Goal: Information Seeking & Learning: Learn about a topic

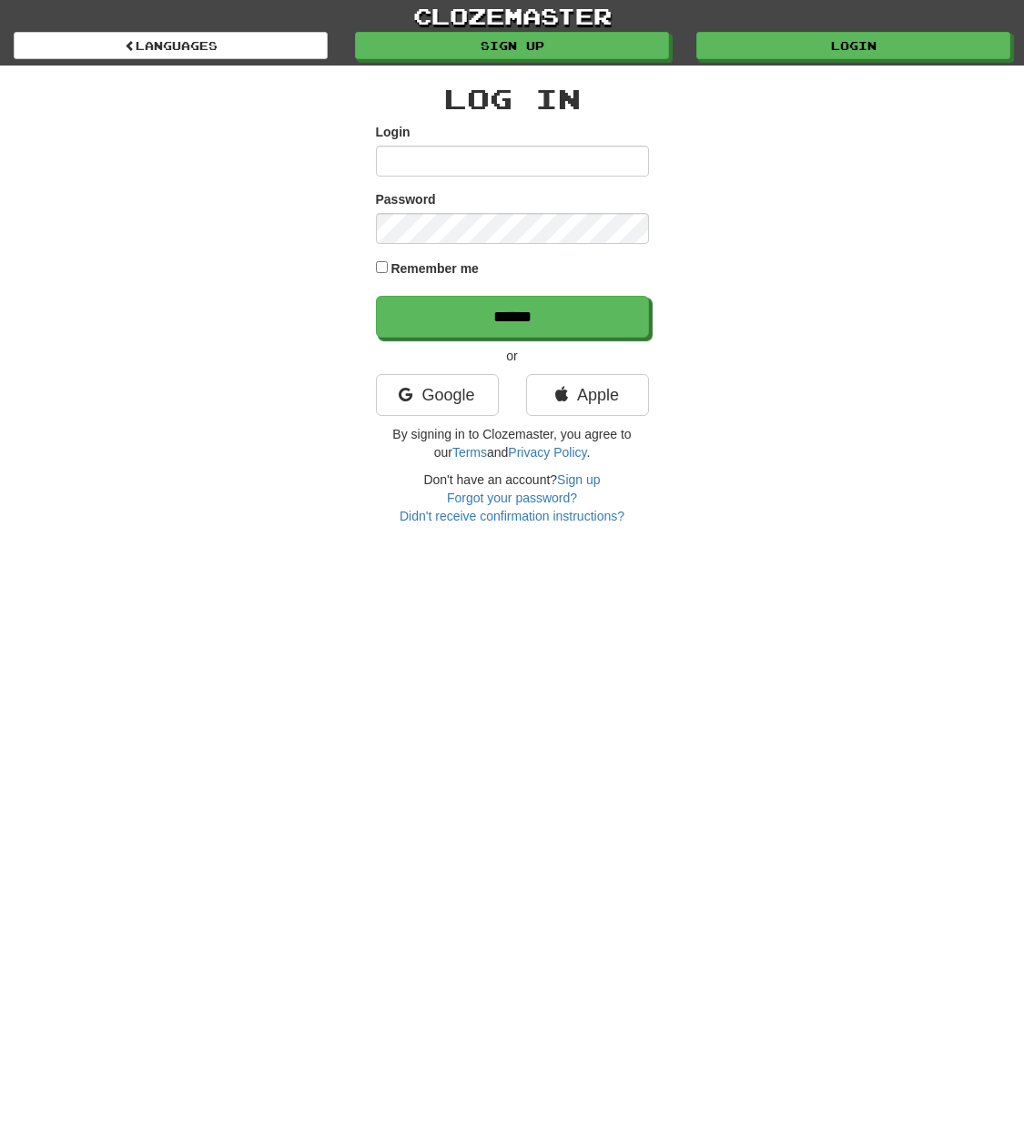
click at [463, 163] on input "Login" at bounding box center [512, 161] width 273 height 31
click at [462, 164] on input "Login" at bounding box center [512, 161] width 273 height 31
click at [559, 401] on link "Apple" at bounding box center [587, 395] width 123 height 42
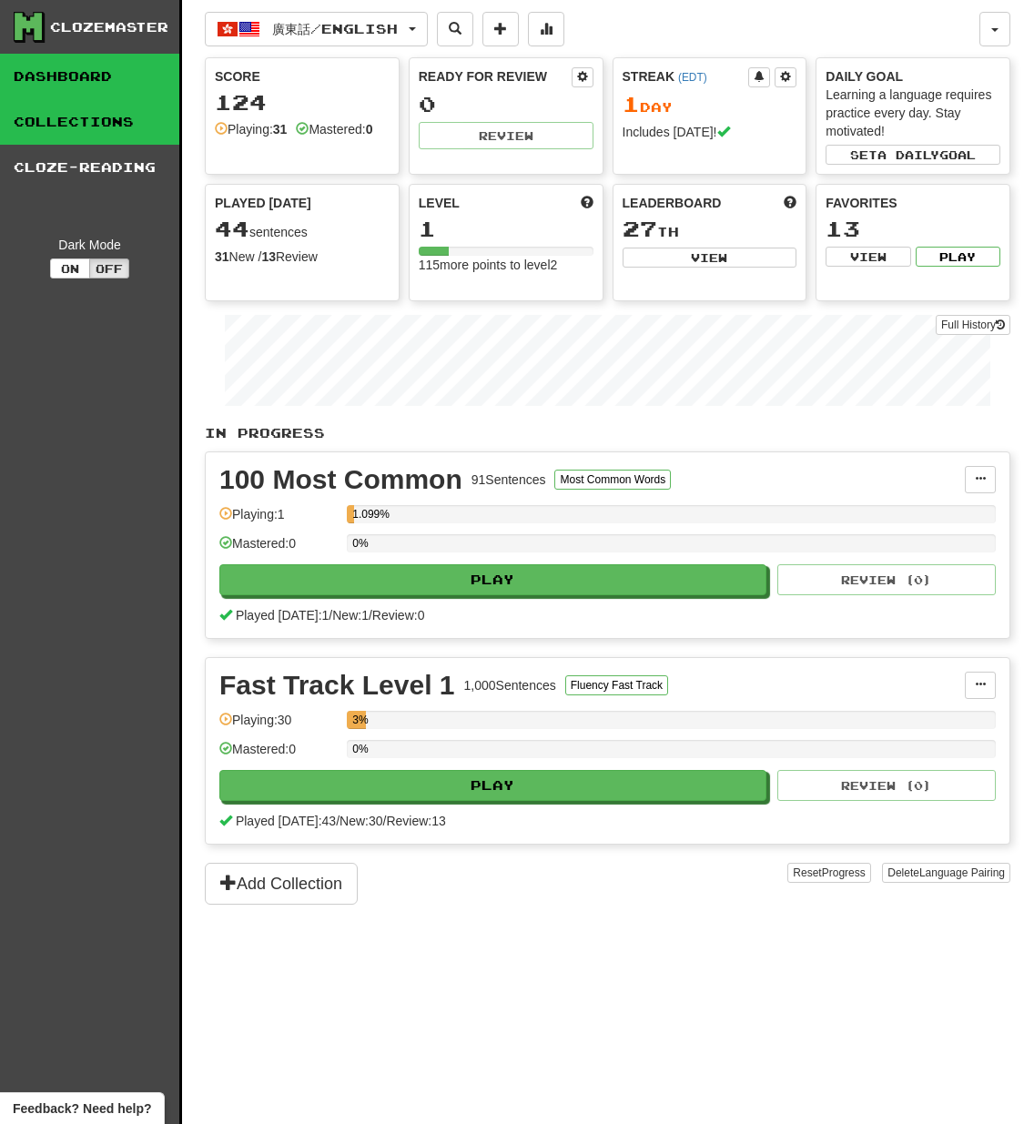
click at [82, 122] on link "Collections" at bounding box center [89, 122] width 179 height 46
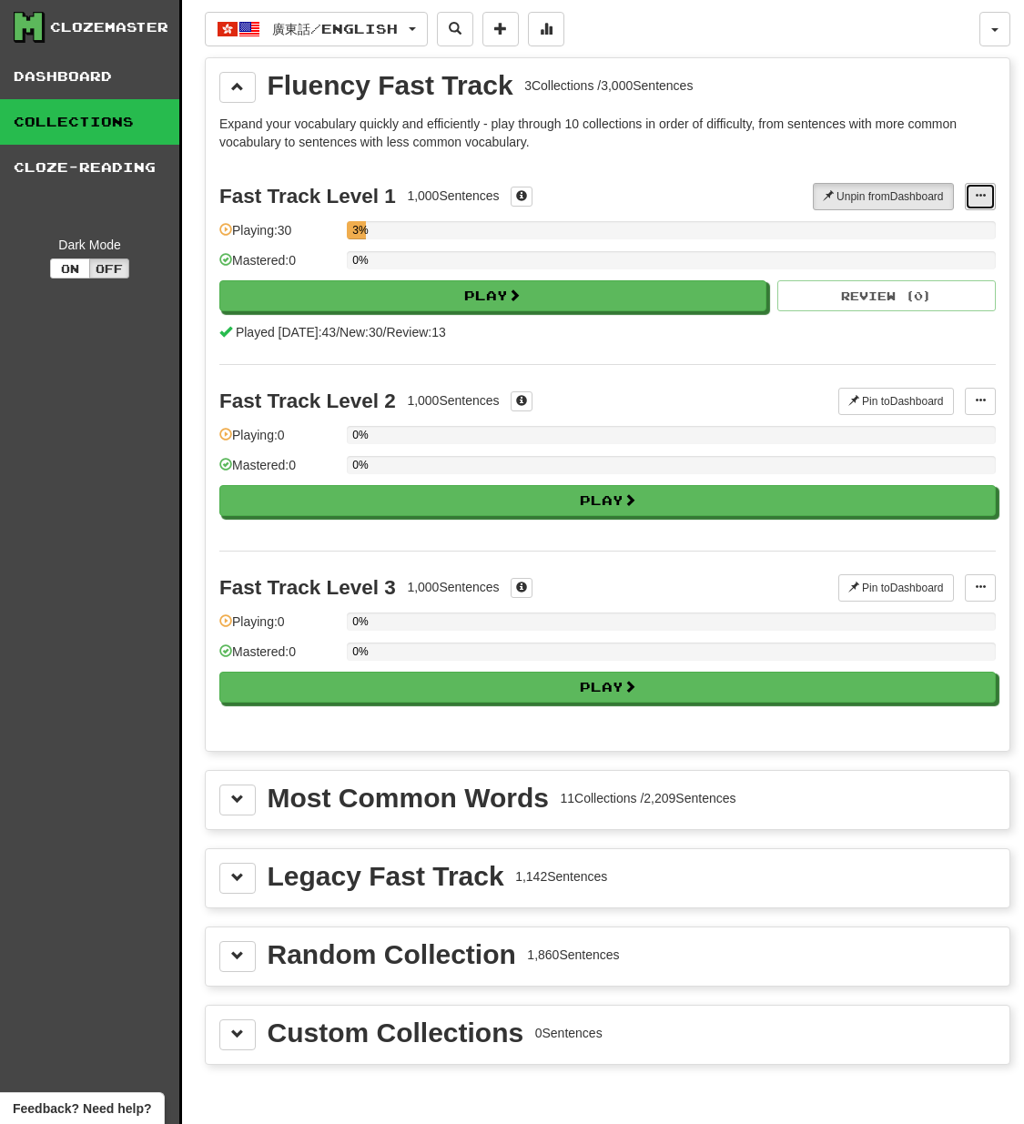
click at [978, 195] on span at bounding box center [980, 195] width 11 height 11
click at [935, 236] on span "Manage Sentences" at bounding box center [921, 229] width 110 height 15
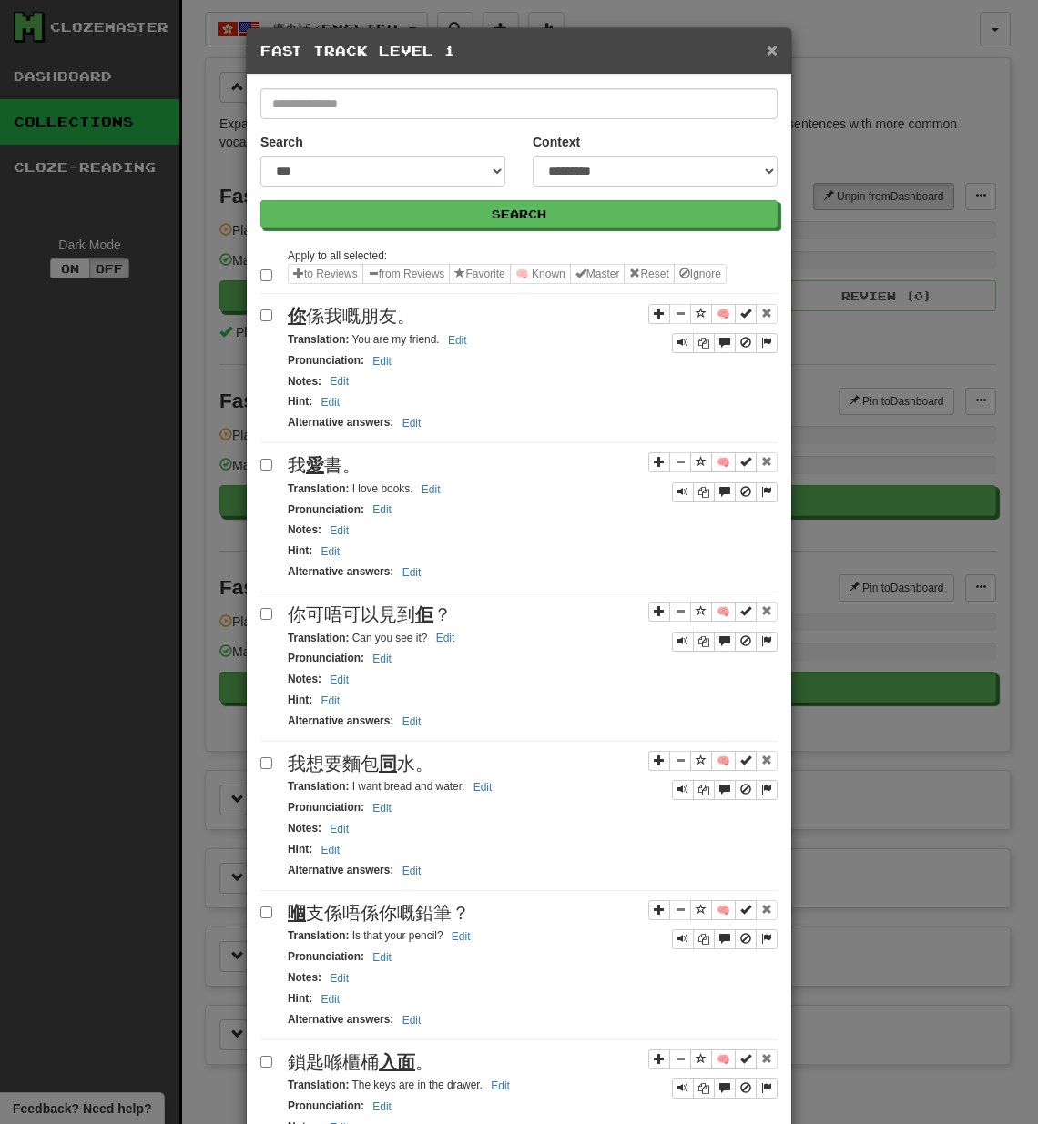
click at [767, 46] on span "×" at bounding box center [771, 49] width 11 height 21
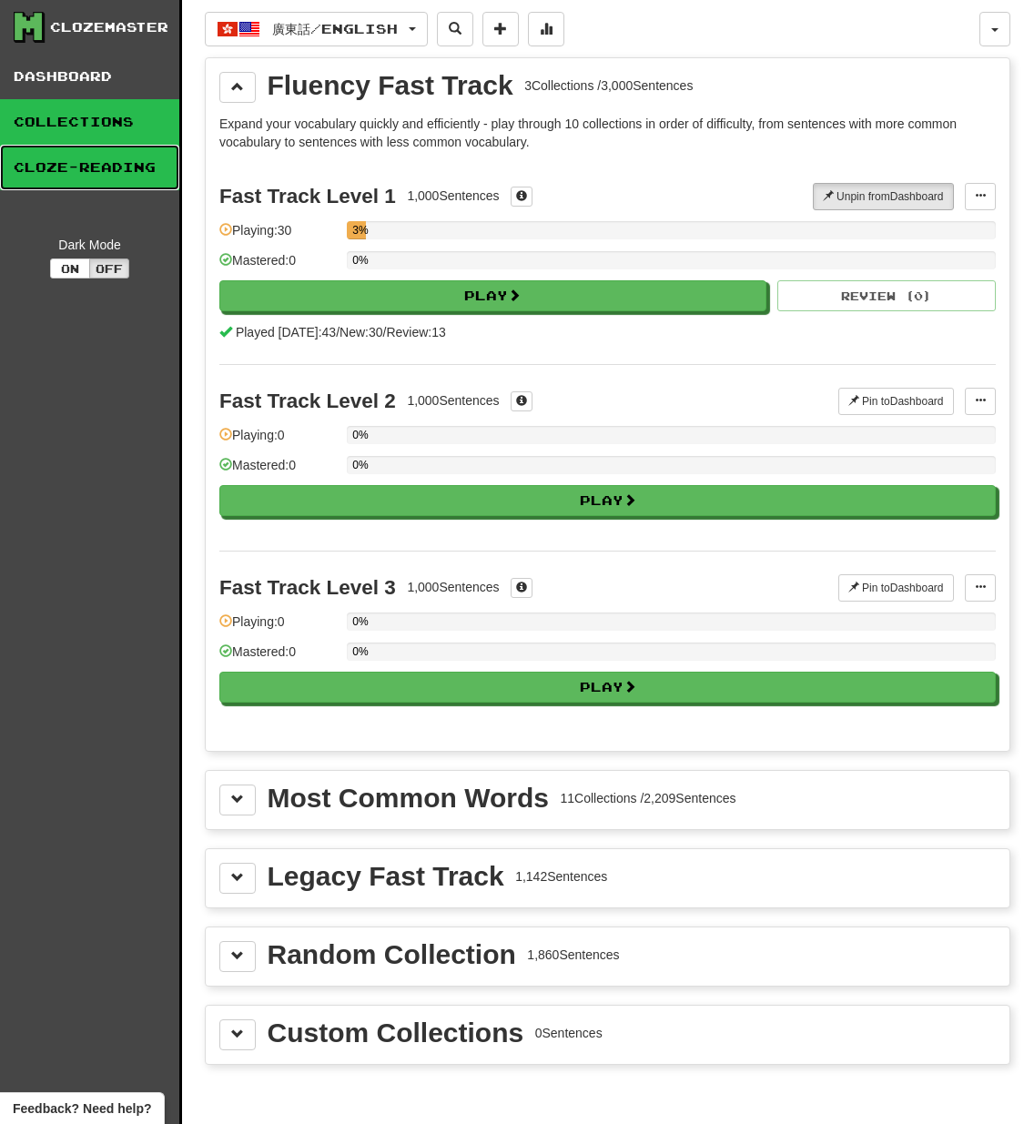
click at [95, 171] on link "Cloze-Reading" at bounding box center [89, 168] width 179 height 46
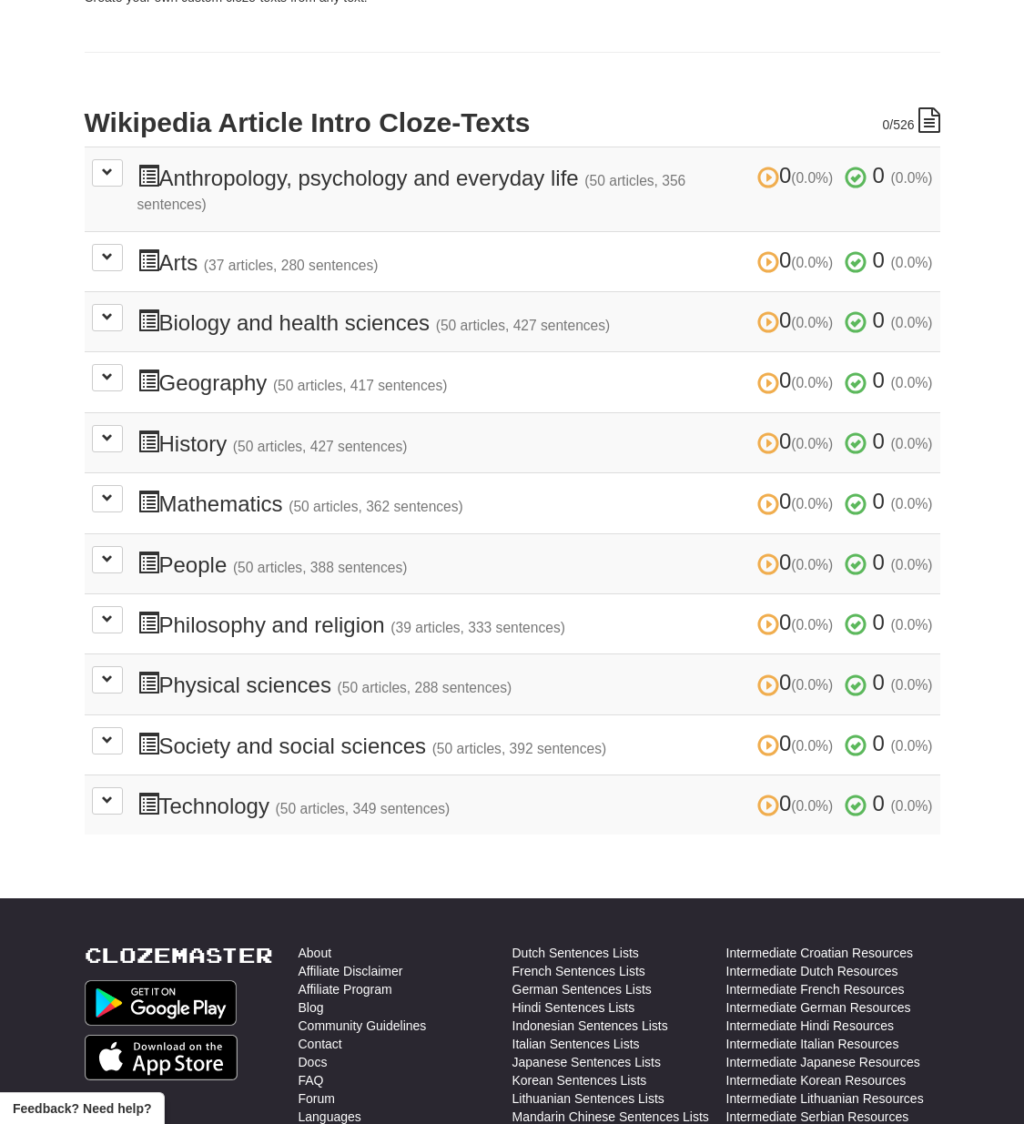
scroll to position [364, 0]
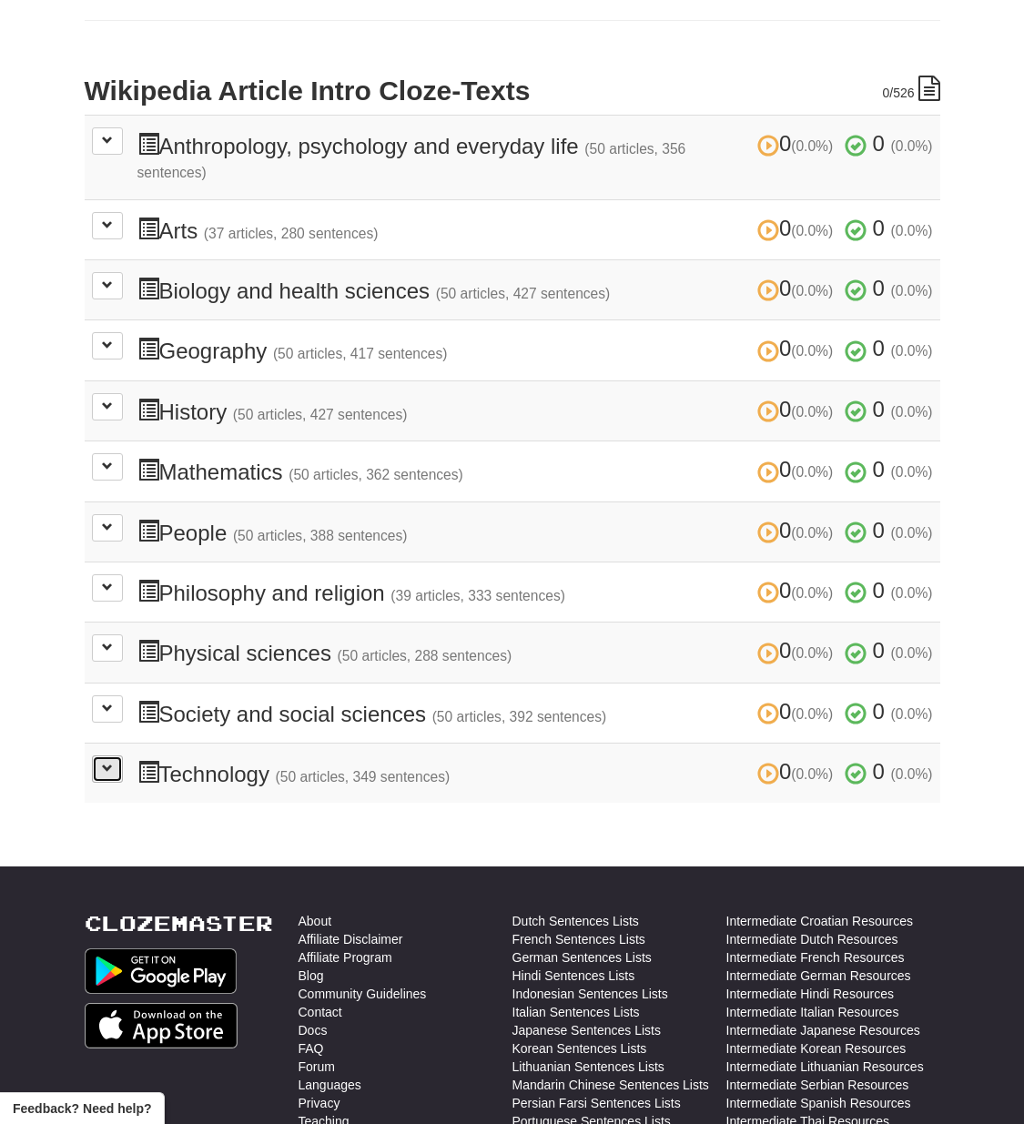
click at [104, 773] on span at bounding box center [107, 768] width 11 height 11
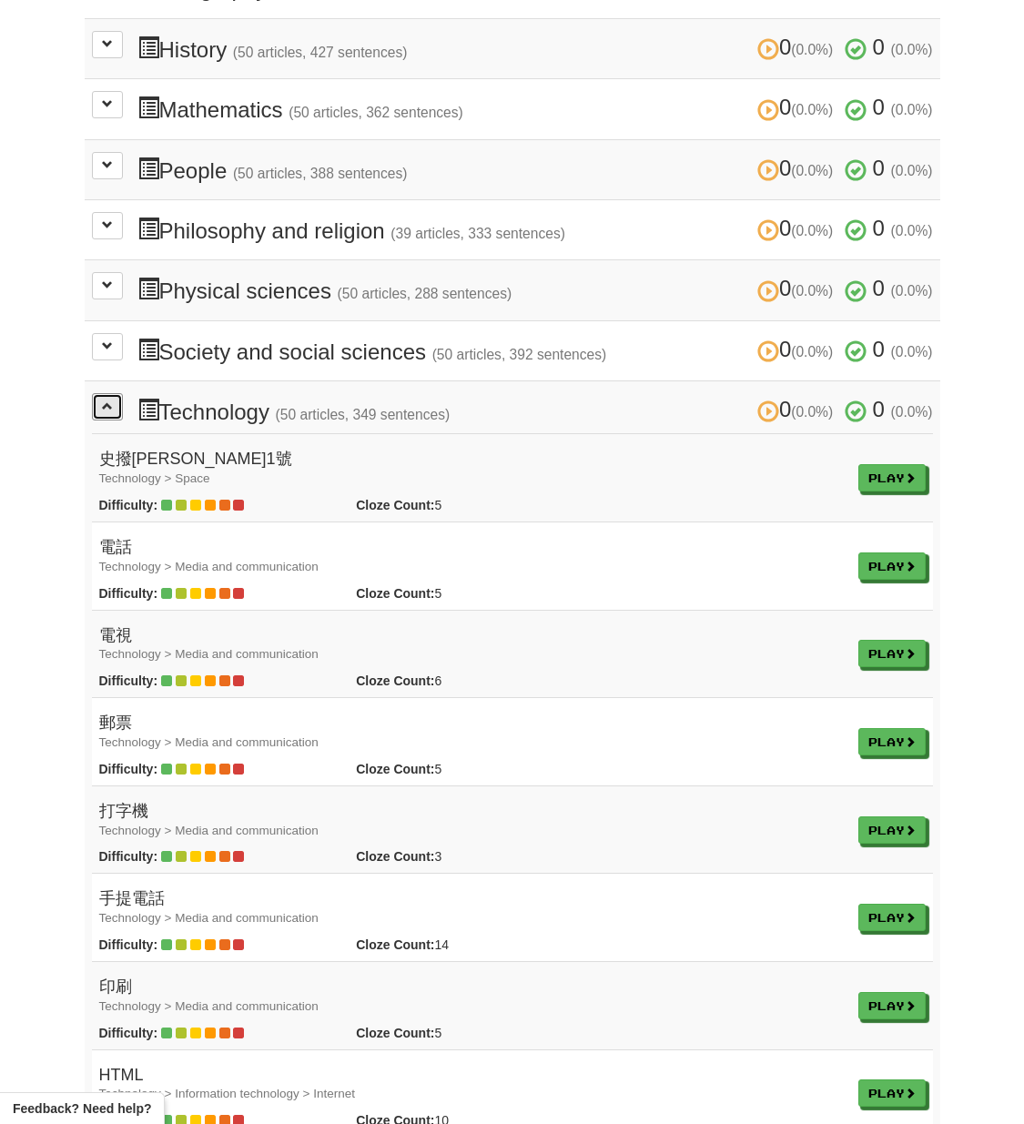
scroll to position [728, 0]
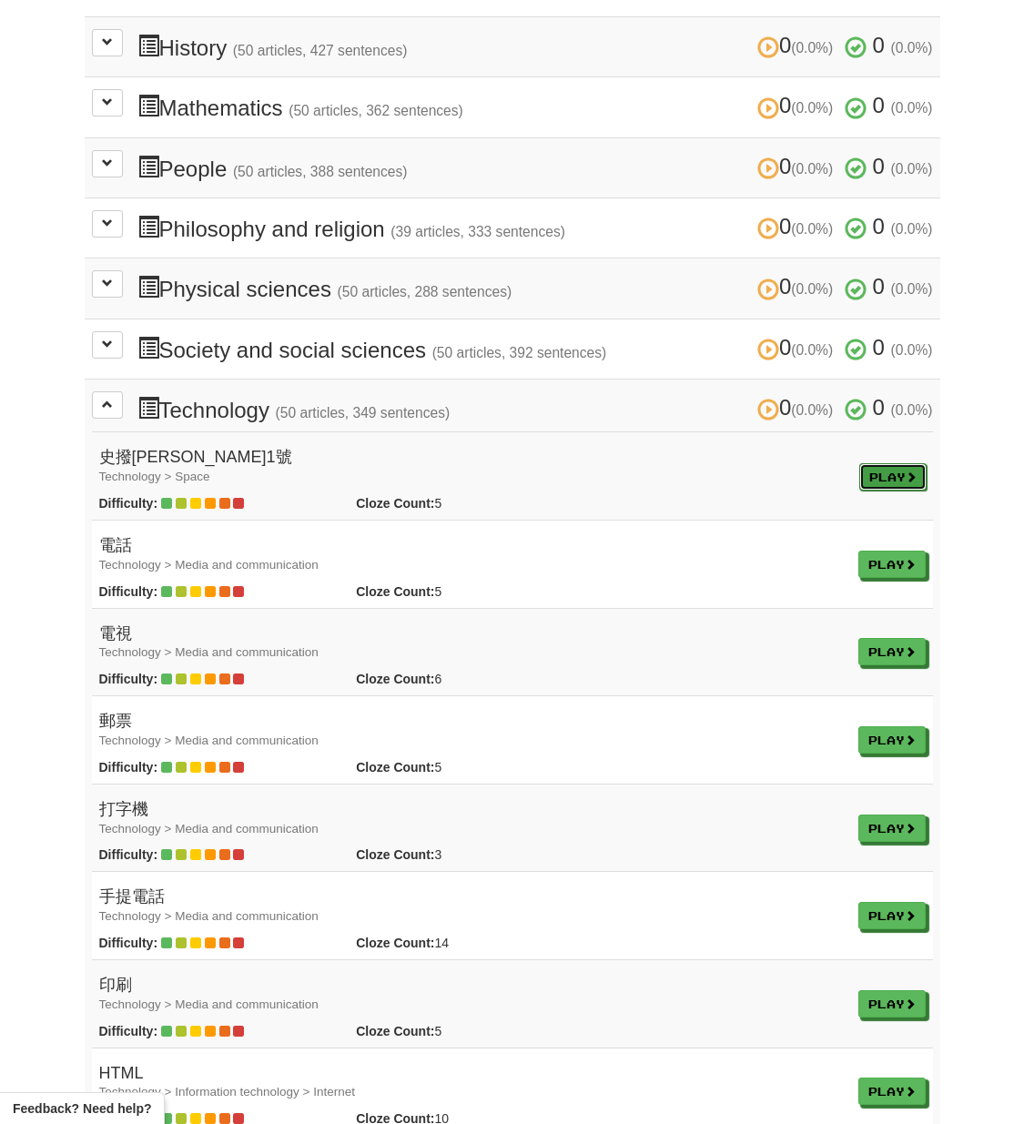
click at [897, 484] on link "Play" at bounding box center [892, 476] width 67 height 27
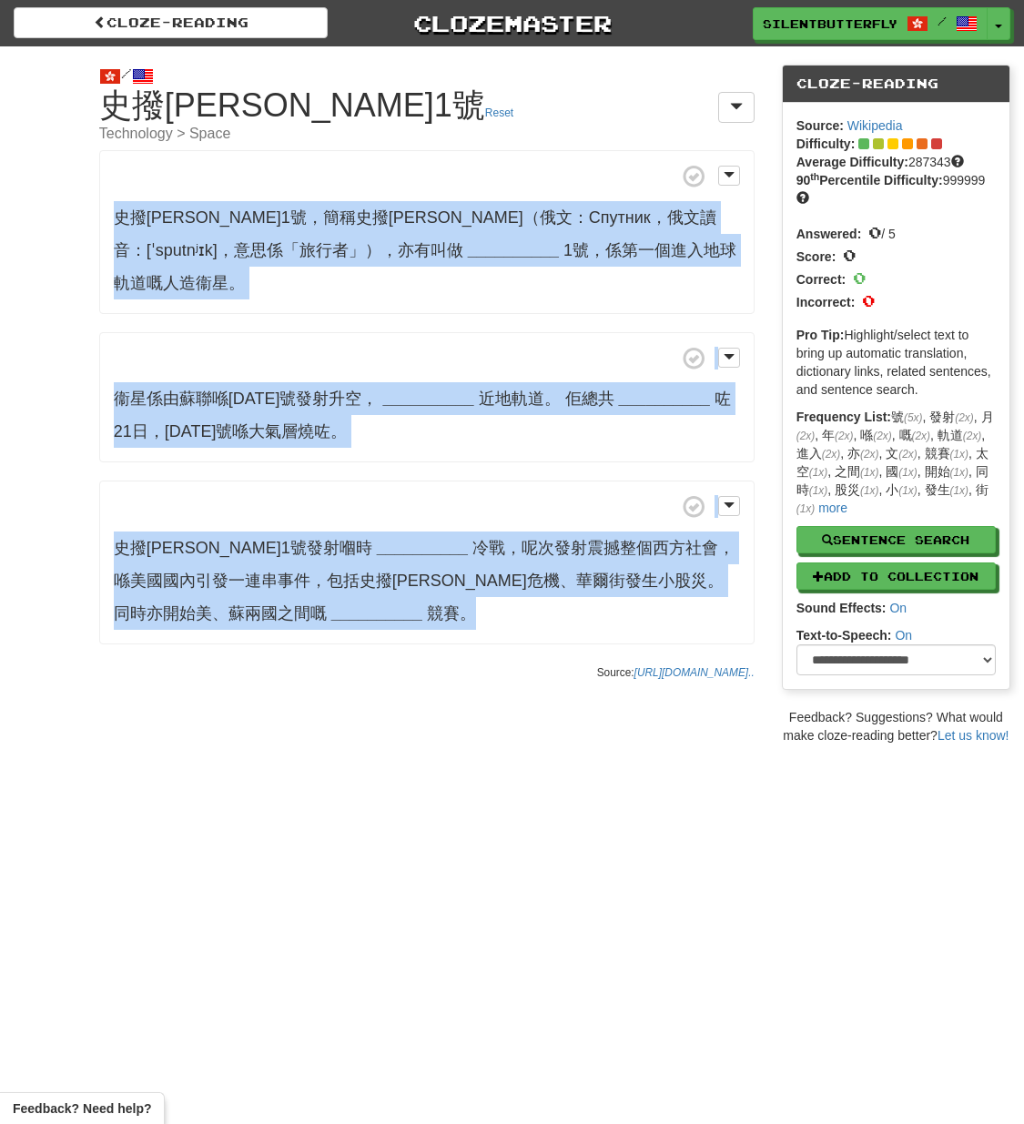
drag, startPoint x: 109, startPoint y: 213, endPoint x: 645, endPoint y: 588, distance: 654.2
click at [645, 588] on div "史撥尼克1號，簡稱史撥尼克（俄文：Спутник，俄文讀音：[ˈsputnʲɪk]，意思係「旅行者」），亦有叫做 __________ 1號，係第一個進入地球…" at bounding box center [426, 397] width 655 height 494
copy div "史撥尼克1號，簡稱史撥尼克（俄文：Спутник，俄文讀音：[ˈsputnʲɪk]，意思係「旅行者」），亦有叫做 __________ 1號，係第一個進入地球…"
click at [99, 15] on span at bounding box center [100, 21] width 13 height 13
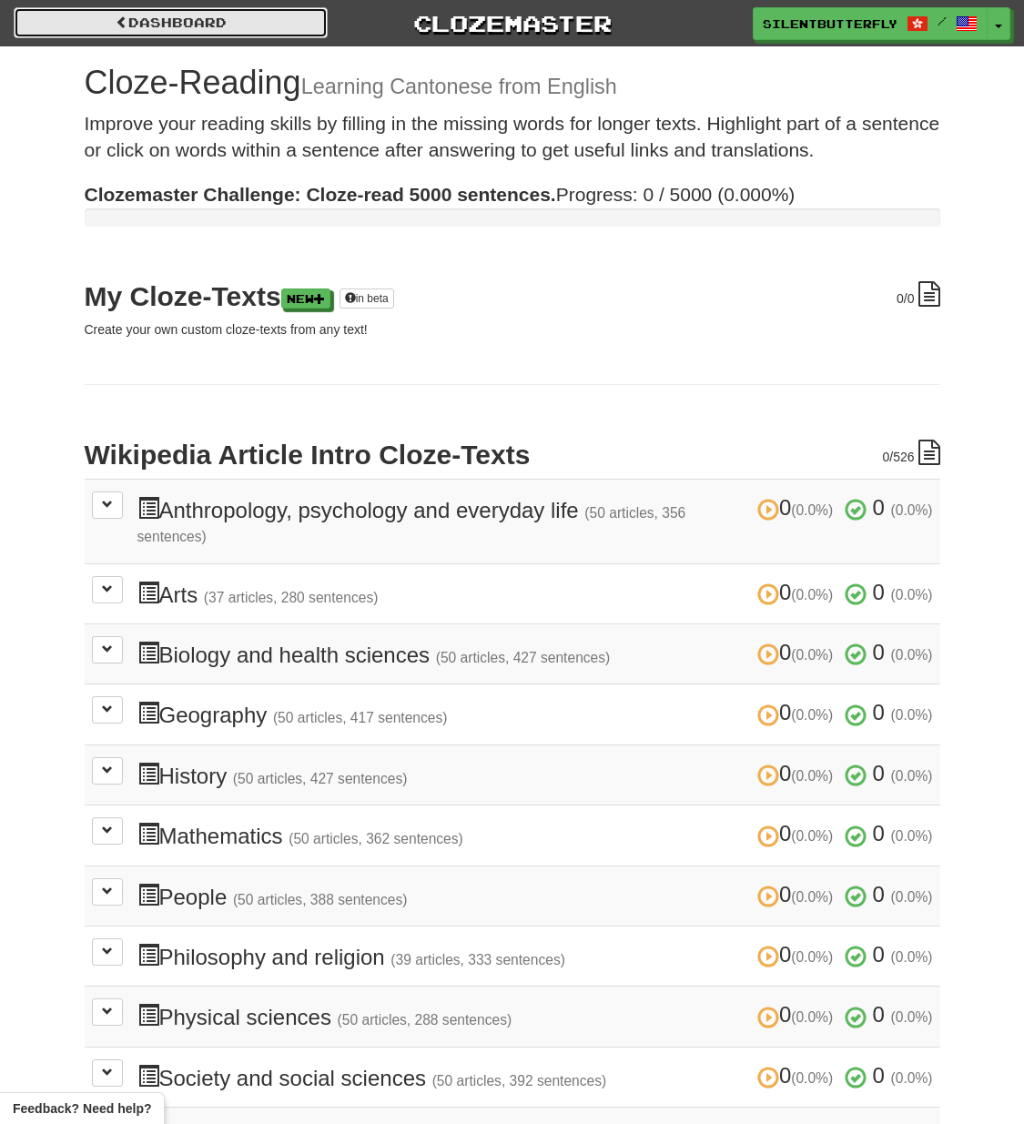
click at [159, 30] on link "Dashboard" at bounding box center [171, 22] width 314 height 31
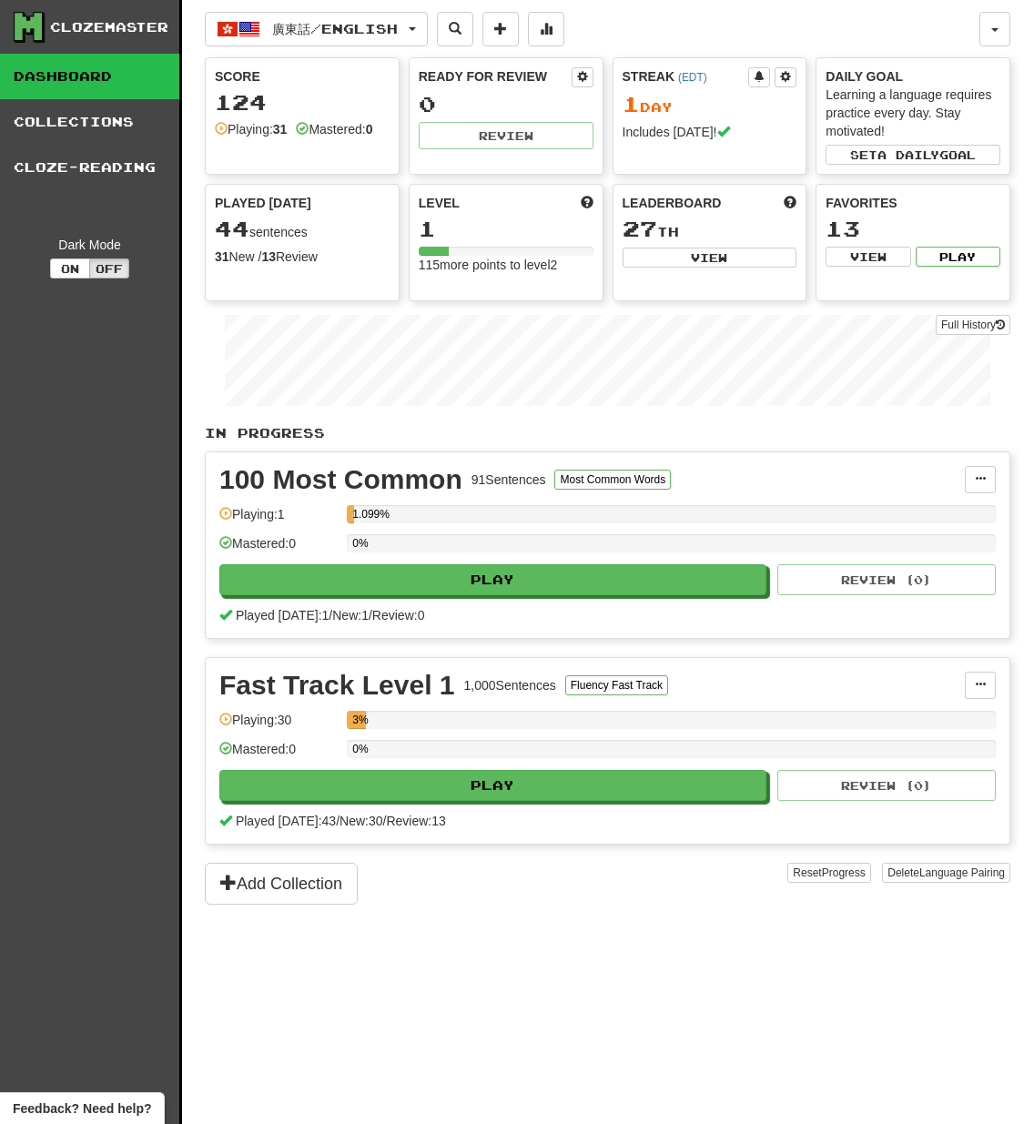
click at [155, 238] on div "Dark Mode" at bounding box center [90, 245] width 152 height 18
click at [108, 28] on div "Clozemaster" at bounding box center [109, 27] width 118 height 18
click at [863, 250] on button "View" at bounding box center [868, 257] width 85 height 20
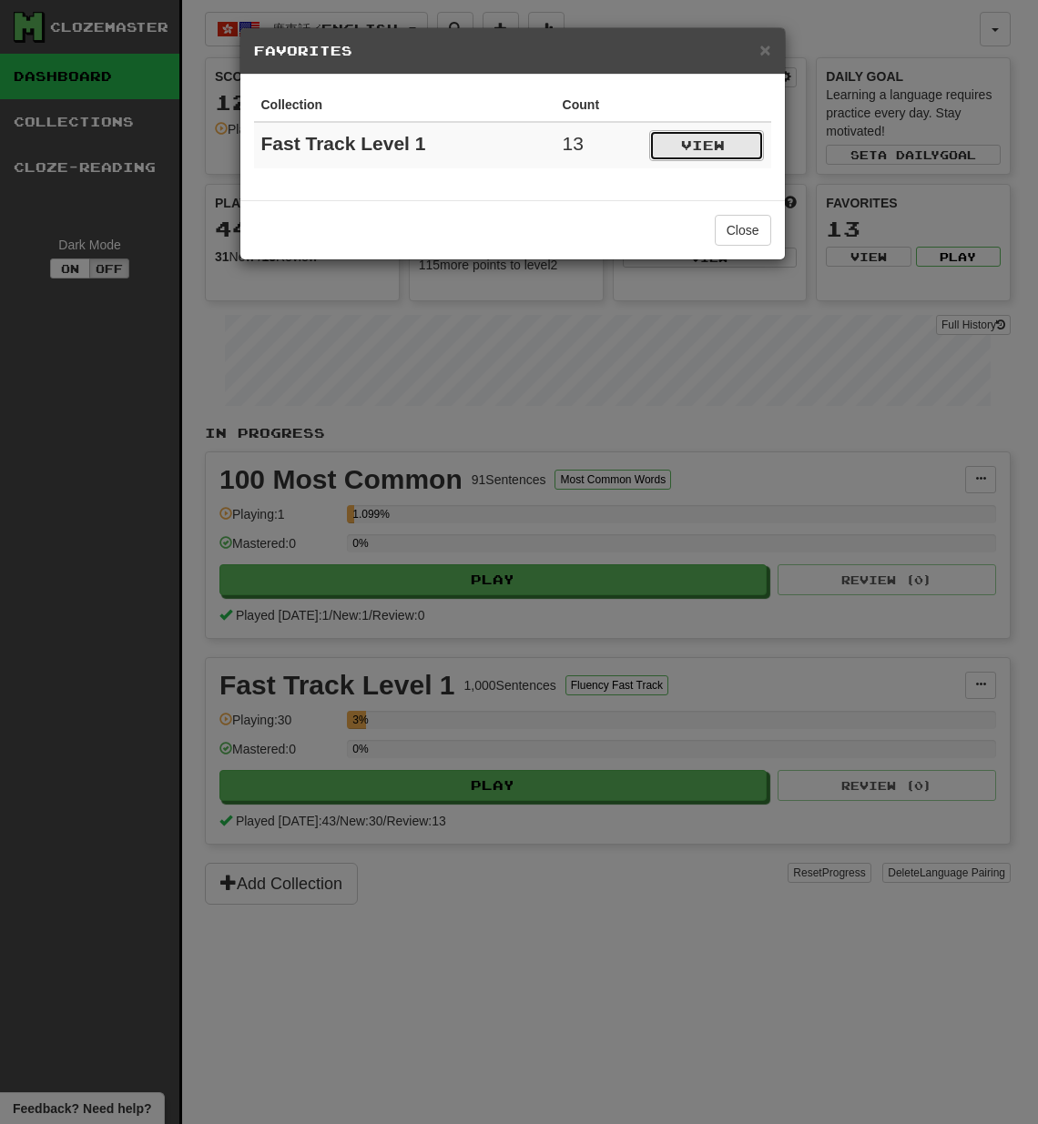
click at [690, 151] on button "View" at bounding box center [706, 145] width 115 height 31
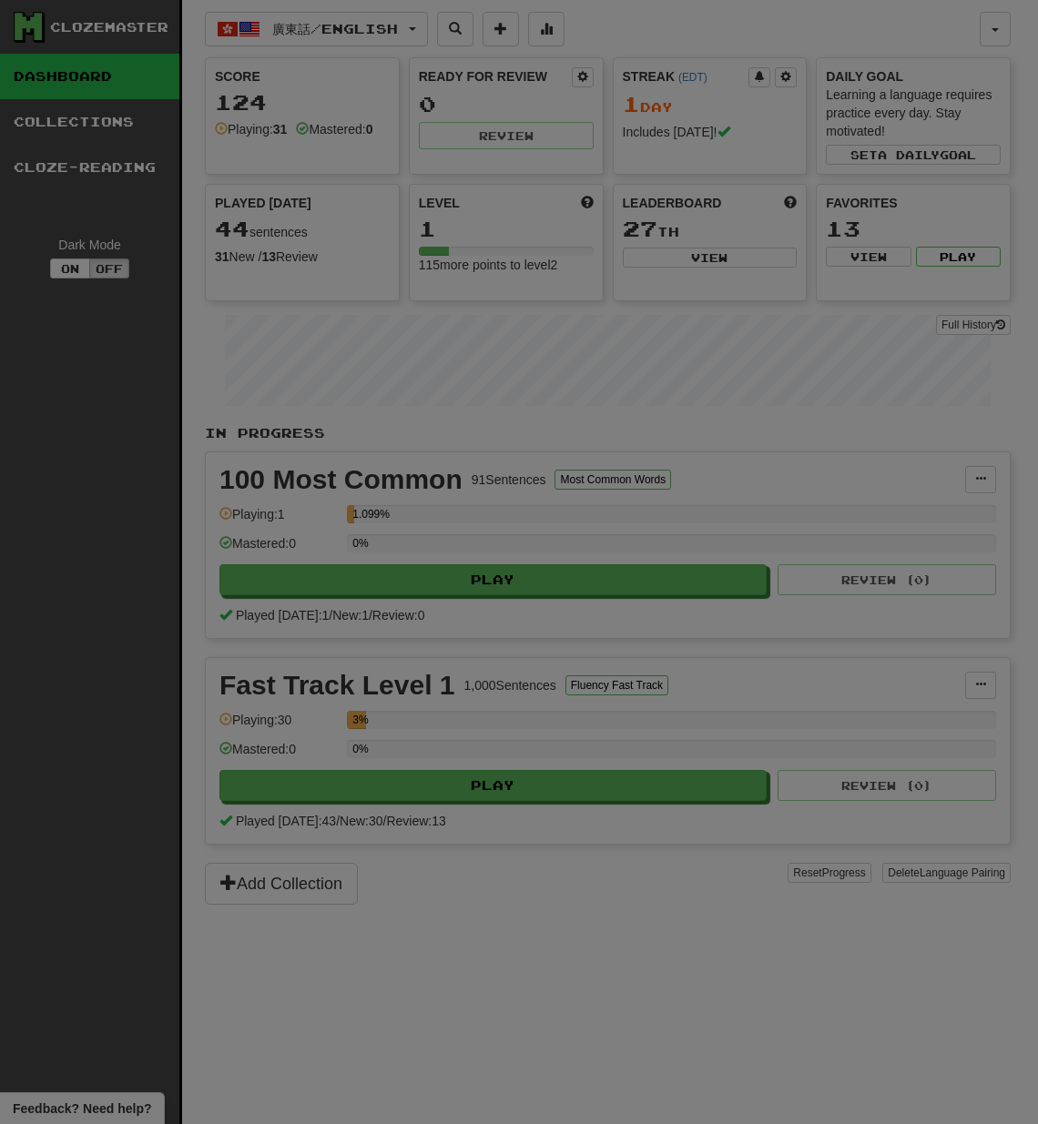
select select "*********"
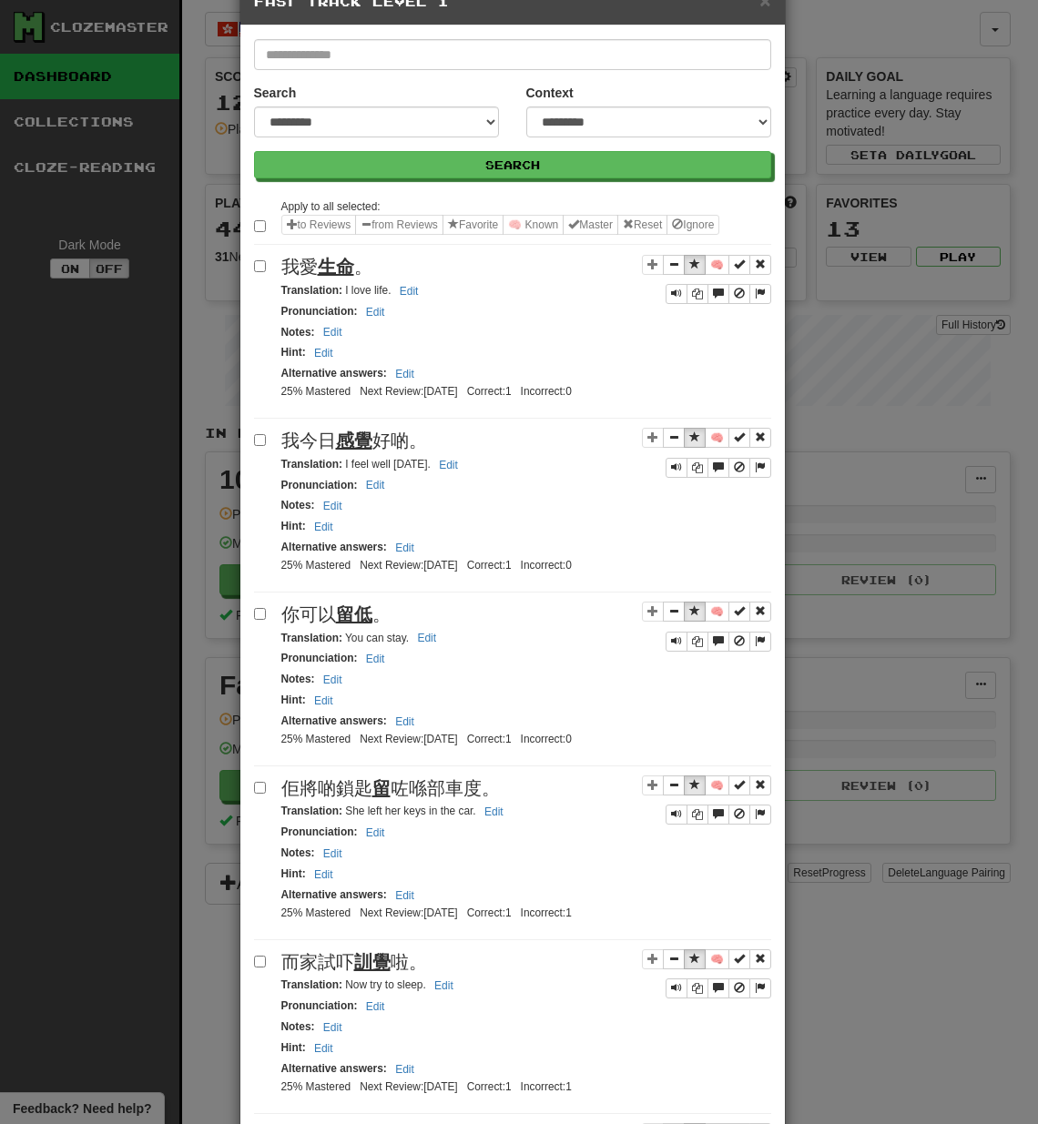
scroll to position [182, 0]
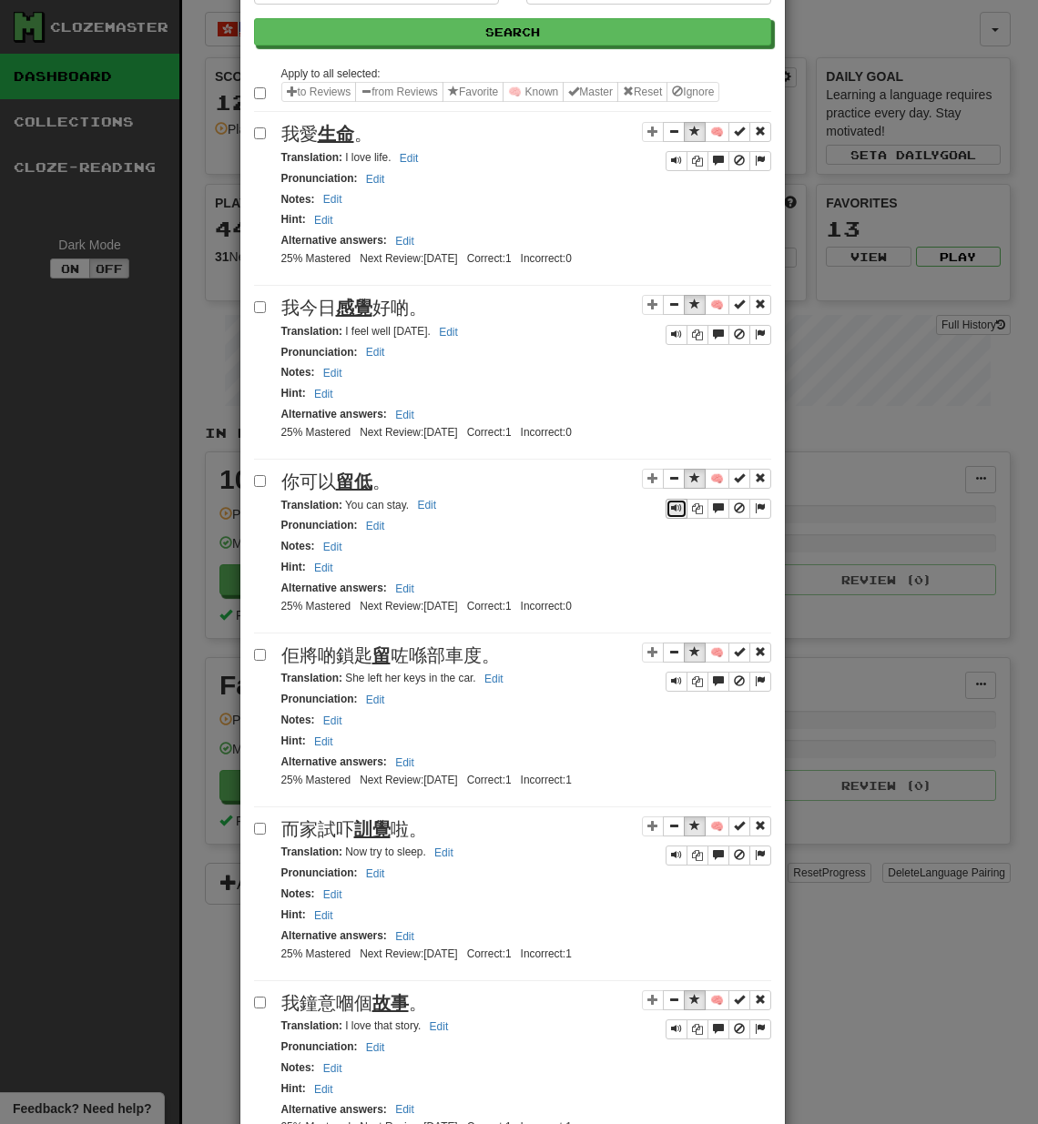
click at [671, 510] on span "Sentence controls" at bounding box center [676, 507] width 11 height 11
click at [692, 509] on icon "Sentence controls" at bounding box center [697, 508] width 11 height 11
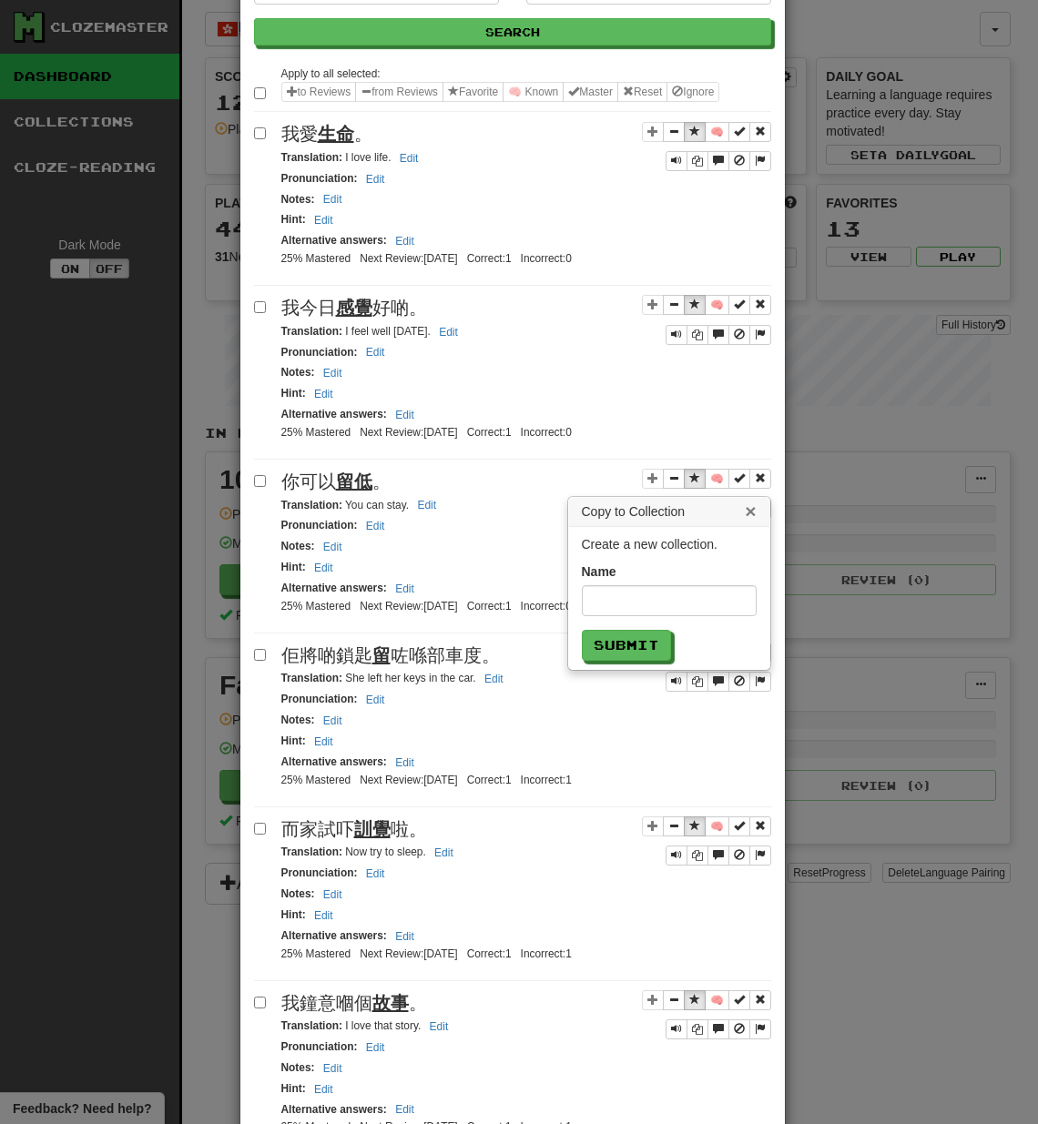
click at [745, 512] on button "×" at bounding box center [750, 510] width 11 height 19
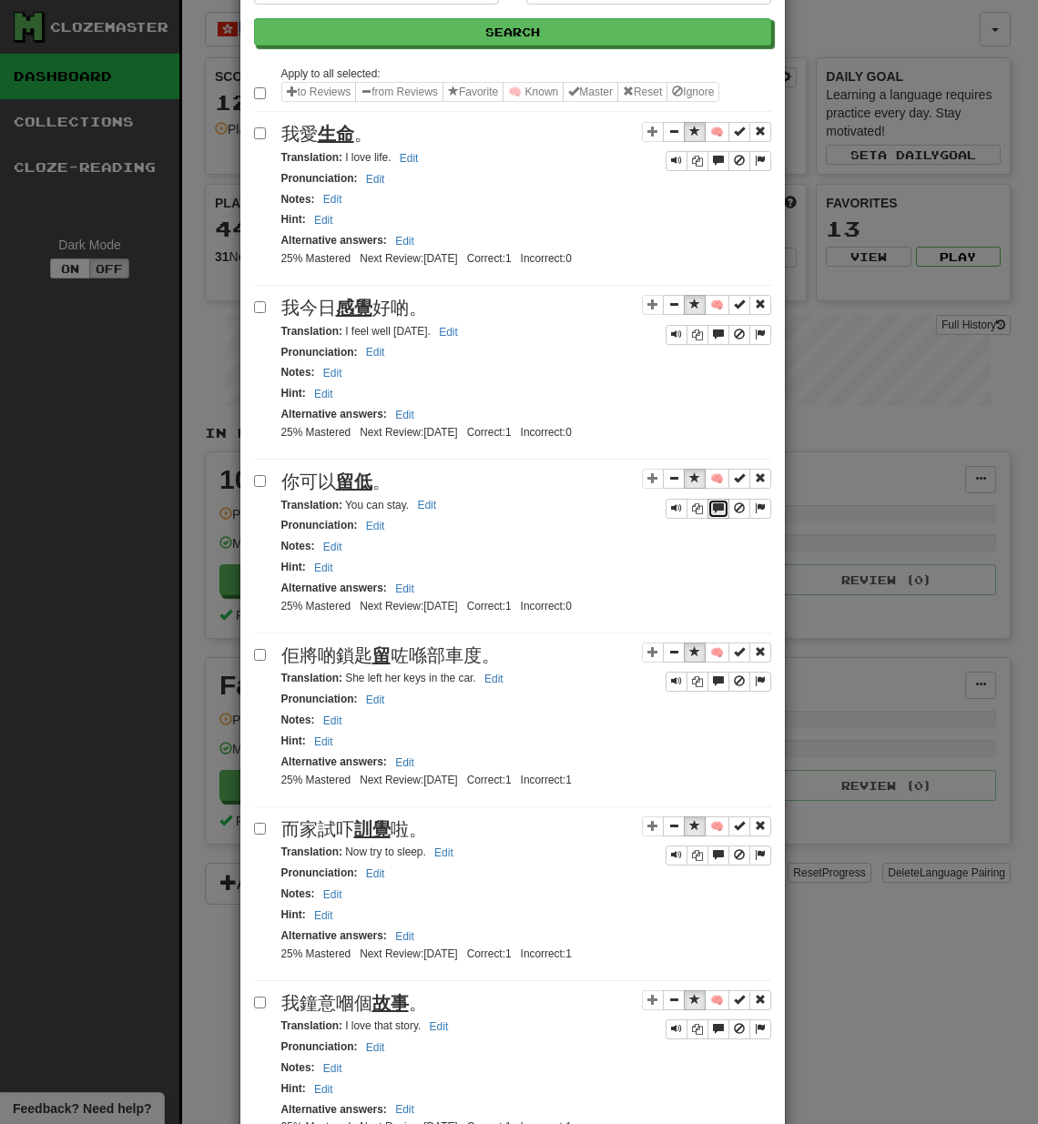
click at [713, 510] on span "Sentence controls" at bounding box center [718, 507] width 11 height 11
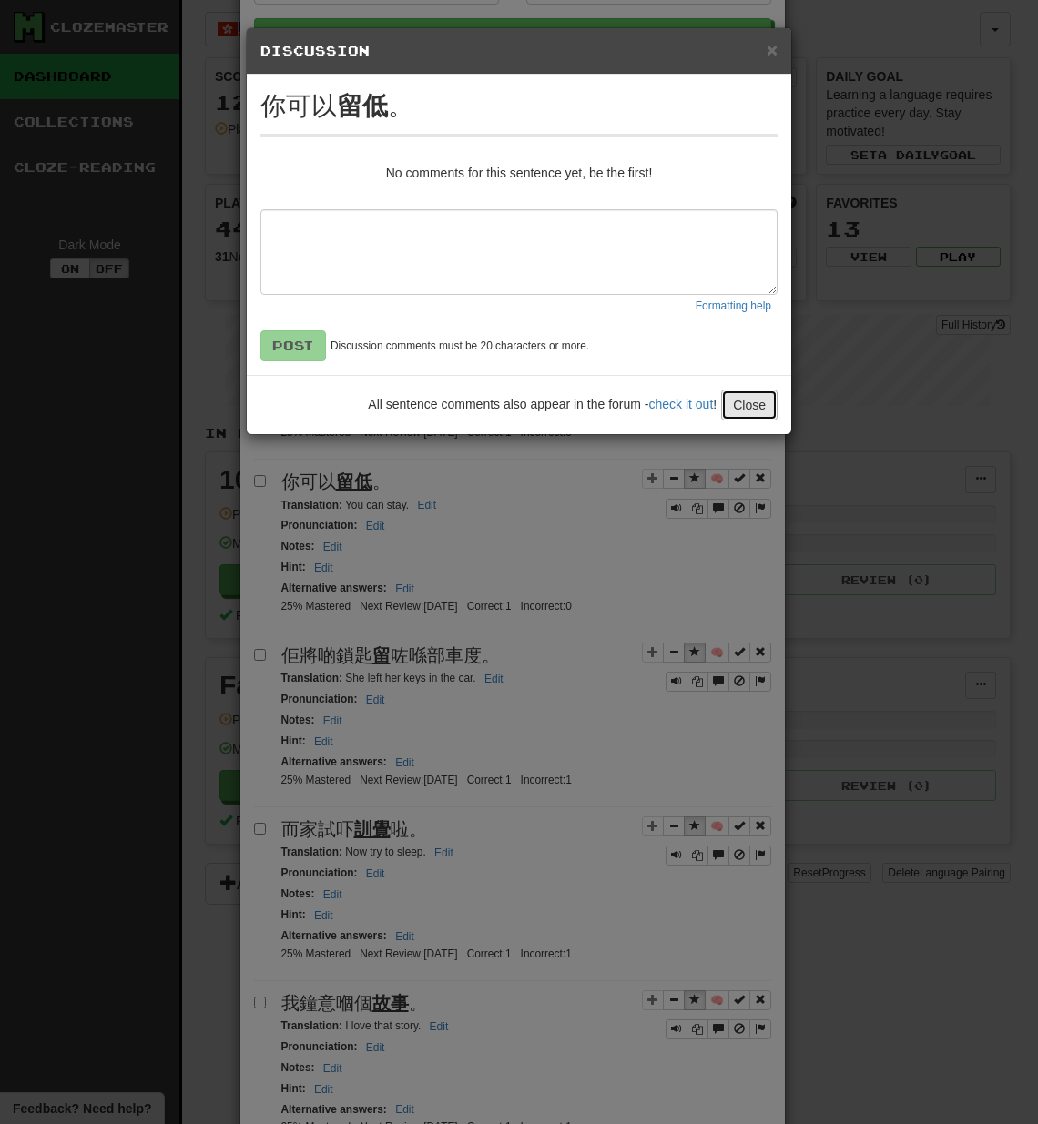
click at [741, 411] on button "Close" at bounding box center [749, 405] width 56 height 31
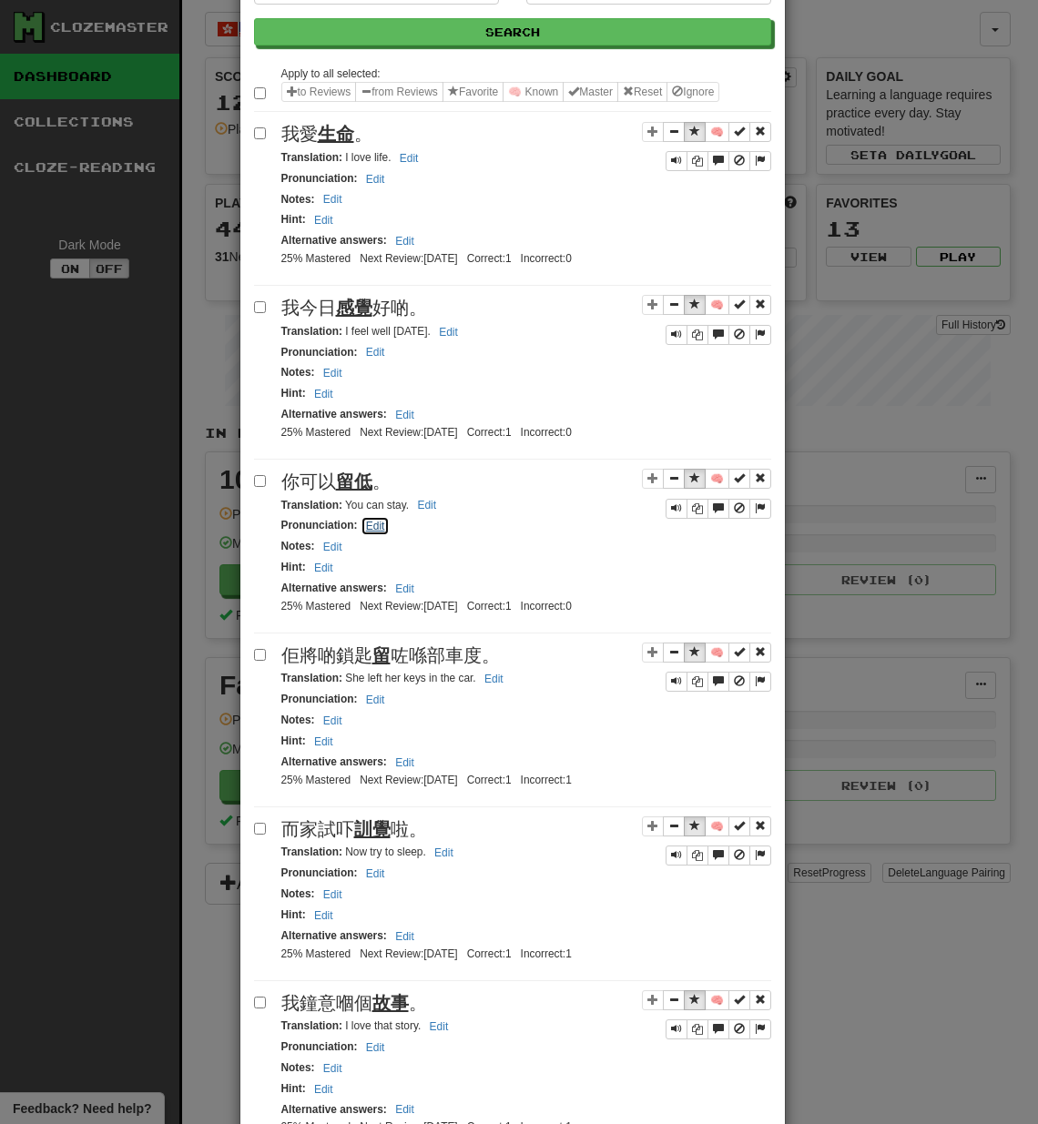
click at [377, 526] on button "Edit" at bounding box center [375, 526] width 30 height 20
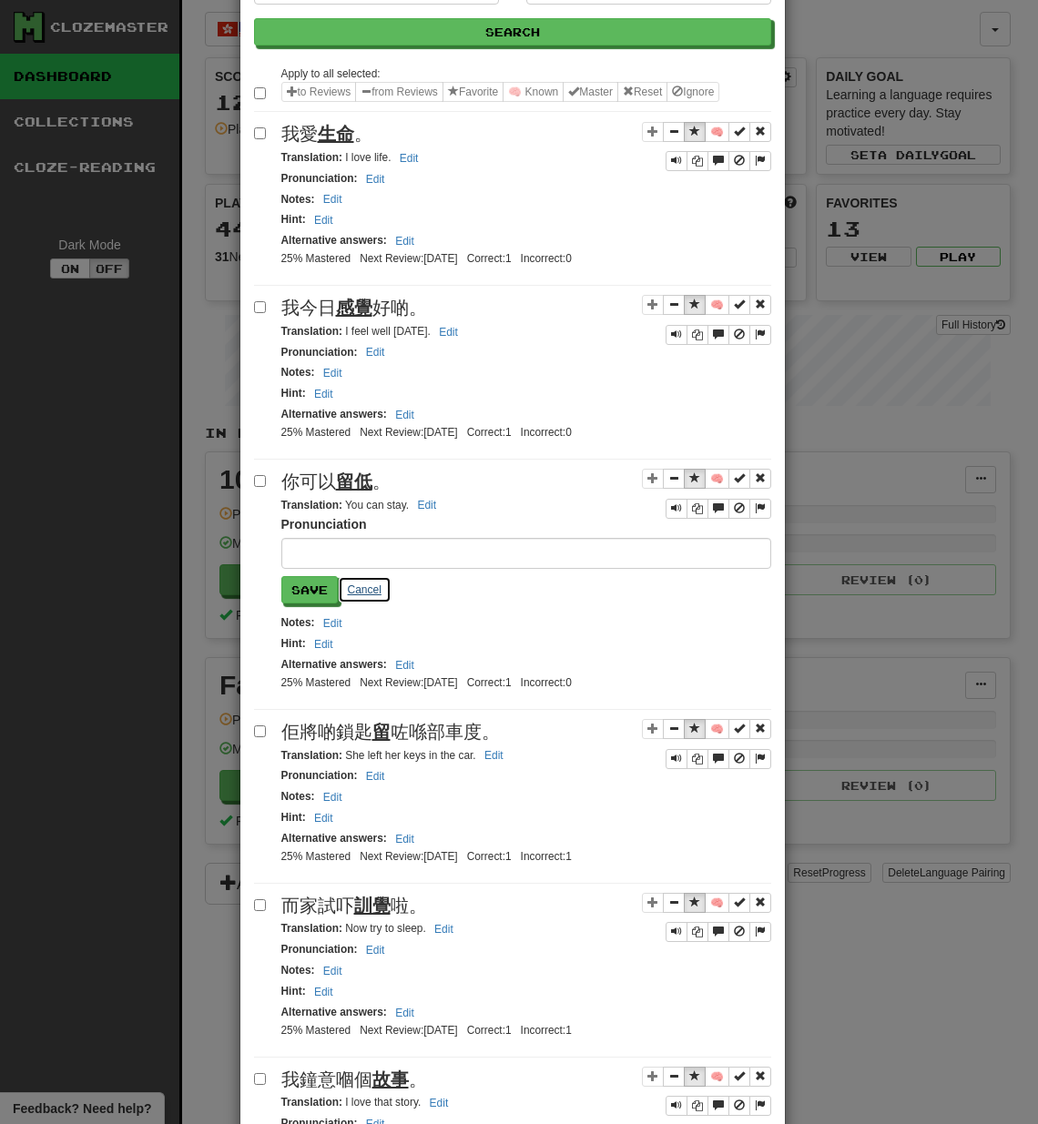
click at [359, 583] on button "Cancel" at bounding box center [365, 589] width 54 height 27
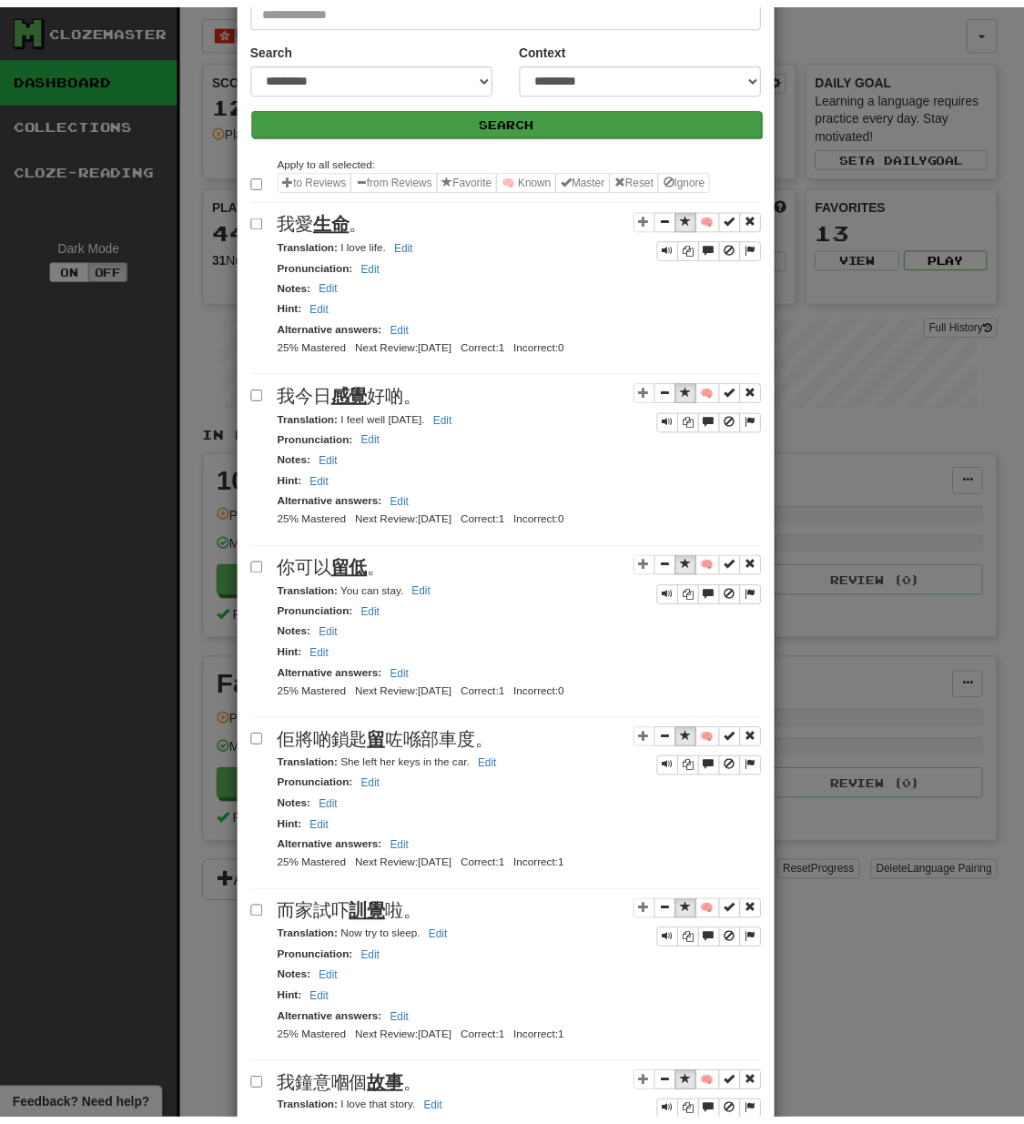
scroll to position [0, 0]
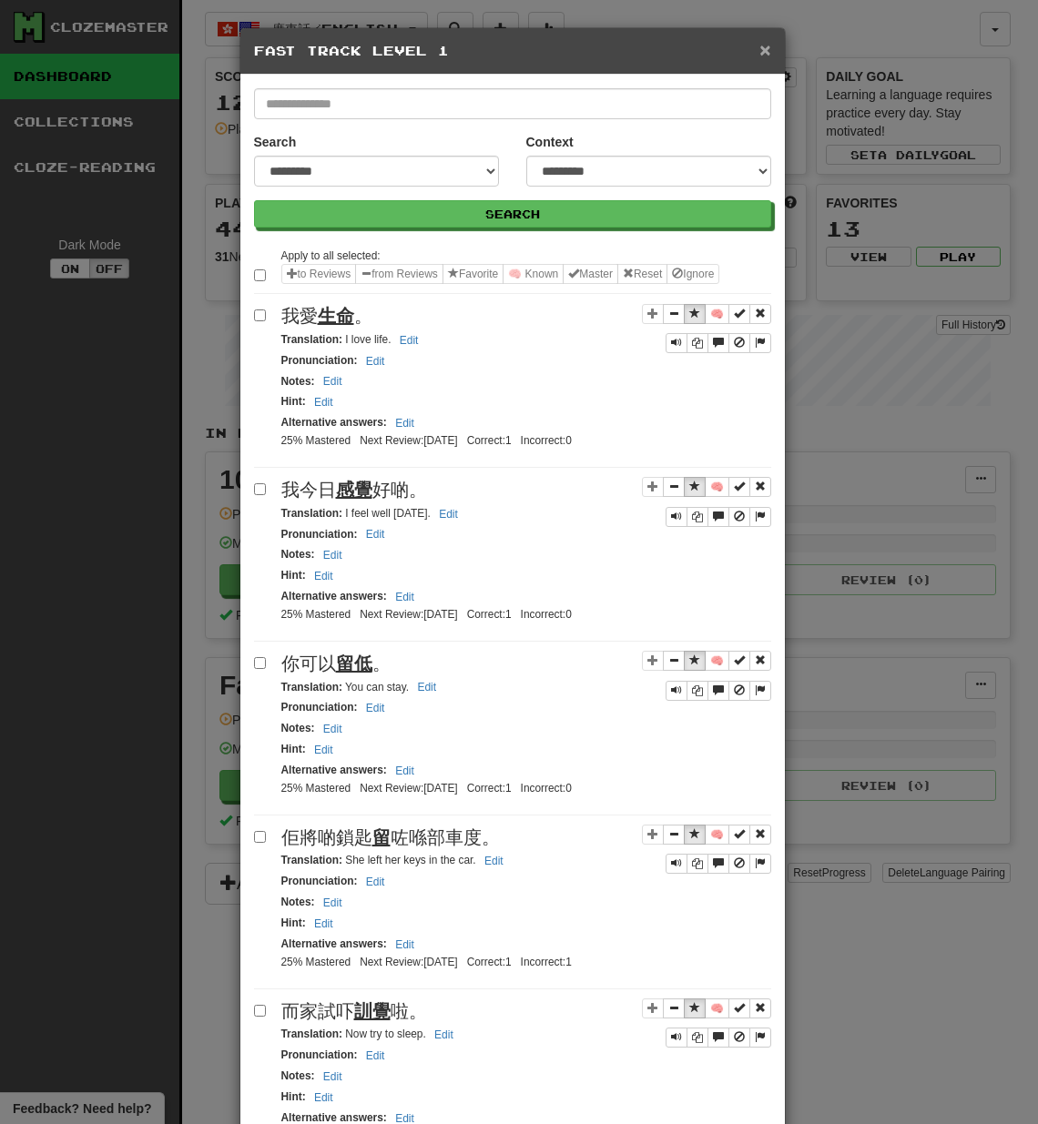
click at [759, 45] on span "×" at bounding box center [764, 49] width 11 height 21
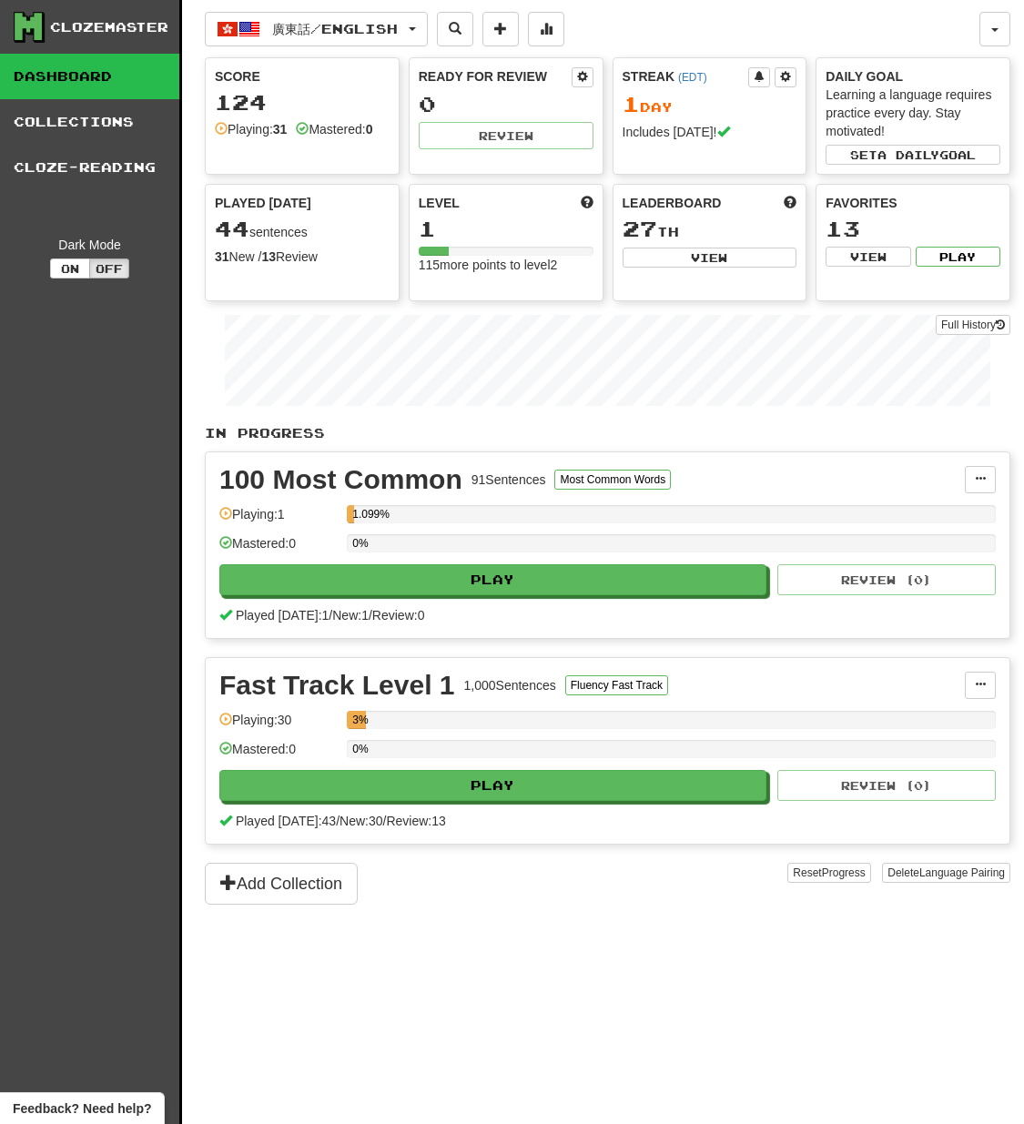
click at [109, 83] on link "Dashboard" at bounding box center [89, 77] width 179 height 46
click at [106, 130] on link "Collections" at bounding box center [89, 122] width 179 height 46
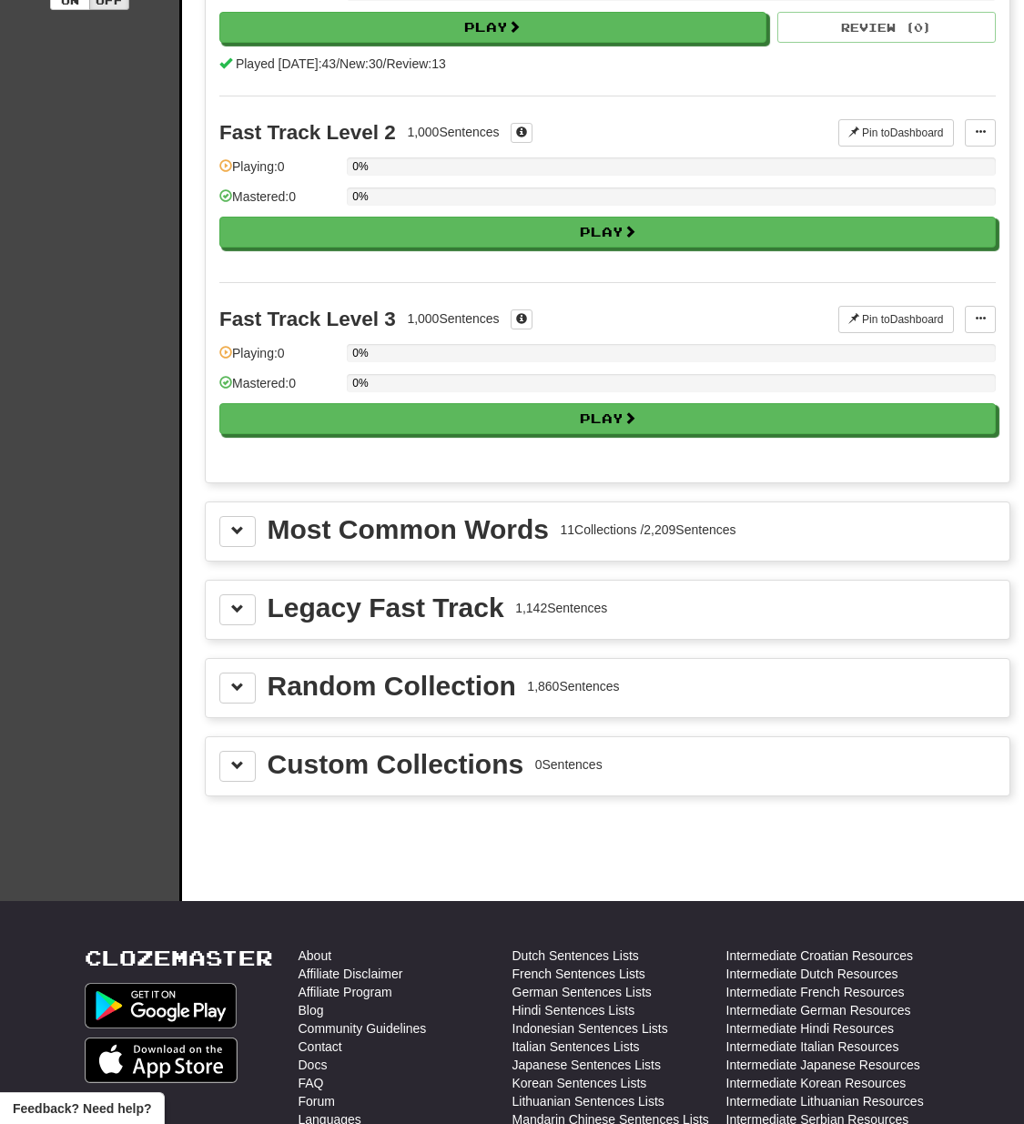
scroll to position [273, 0]
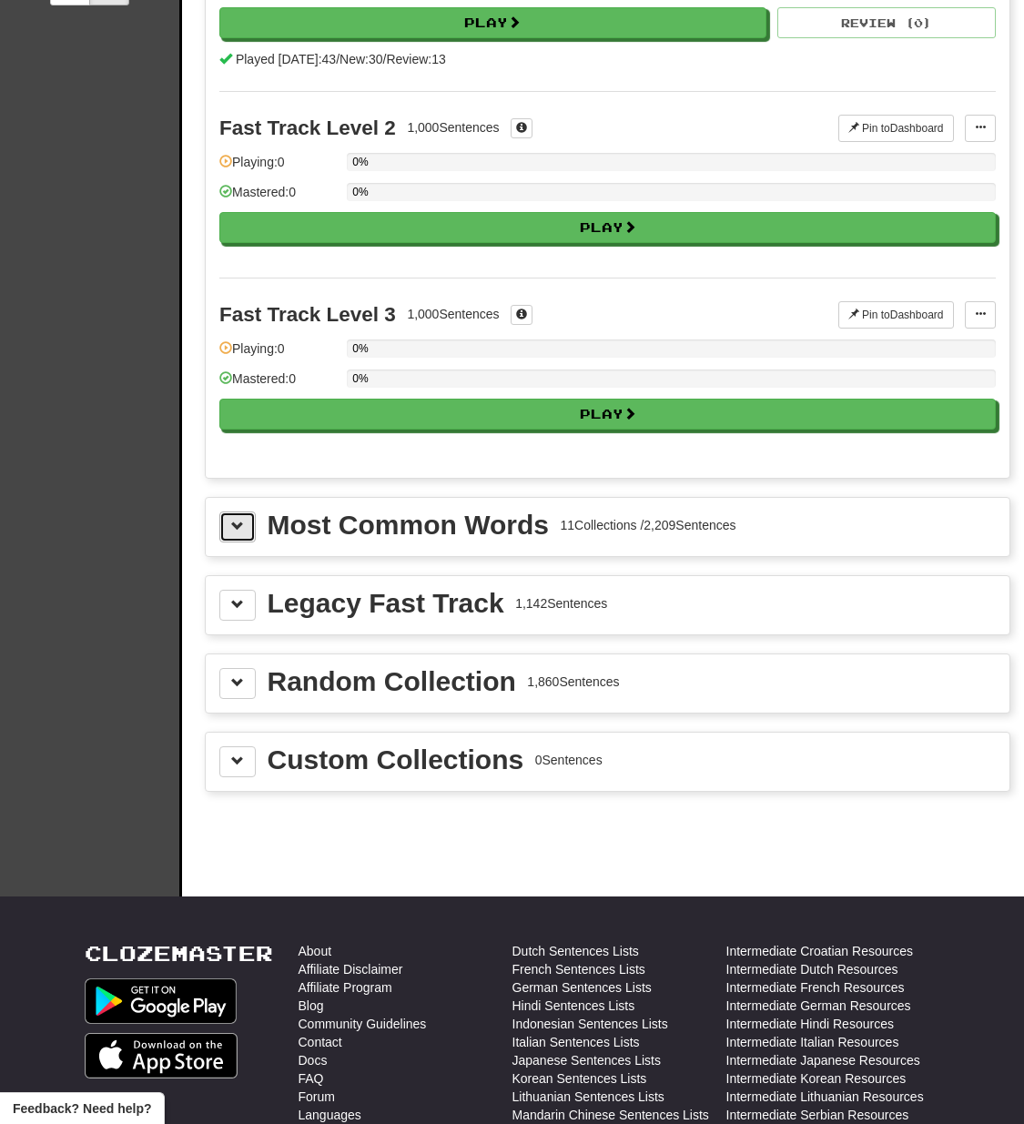
click at [240, 528] on span at bounding box center [237, 526] width 13 height 13
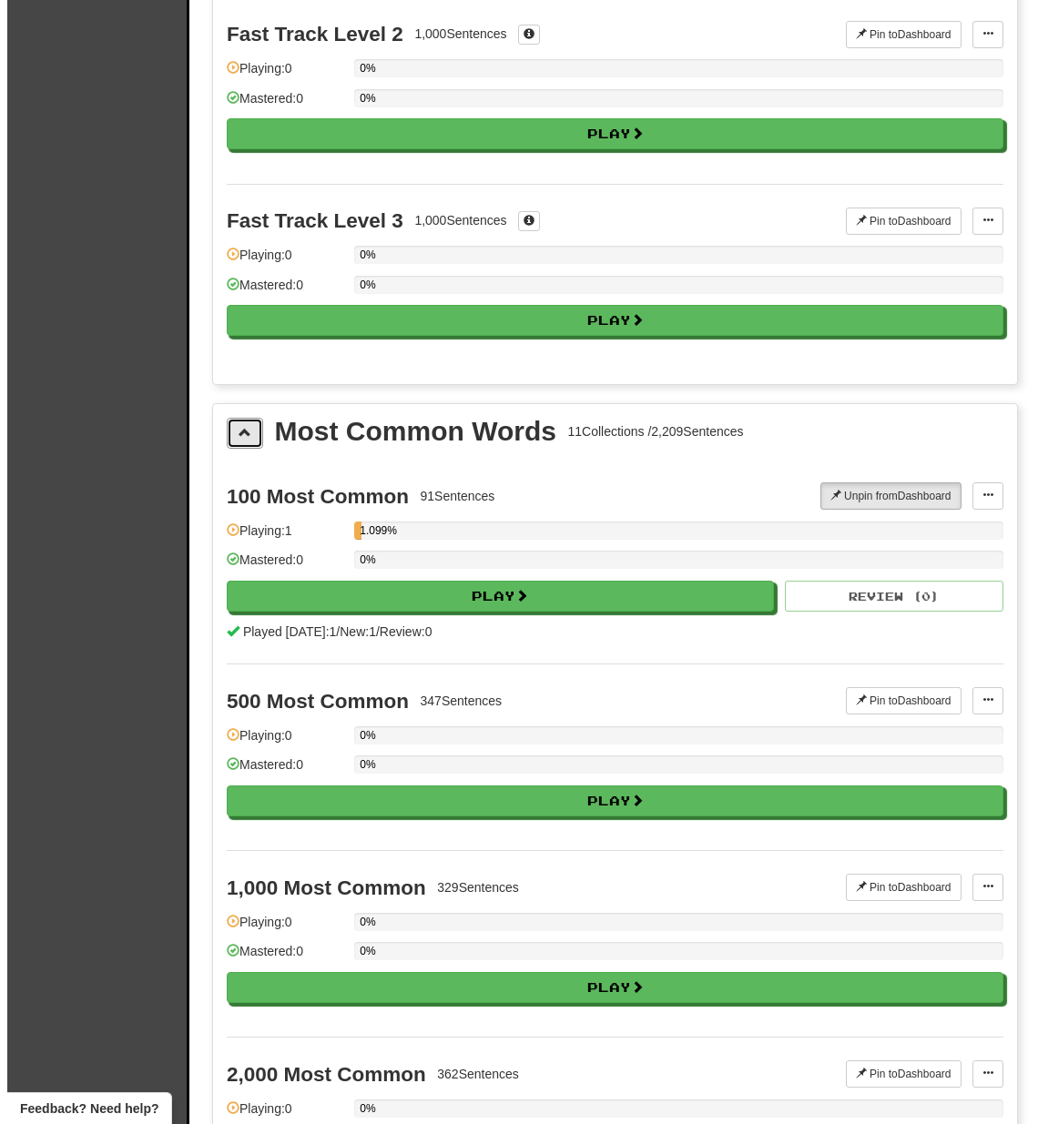
scroll to position [546, 0]
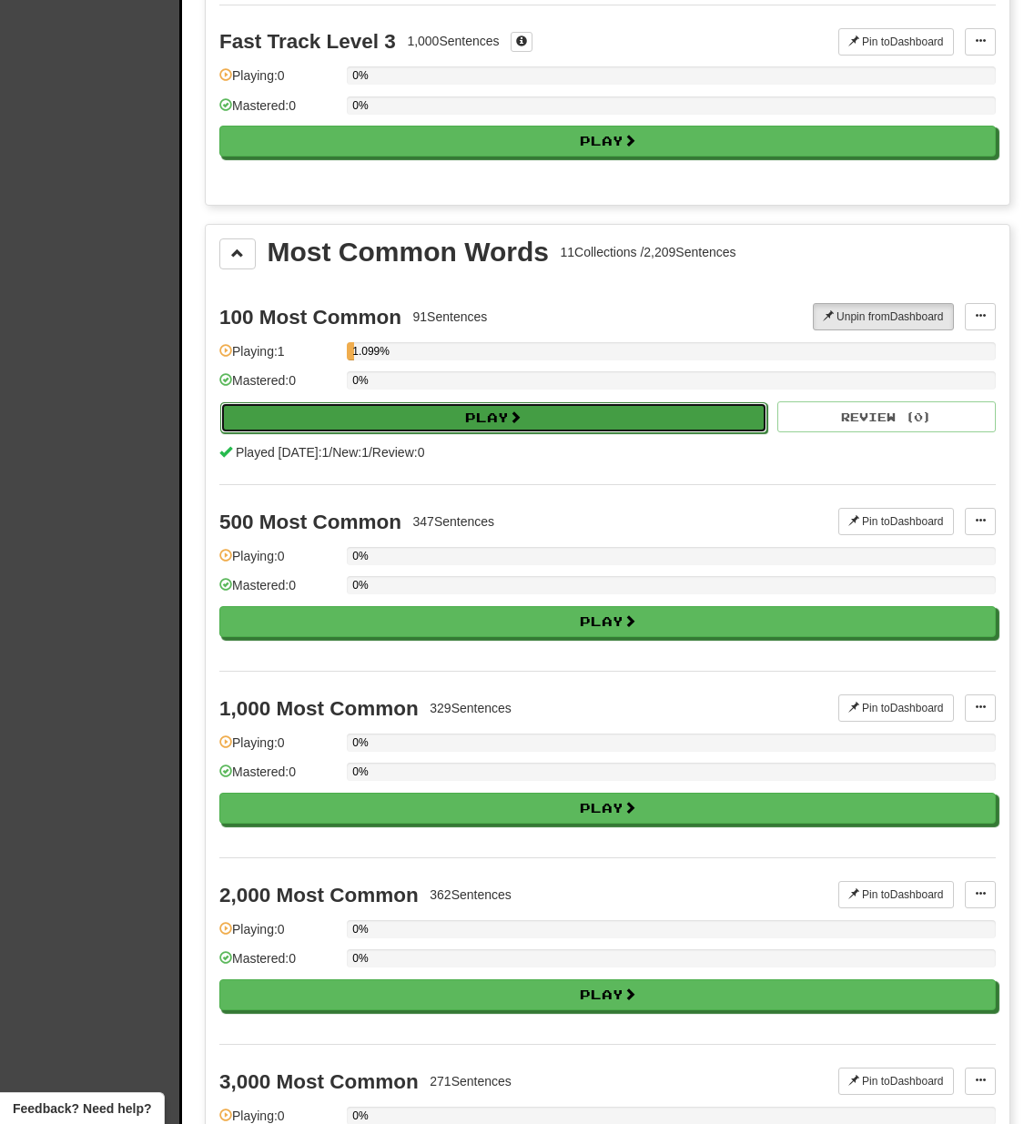
click at [379, 415] on button "Play" at bounding box center [493, 417] width 547 height 31
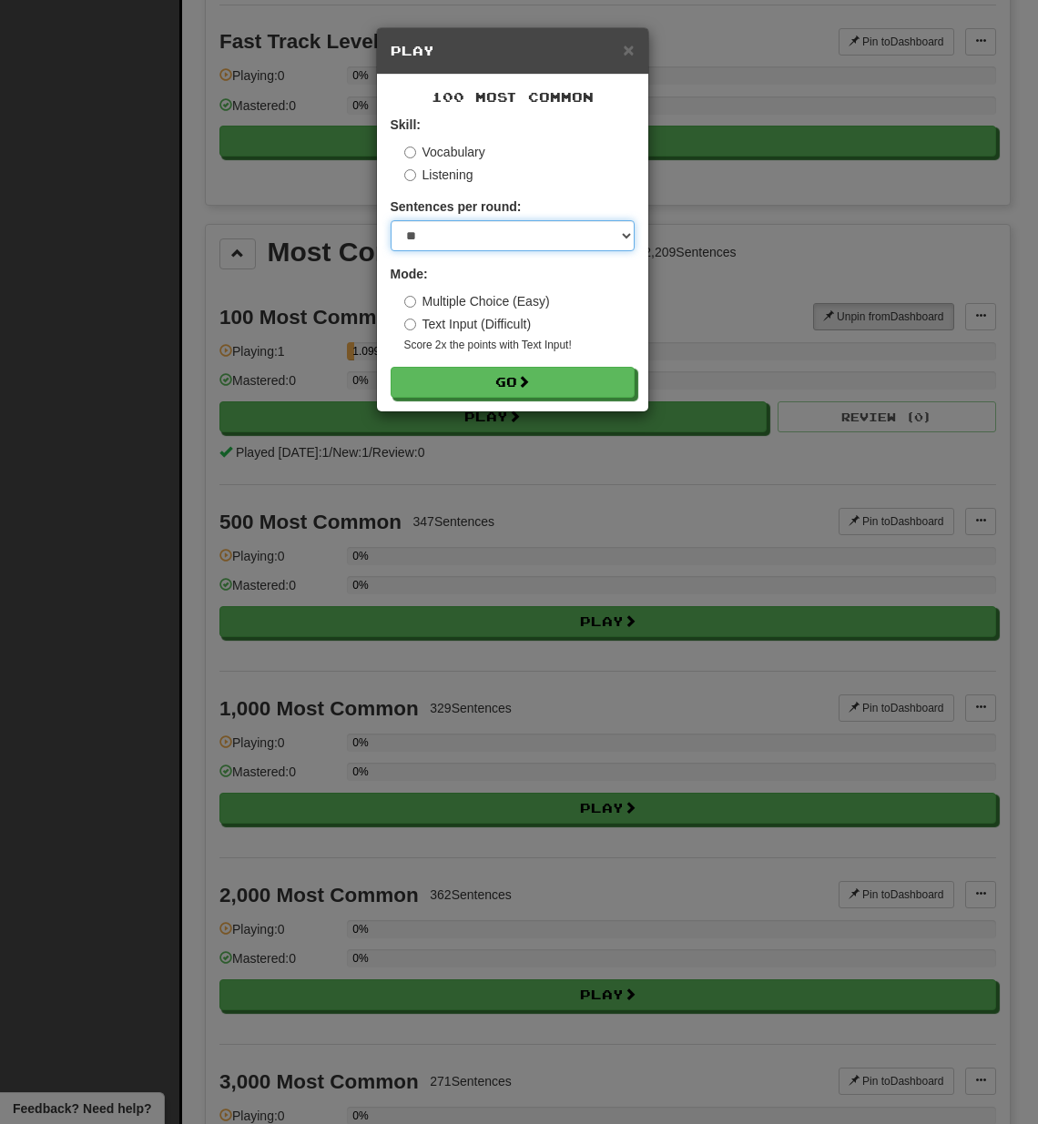
click at [489, 233] on select "* ** ** ** ** ** *** ********" at bounding box center [512, 235] width 244 height 31
select select "*"
click at [390, 220] on select "* ** ** ** ** ** *** ********" at bounding box center [512, 235] width 244 height 31
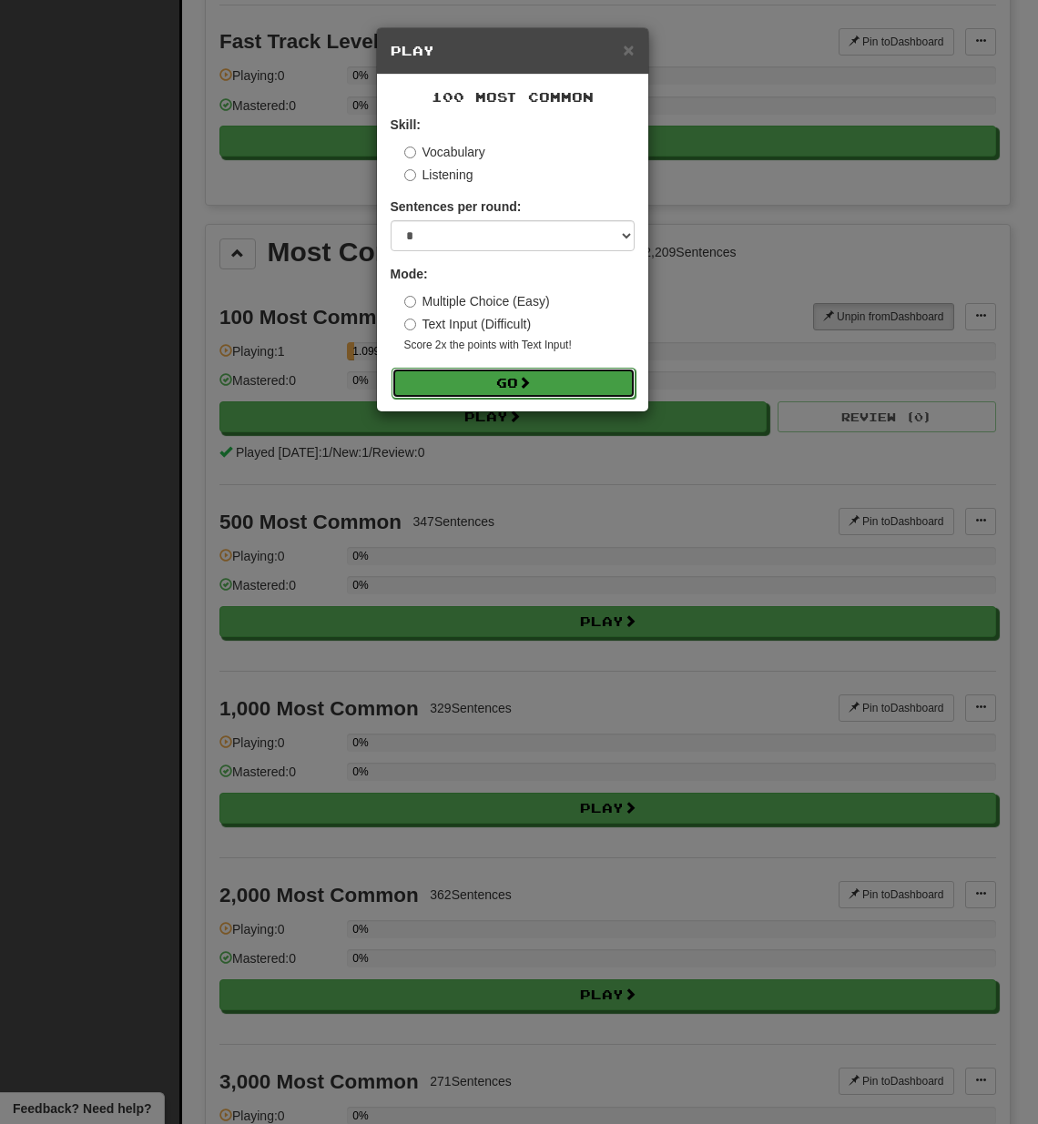
click at [468, 372] on button "Go" at bounding box center [513, 383] width 244 height 31
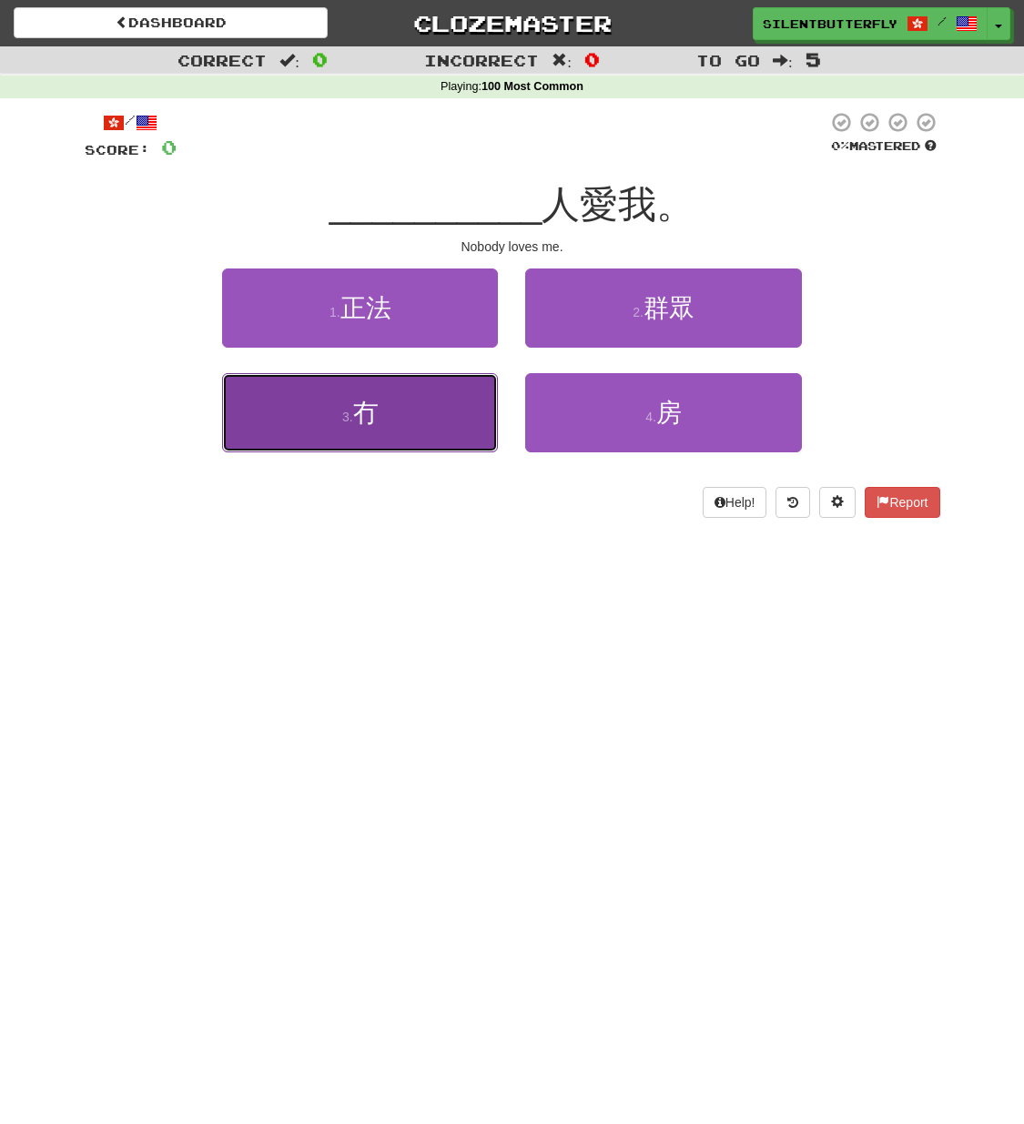
click at [356, 413] on span "冇" at bounding box center [365, 413] width 25 height 28
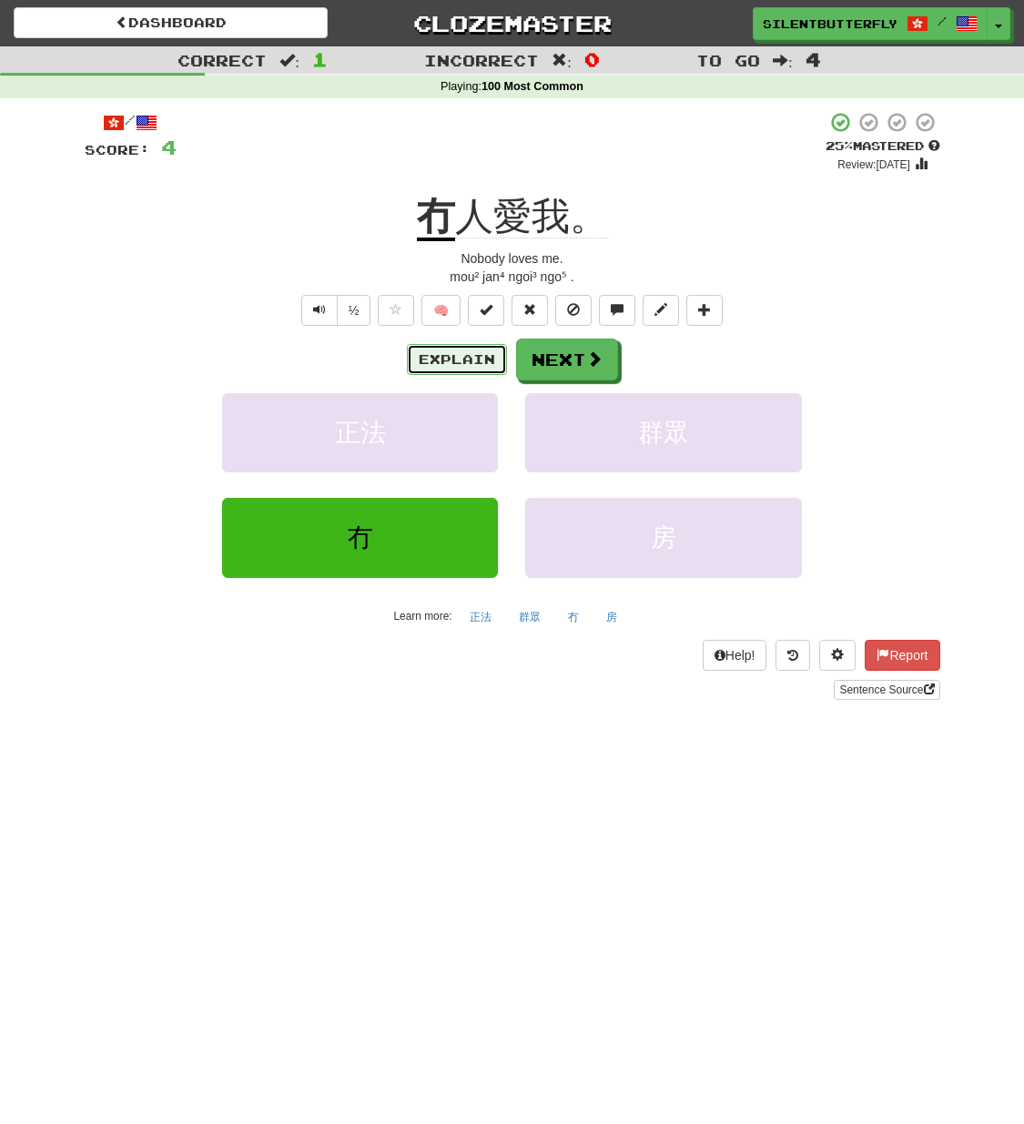
click at [436, 355] on button "Explain" at bounding box center [457, 359] width 100 height 31
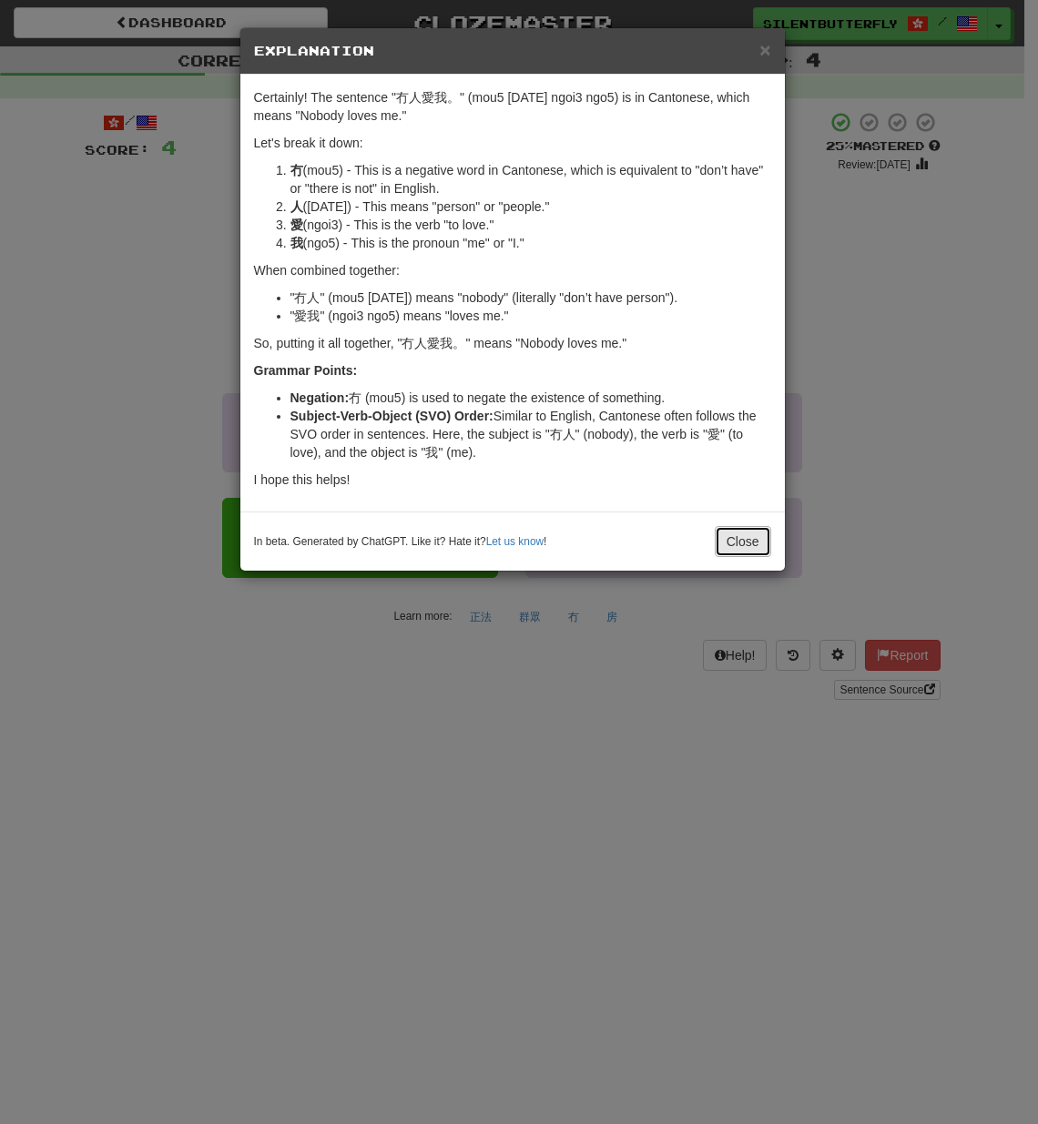
click at [719, 540] on button "Close" at bounding box center [742, 541] width 56 height 31
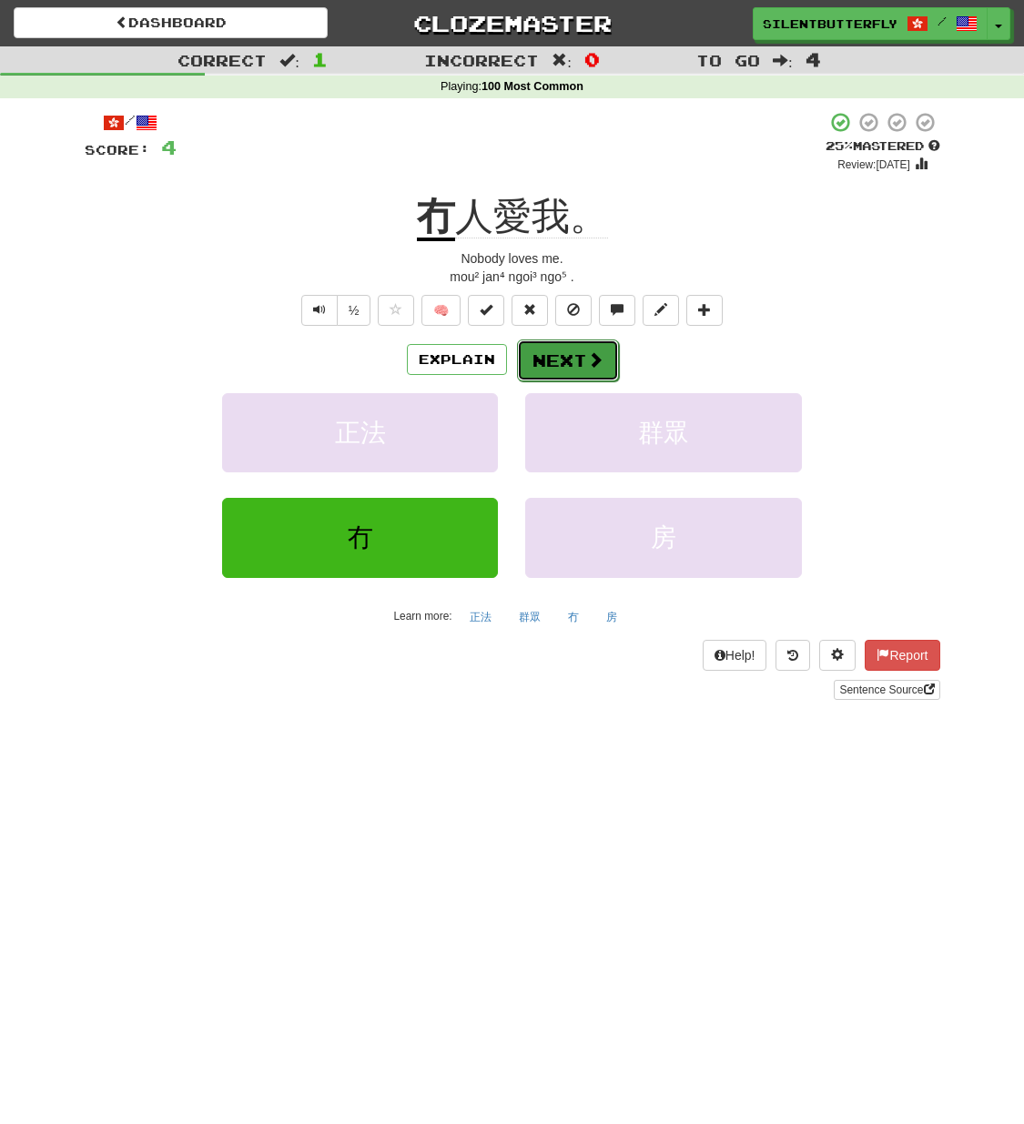
click at [553, 351] on button "Next" at bounding box center [568, 360] width 102 height 42
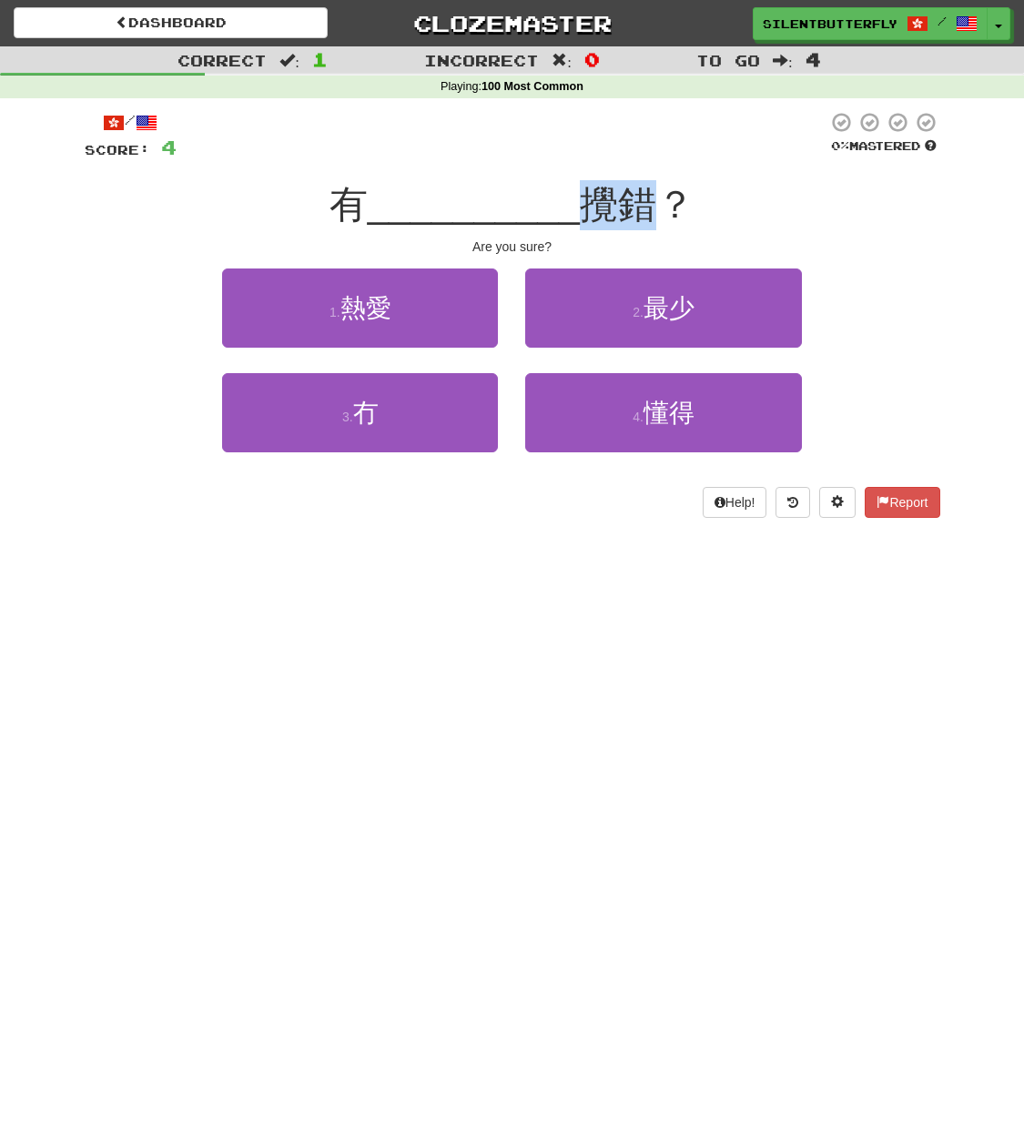
drag, startPoint x: 593, startPoint y: 204, endPoint x: 654, endPoint y: 211, distance: 62.3
click at [654, 211] on span "攪錯？" at bounding box center [637, 204] width 115 height 43
click at [376, 394] on button "3 . 冇" at bounding box center [360, 412] width 276 height 79
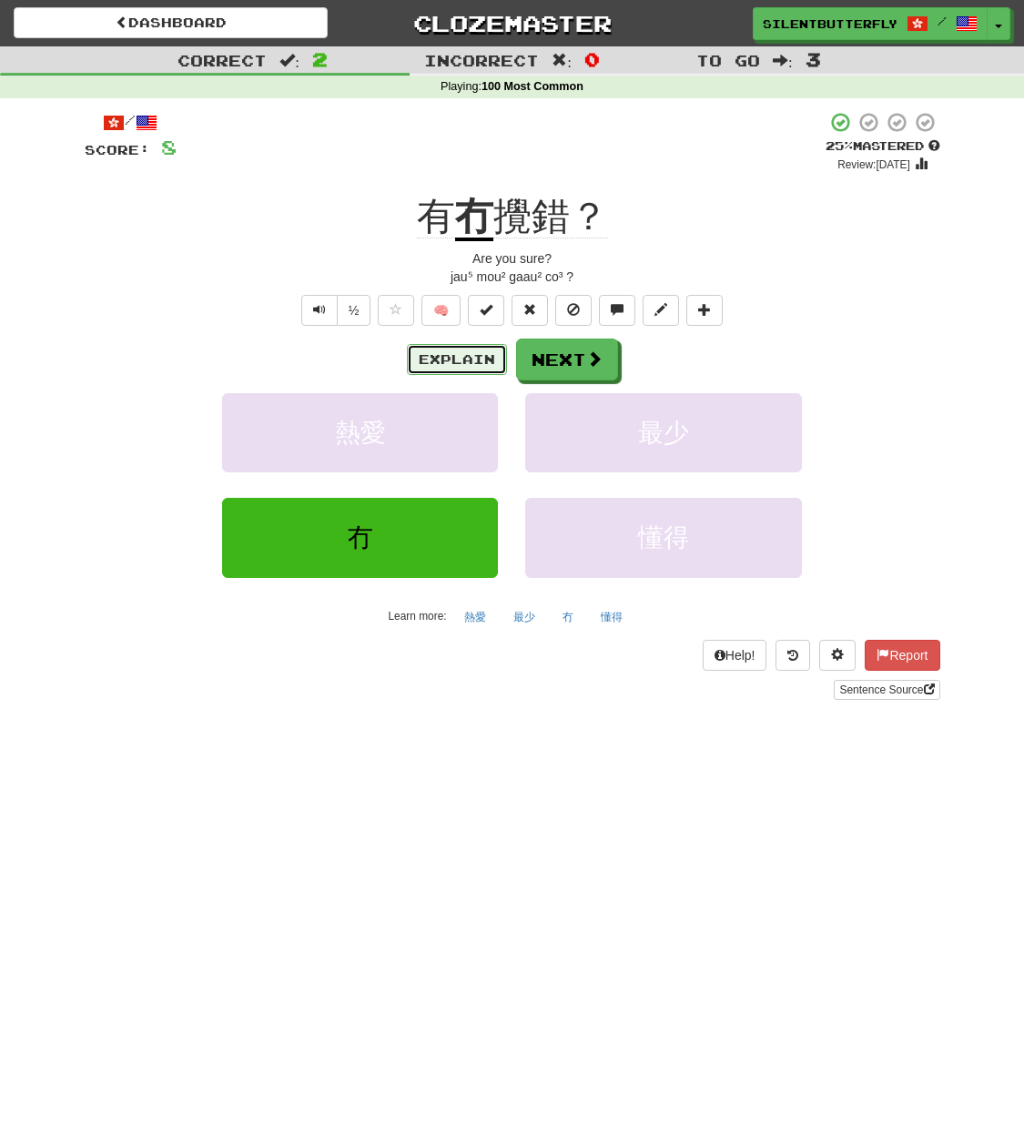
click at [486, 360] on button "Explain" at bounding box center [457, 359] width 100 height 31
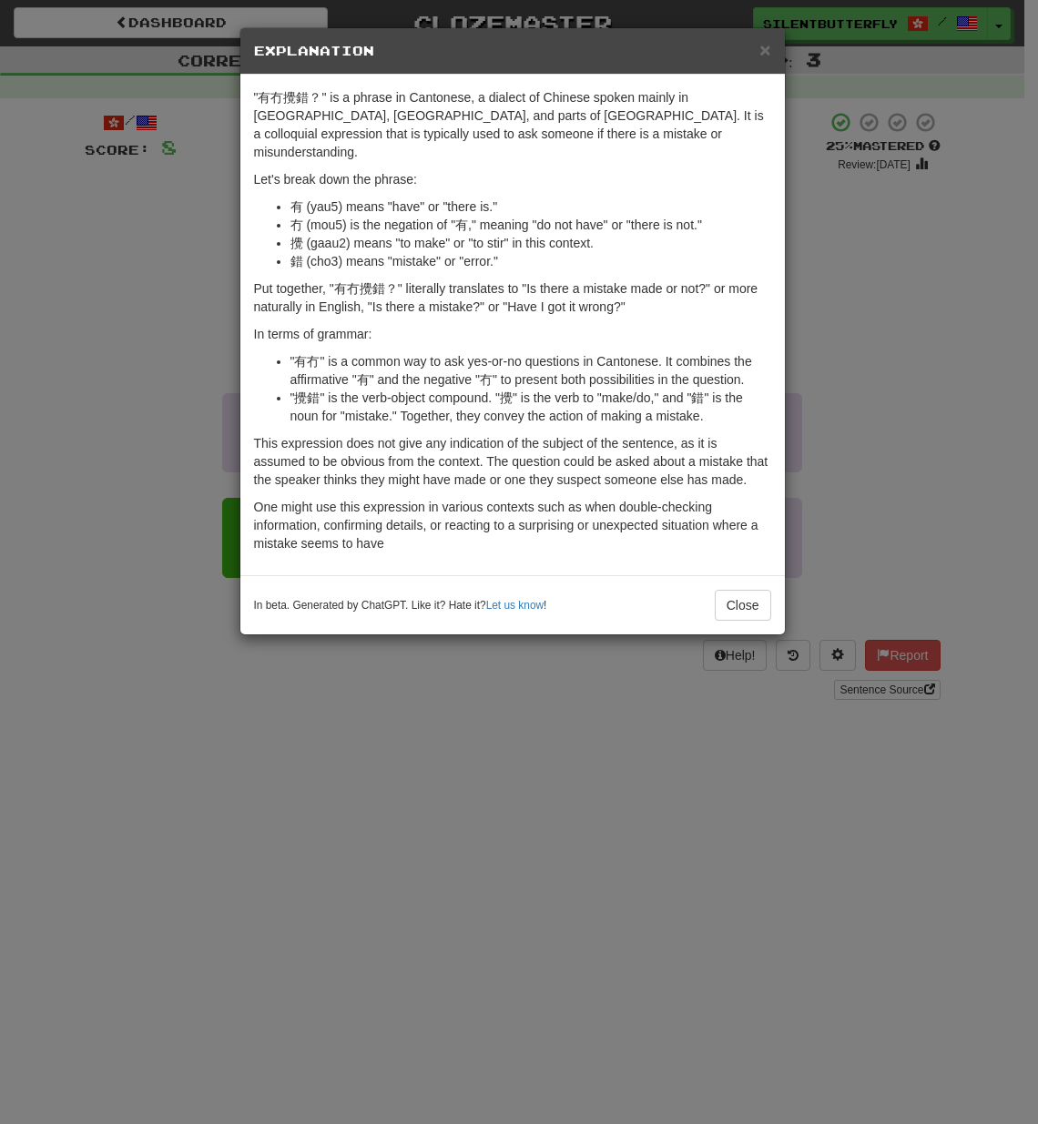
click at [757, 49] on h5 "Explanation" at bounding box center [512, 51] width 517 height 18
click at [765, 49] on span "×" at bounding box center [764, 49] width 11 height 21
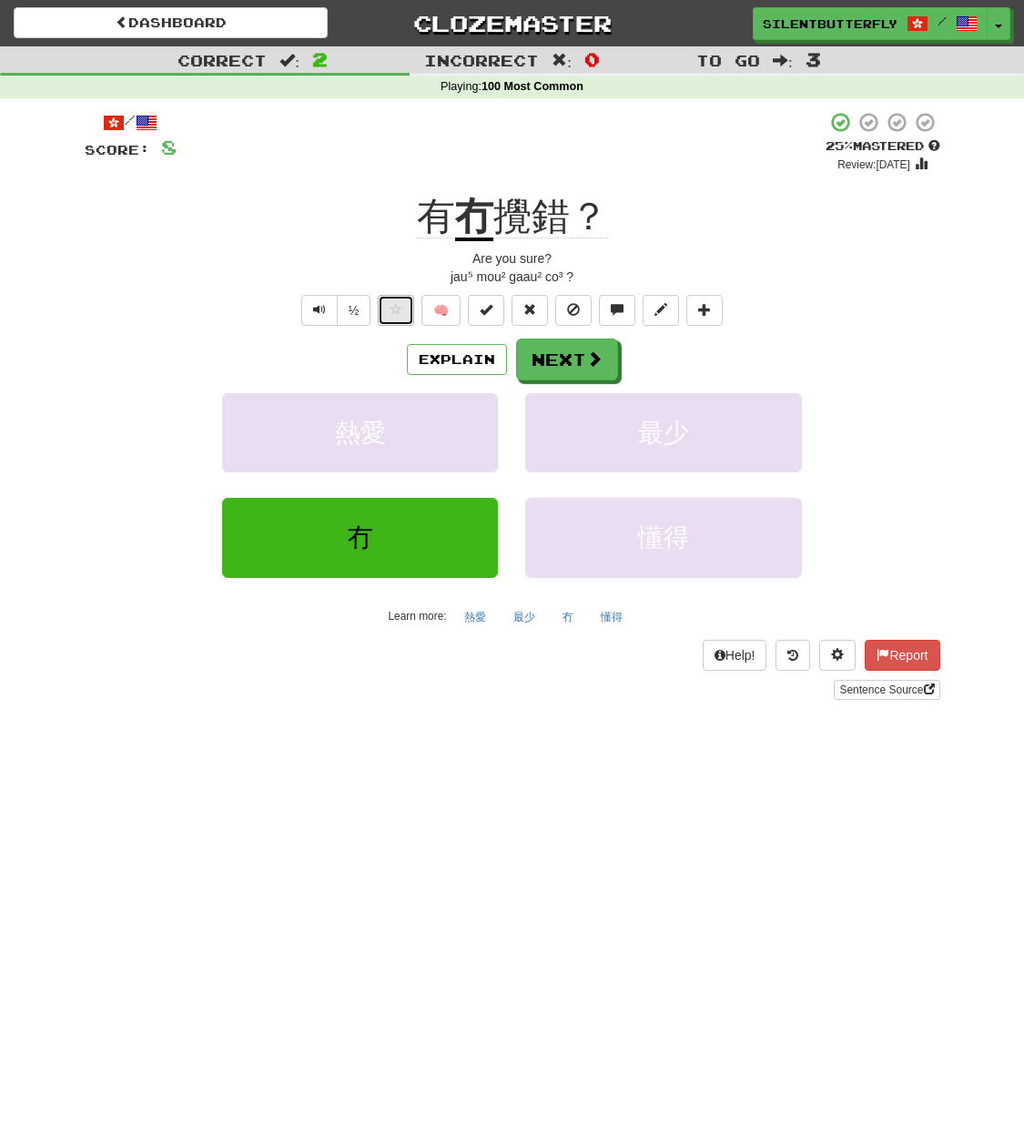
click at [400, 313] on span at bounding box center [396, 309] width 13 height 13
click at [343, 310] on button "½" at bounding box center [354, 310] width 35 height 31
click at [539, 370] on button "Next" at bounding box center [568, 360] width 102 height 42
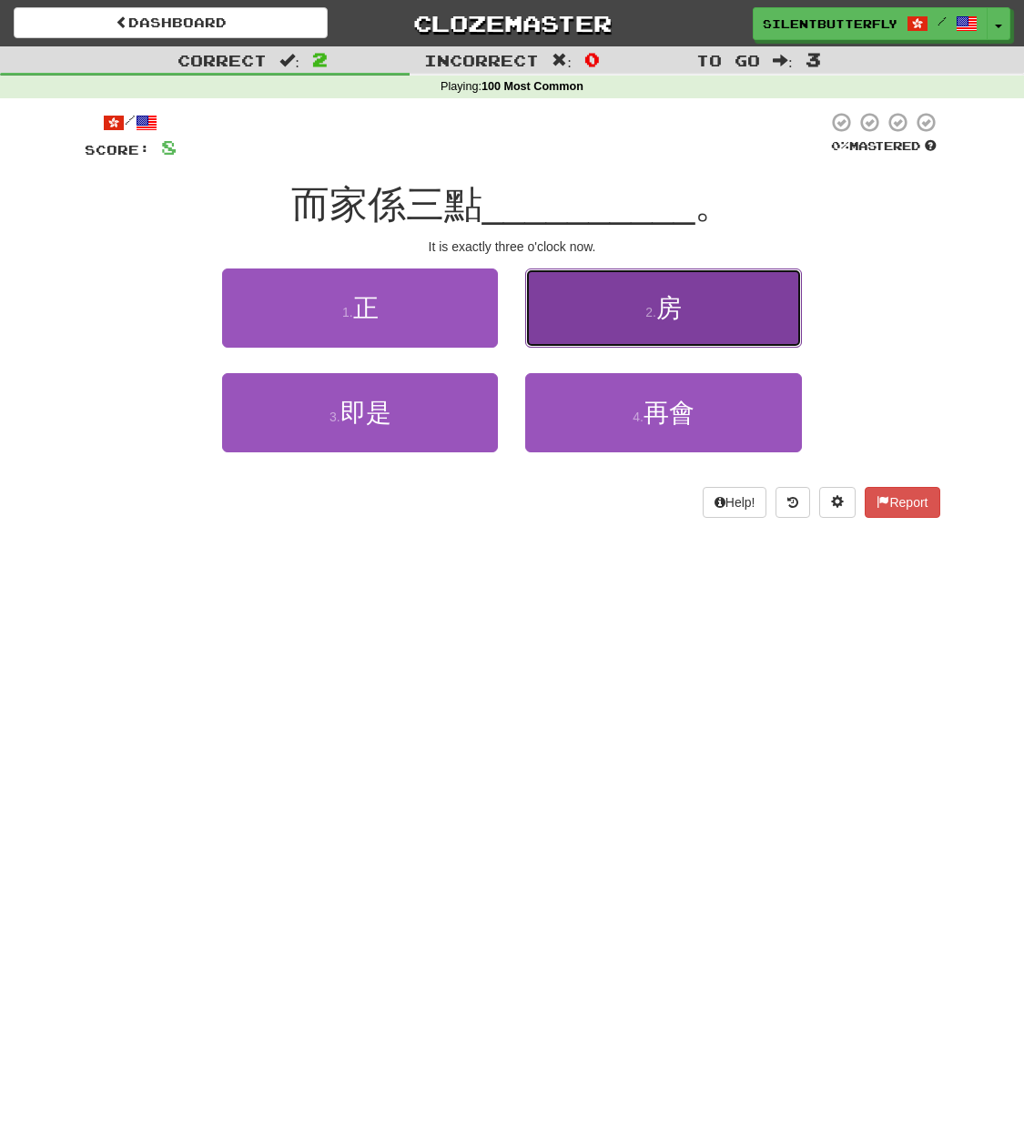
click at [601, 314] on button "2 . 房" at bounding box center [663, 307] width 276 height 79
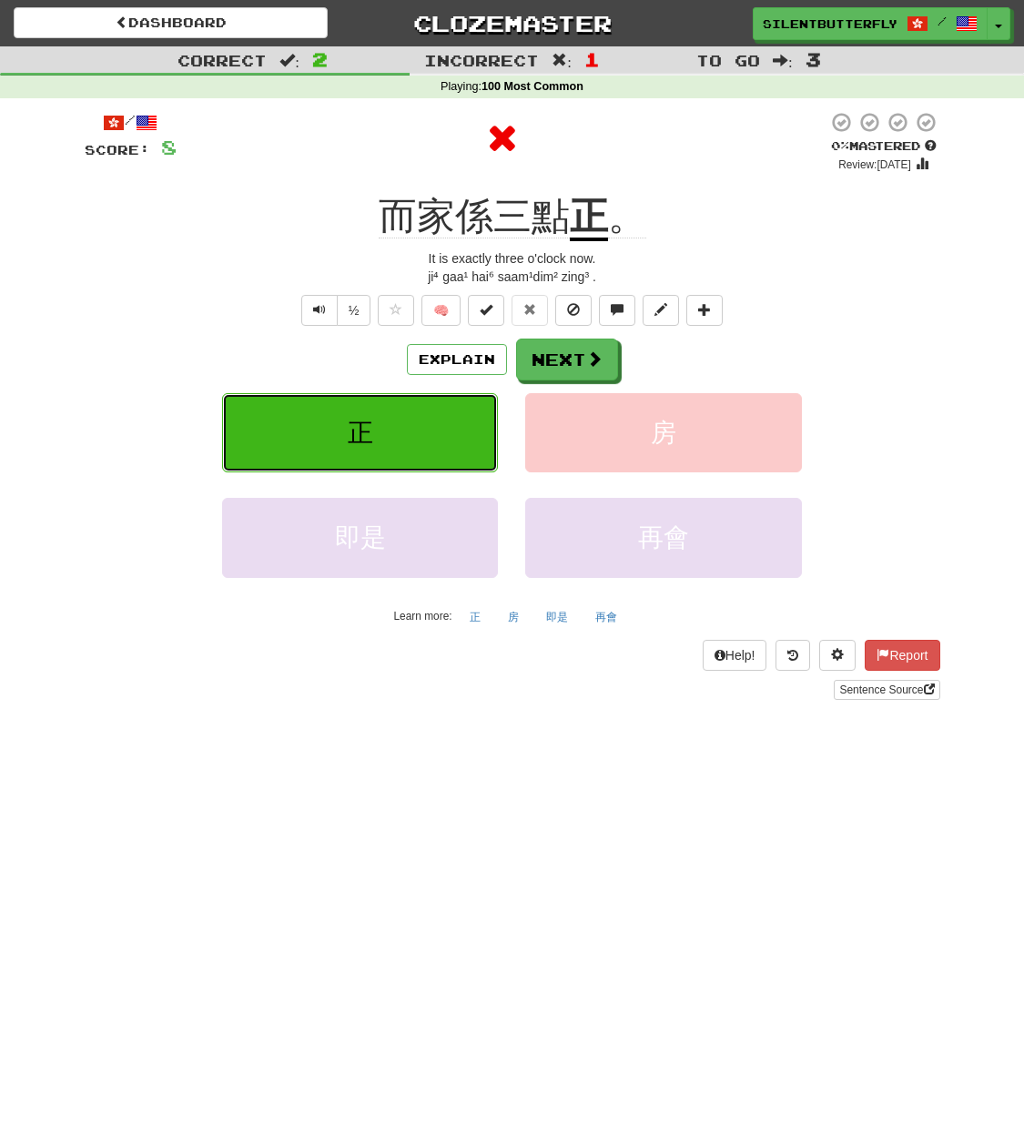
click at [357, 435] on span "正" at bounding box center [360, 433] width 25 height 28
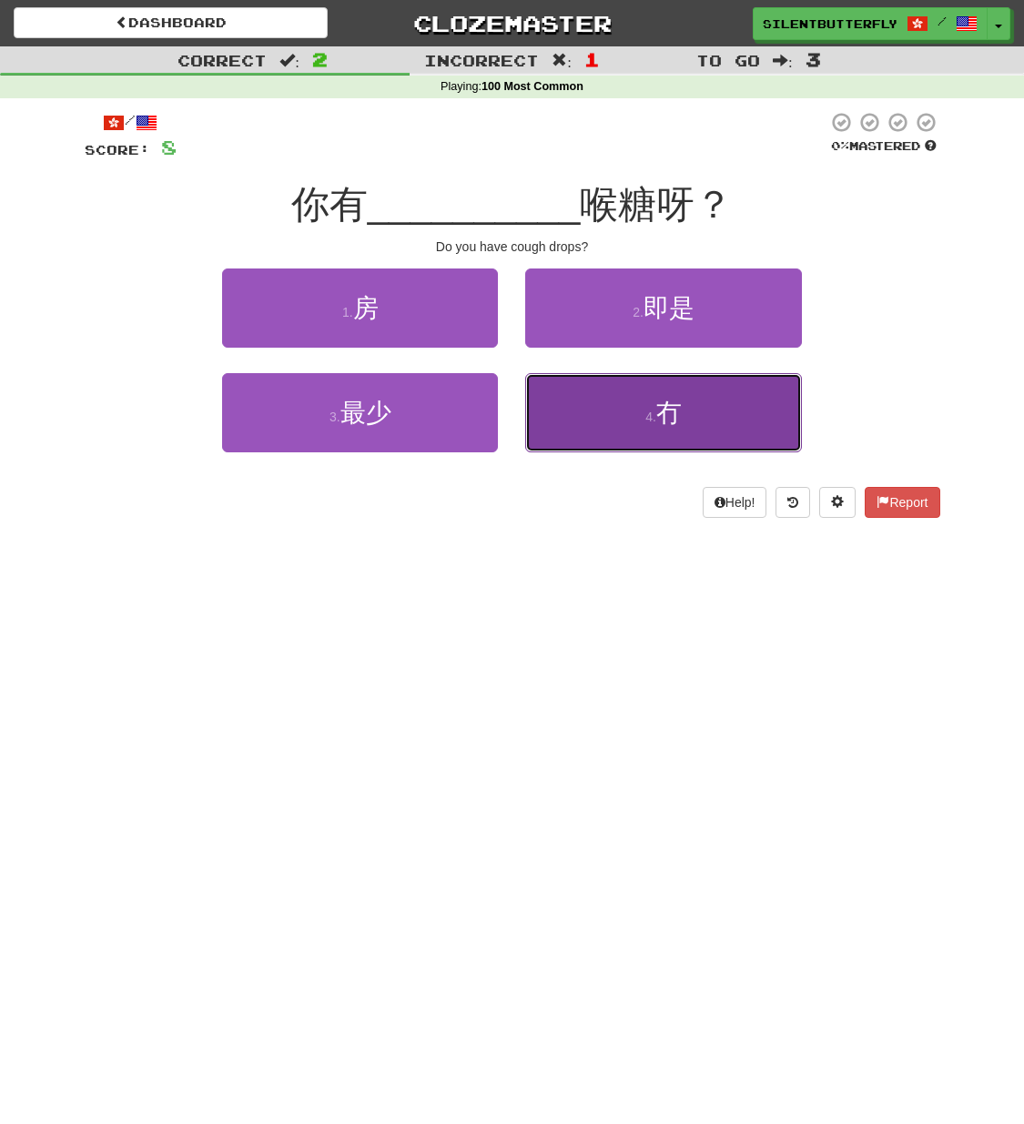
click at [664, 407] on span "冇" at bounding box center [668, 413] width 25 height 28
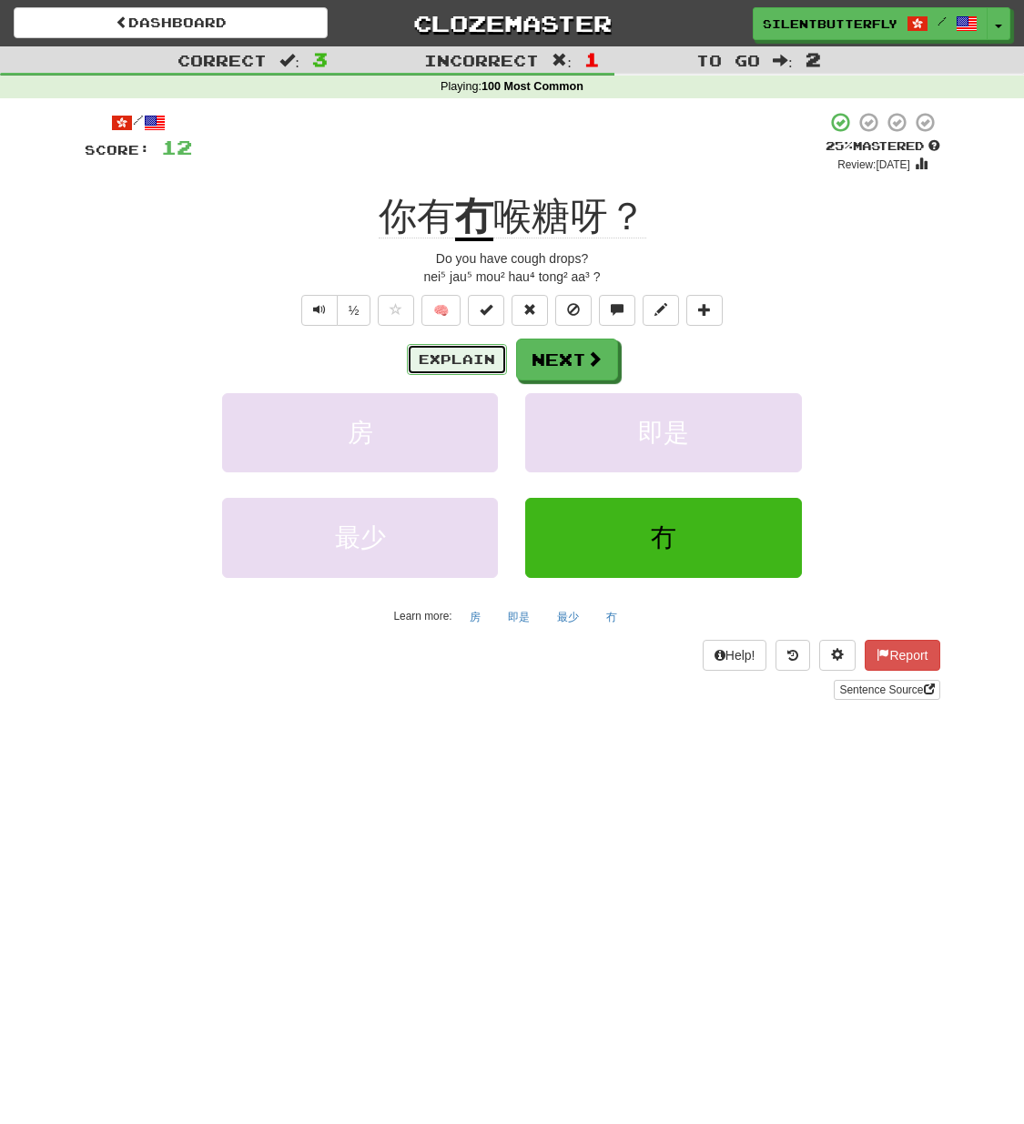
click at [442, 357] on button "Explain" at bounding box center [457, 359] width 100 height 31
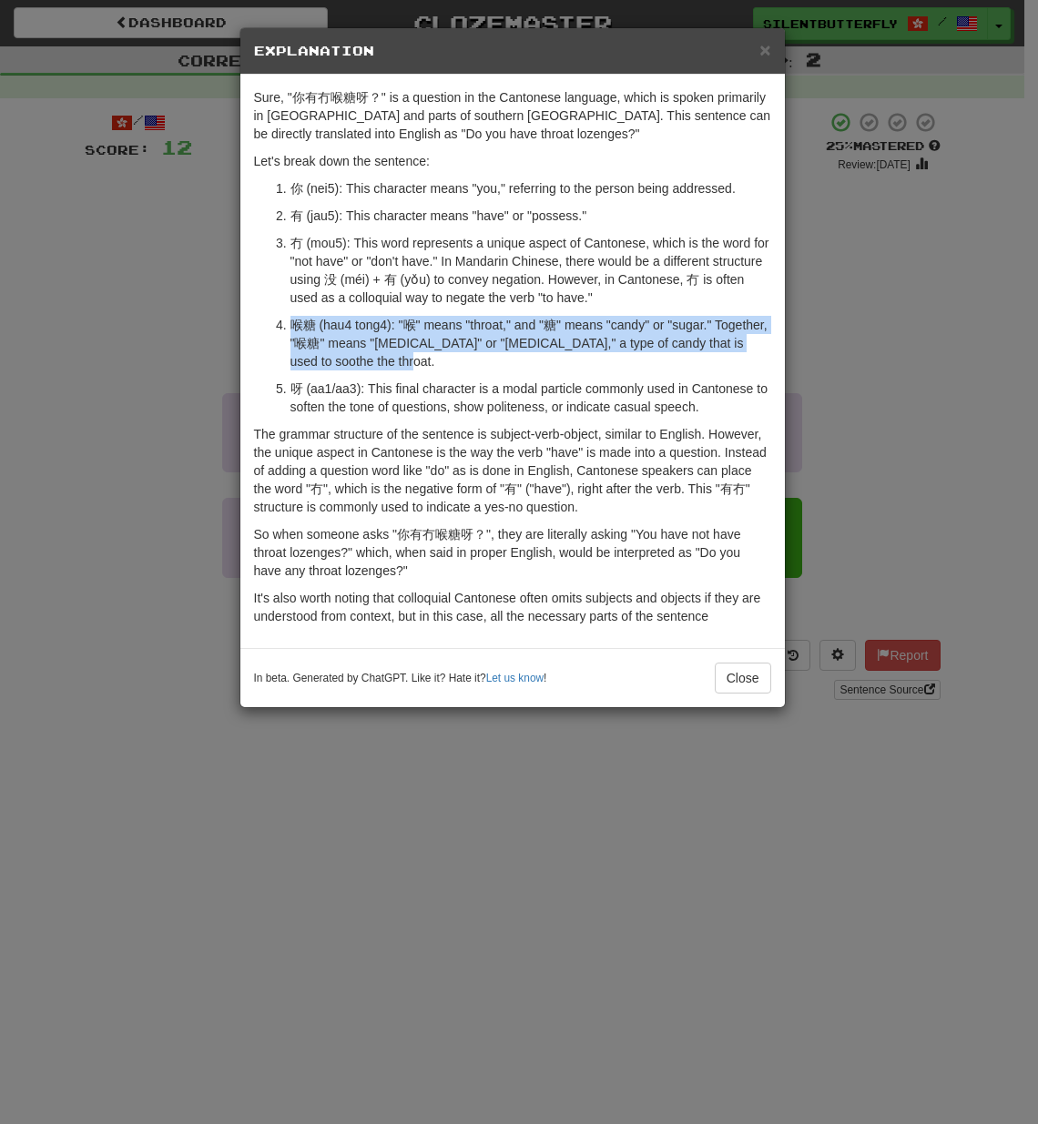
drag, startPoint x: 290, startPoint y: 315, endPoint x: 451, endPoint y: 355, distance: 165.1
click at [451, 355] on ol "你 (nei5): This character means "you," referring to the person being addressed. …" at bounding box center [512, 297] width 517 height 237
click at [738, 681] on button "Close" at bounding box center [742, 678] width 56 height 31
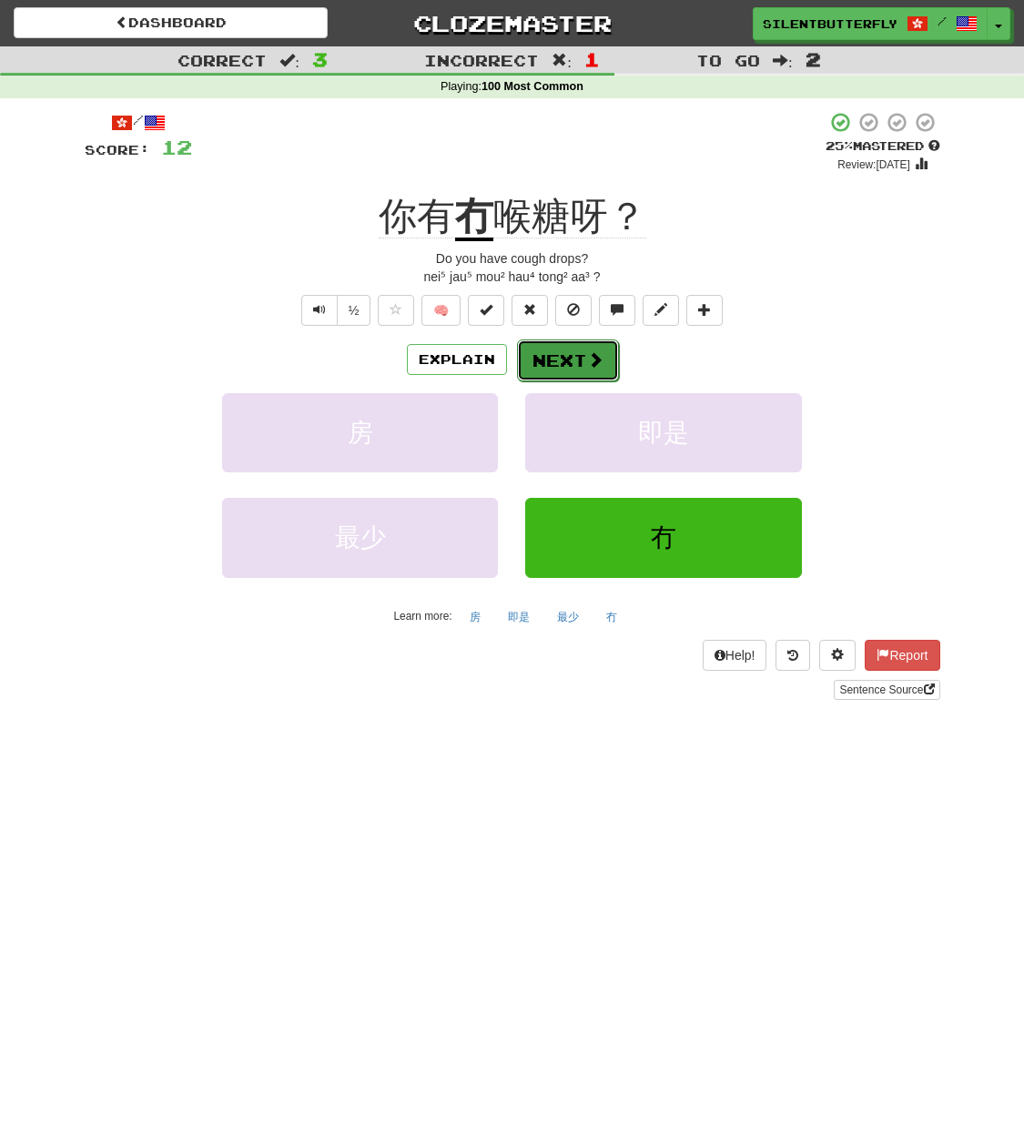
click at [569, 365] on button "Next" at bounding box center [568, 360] width 102 height 42
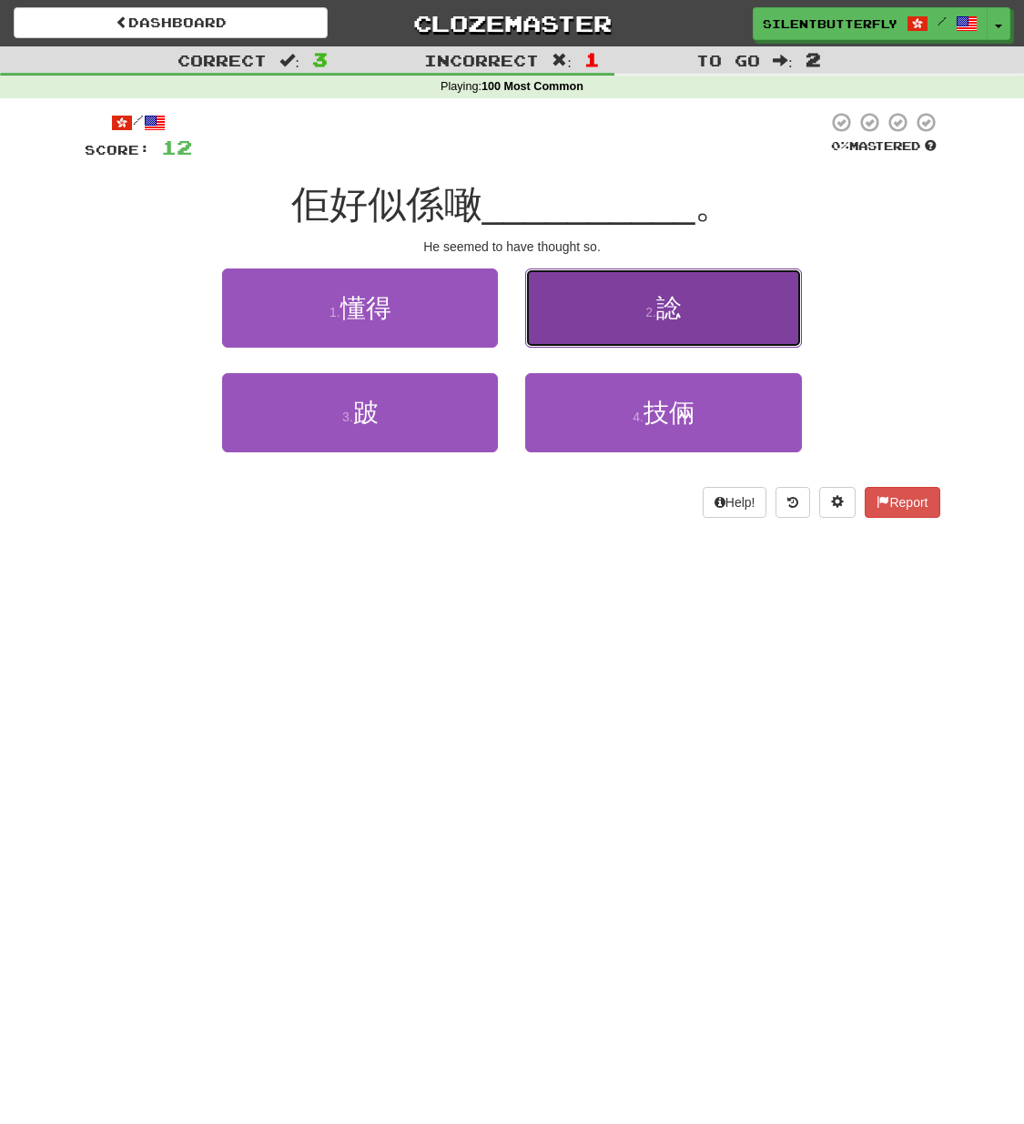
click at [657, 319] on button "2 . 諗" at bounding box center [663, 307] width 276 height 79
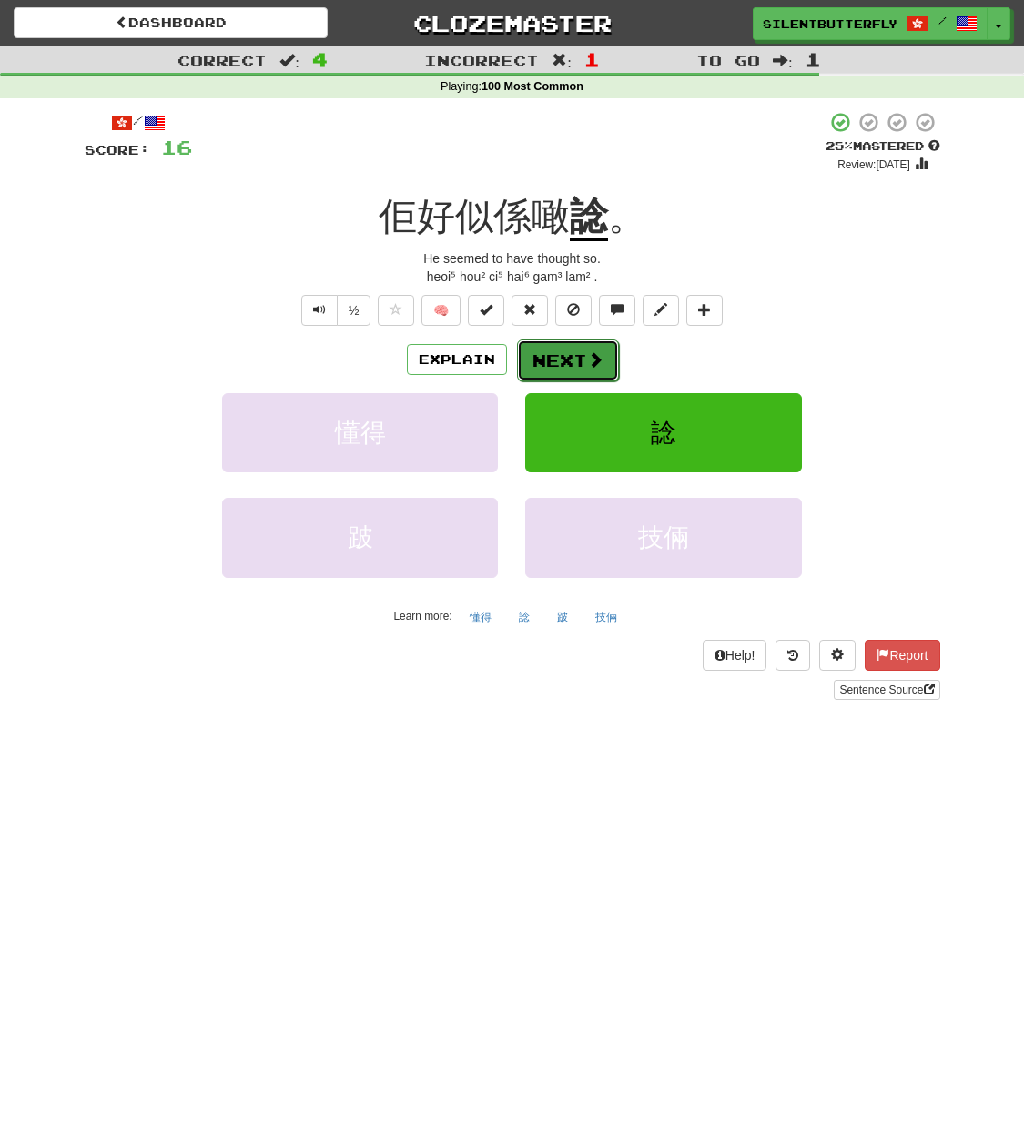
click at [570, 361] on button "Next" at bounding box center [568, 360] width 102 height 42
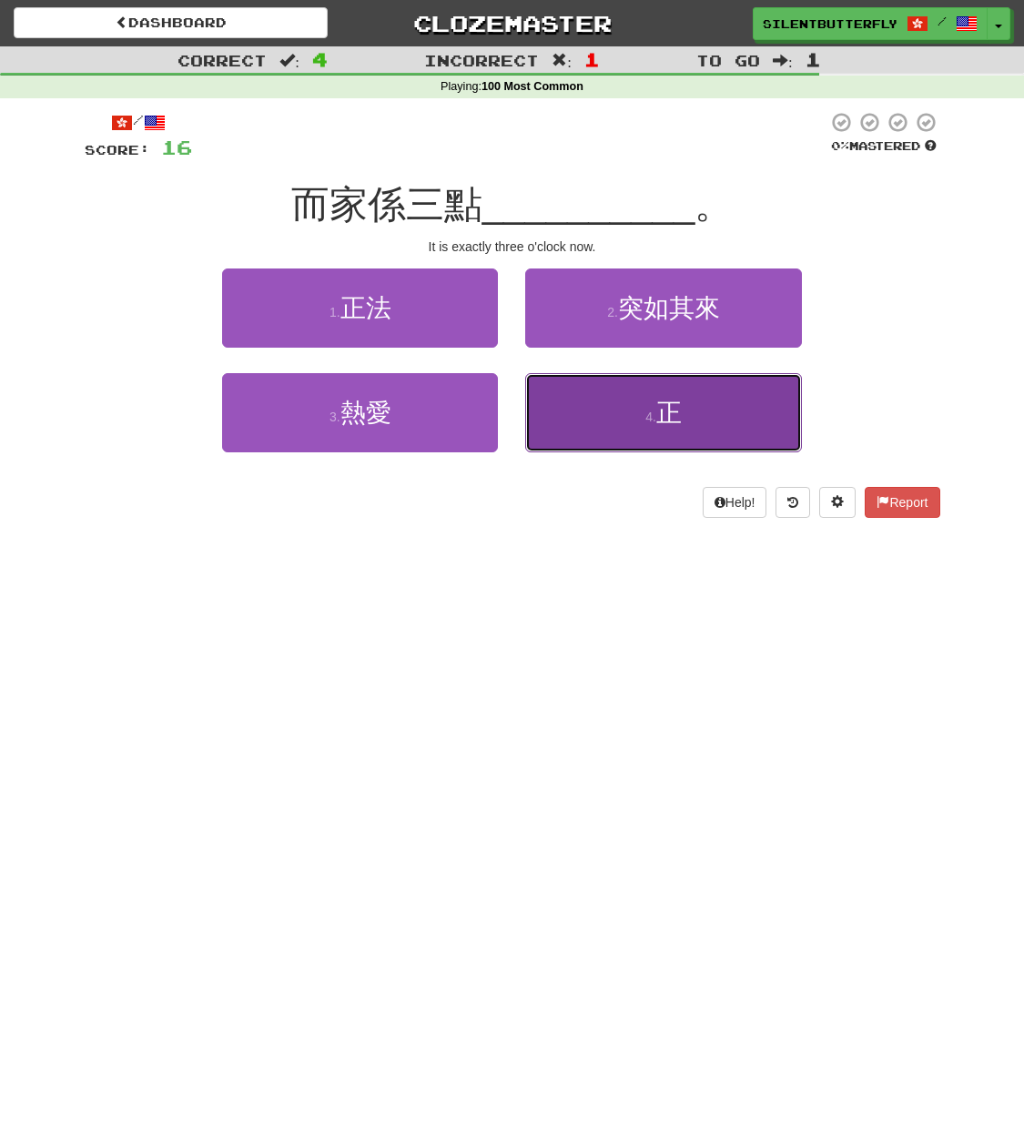
click at [639, 431] on button "4 . 正" at bounding box center [663, 412] width 276 height 79
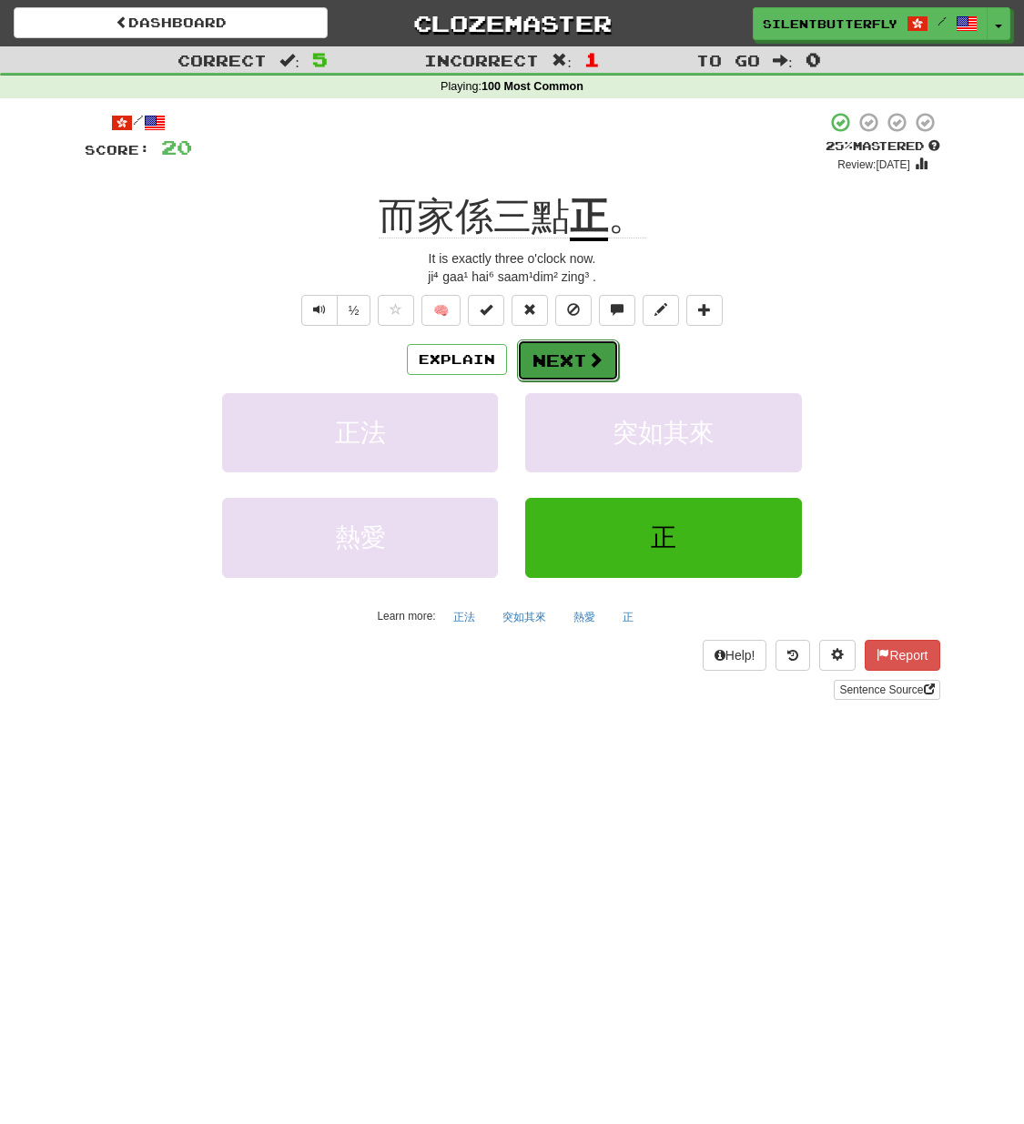
click at [559, 359] on button "Next" at bounding box center [568, 360] width 102 height 42
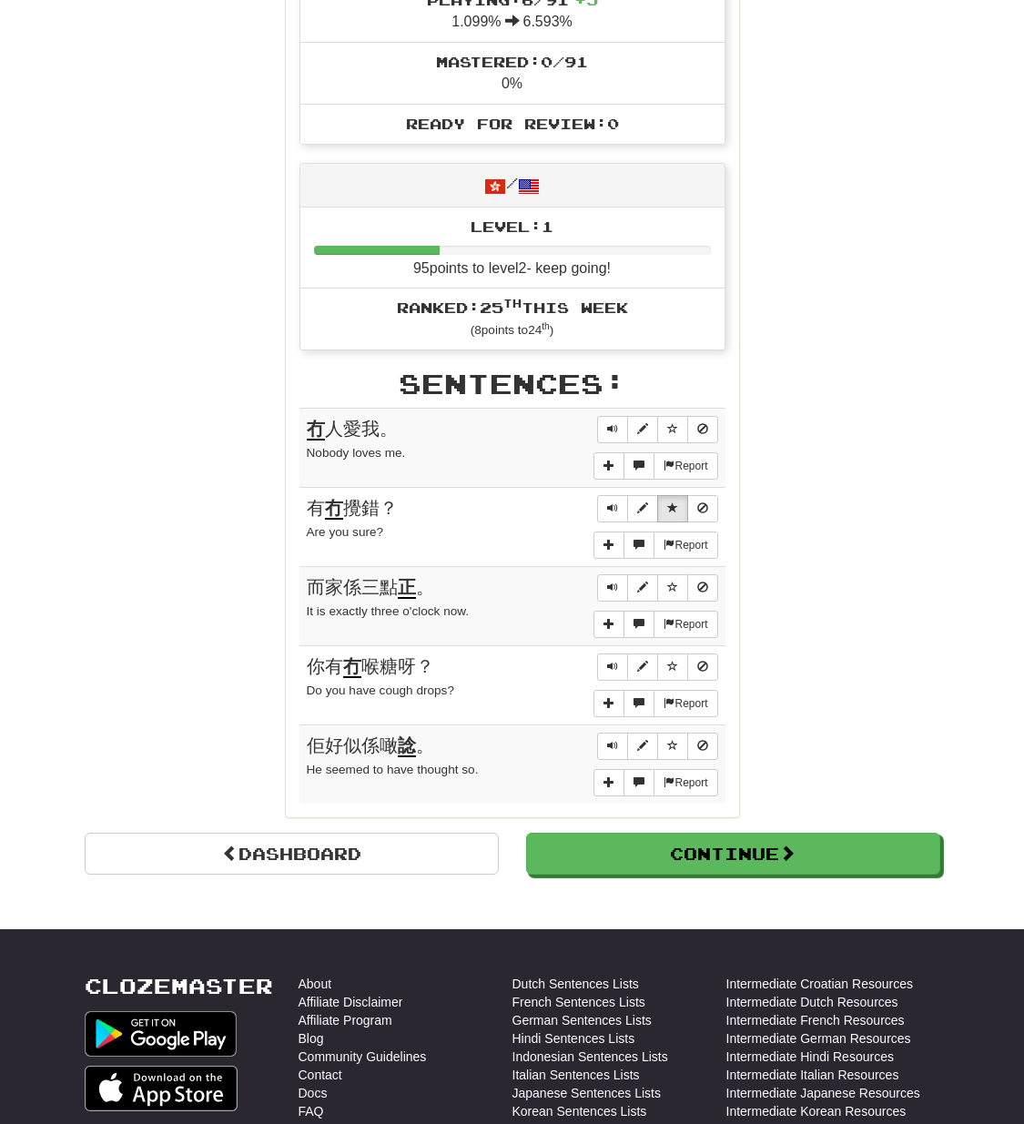
scroll to position [637, 0]
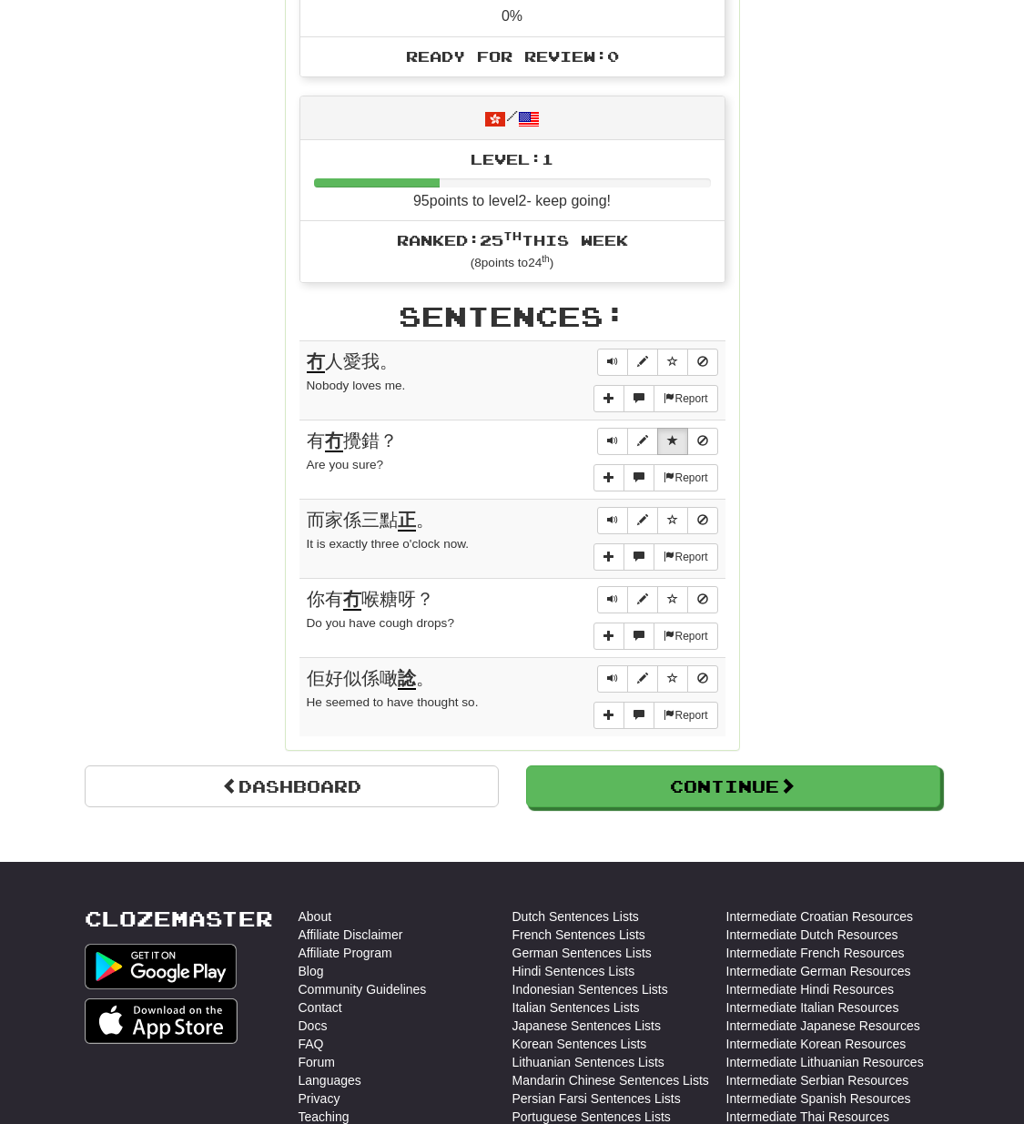
click at [405, 523] on u "正" at bounding box center [407, 521] width 18 height 22
click at [406, 523] on u "正" at bounding box center [407, 521] width 18 height 22
click at [677, 522] on span "Sentence controls" at bounding box center [672, 519] width 11 height 11
click at [667, 445] on span "Sentence controls" at bounding box center [672, 440] width 11 height 11
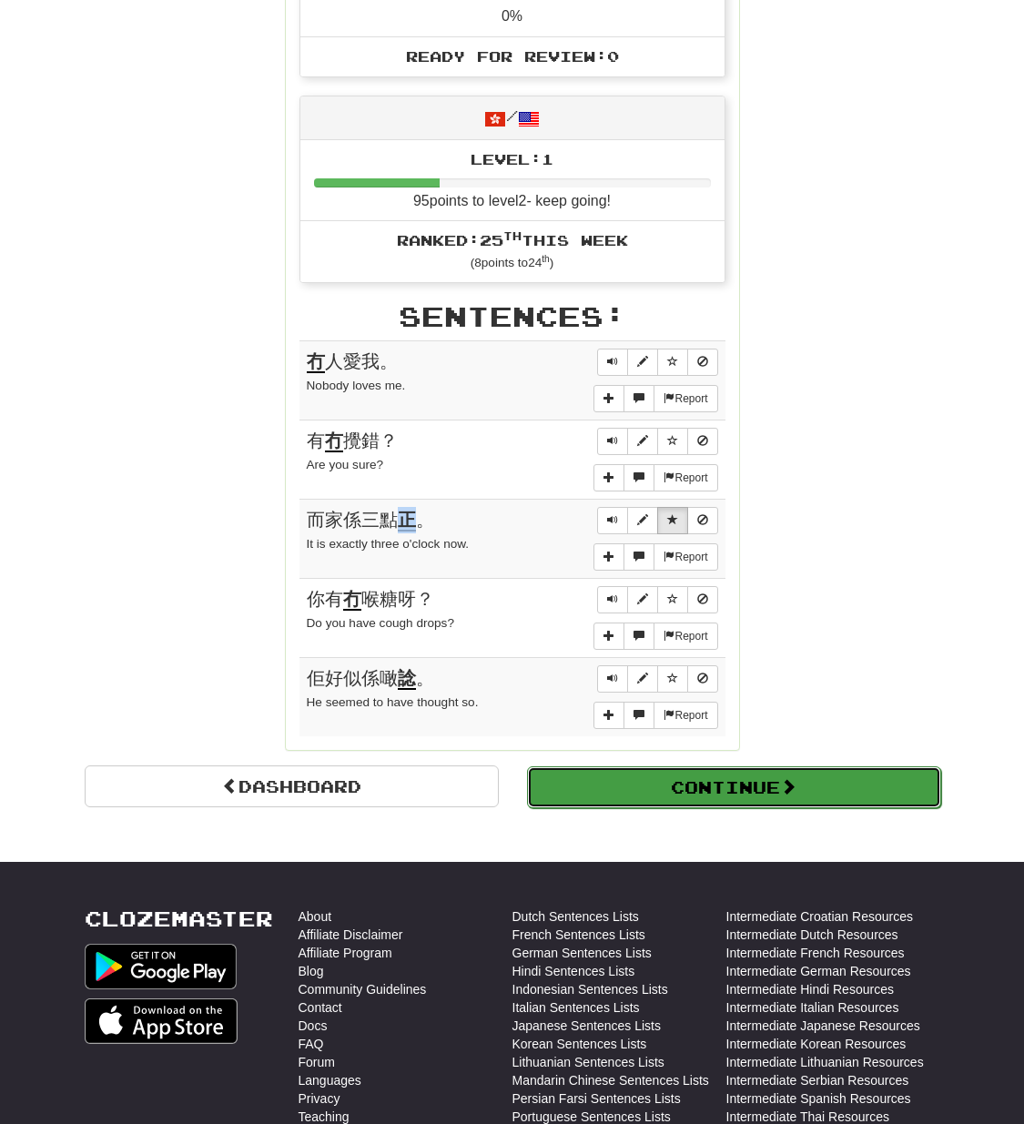
click at [796, 784] on span at bounding box center [788, 786] width 16 height 16
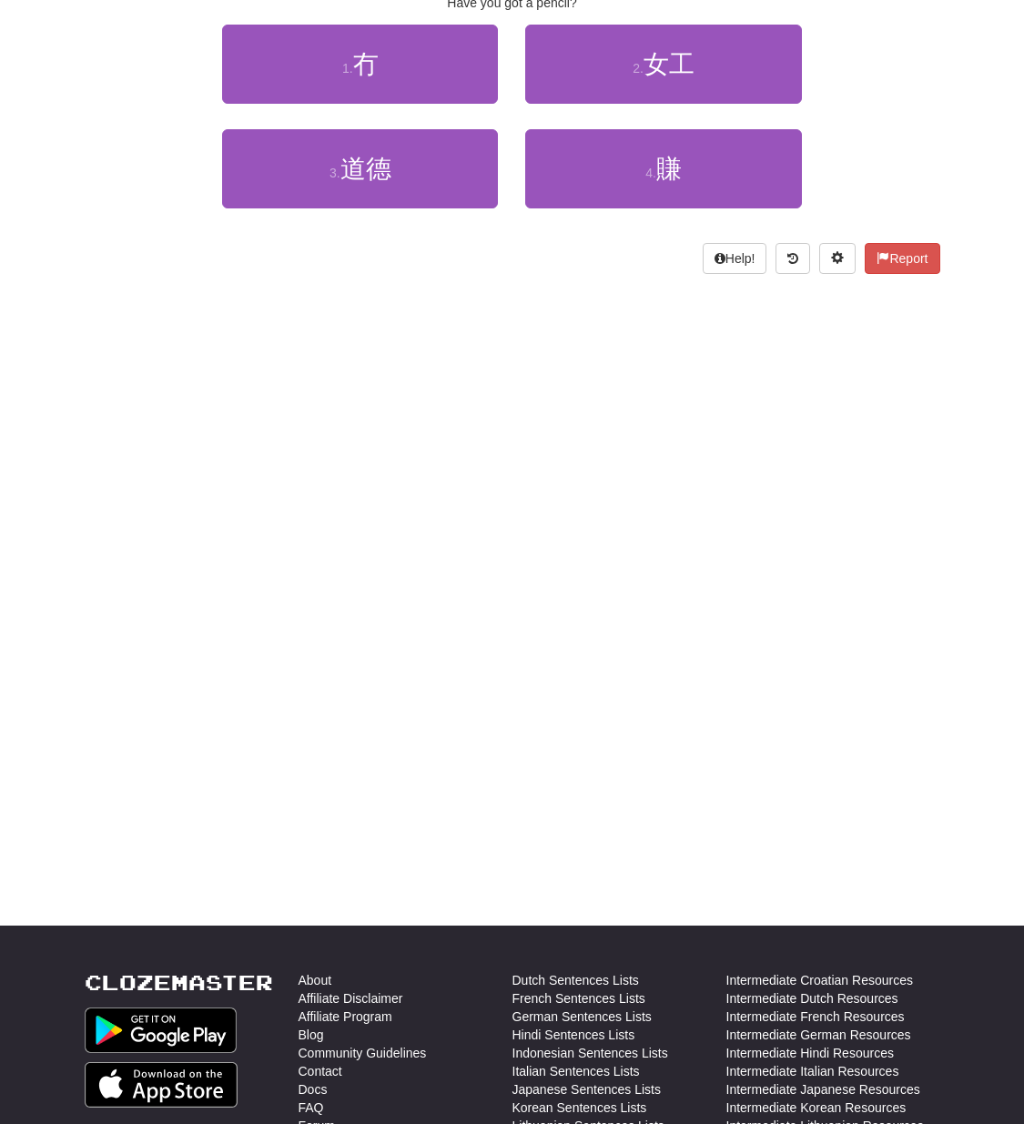
scroll to position [0, 0]
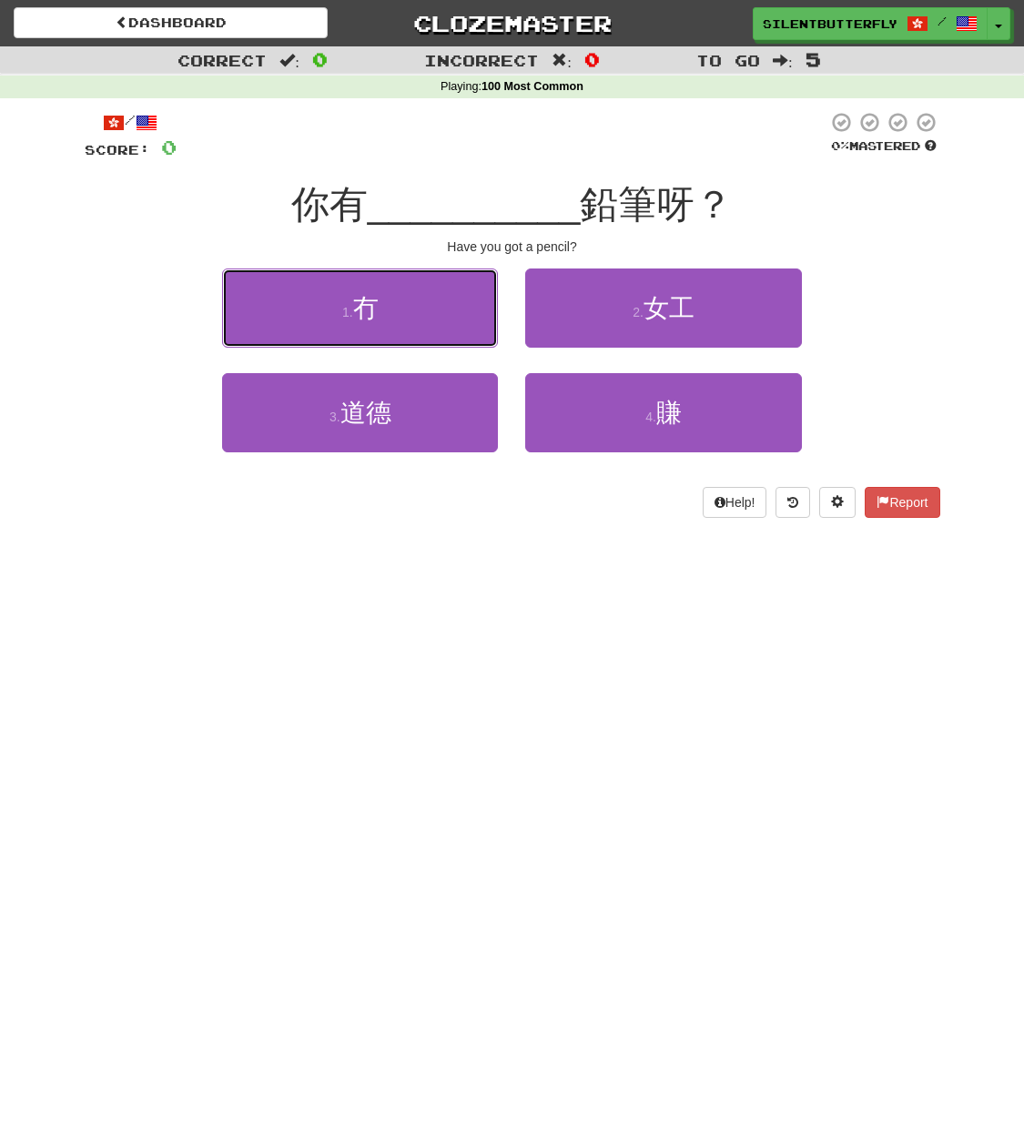
click at [365, 293] on button "1 . 冇" at bounding box center [360, 307] width 276 height 79
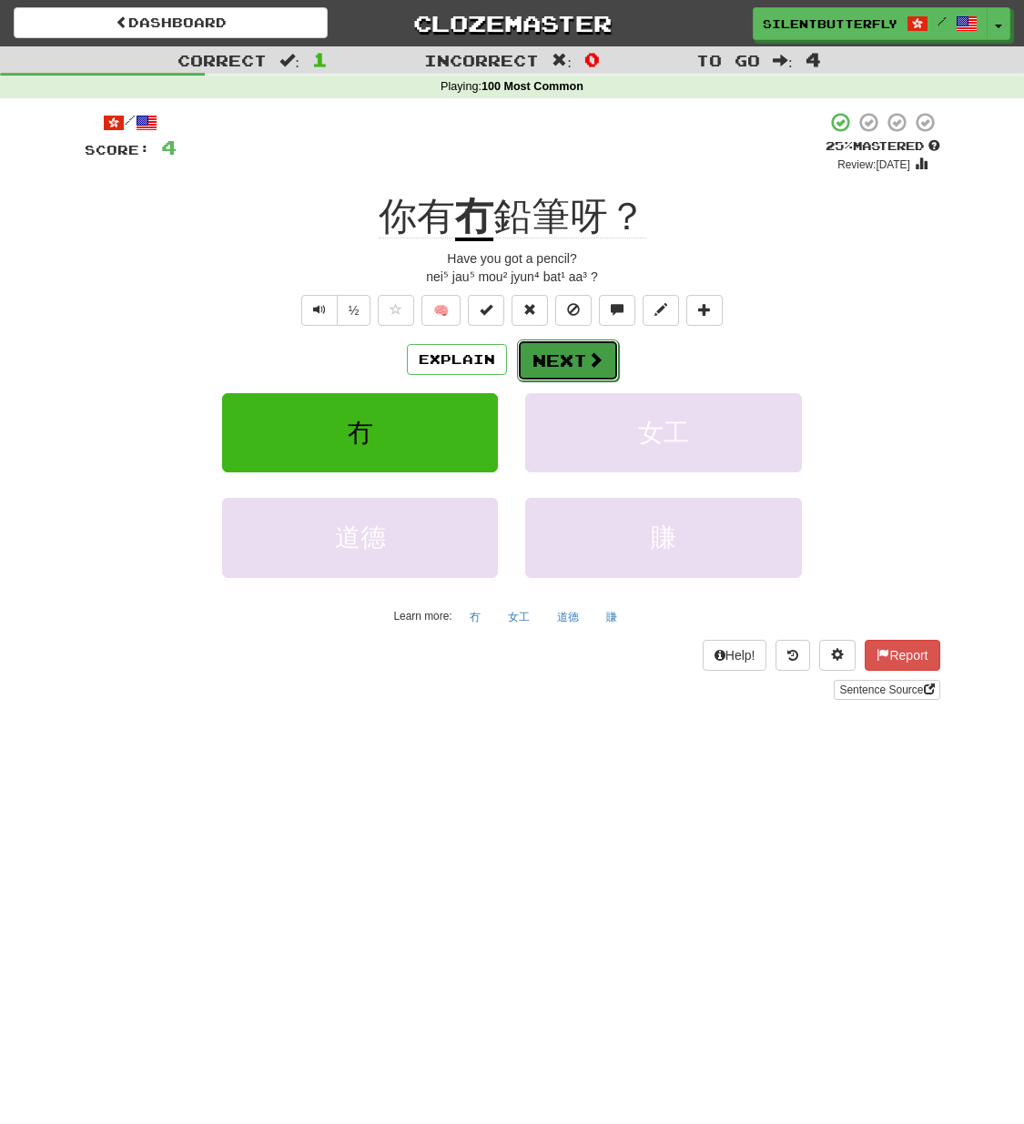
click at [560, 366] on button "Next" at bounding box center [568, 360] width 102 height 42
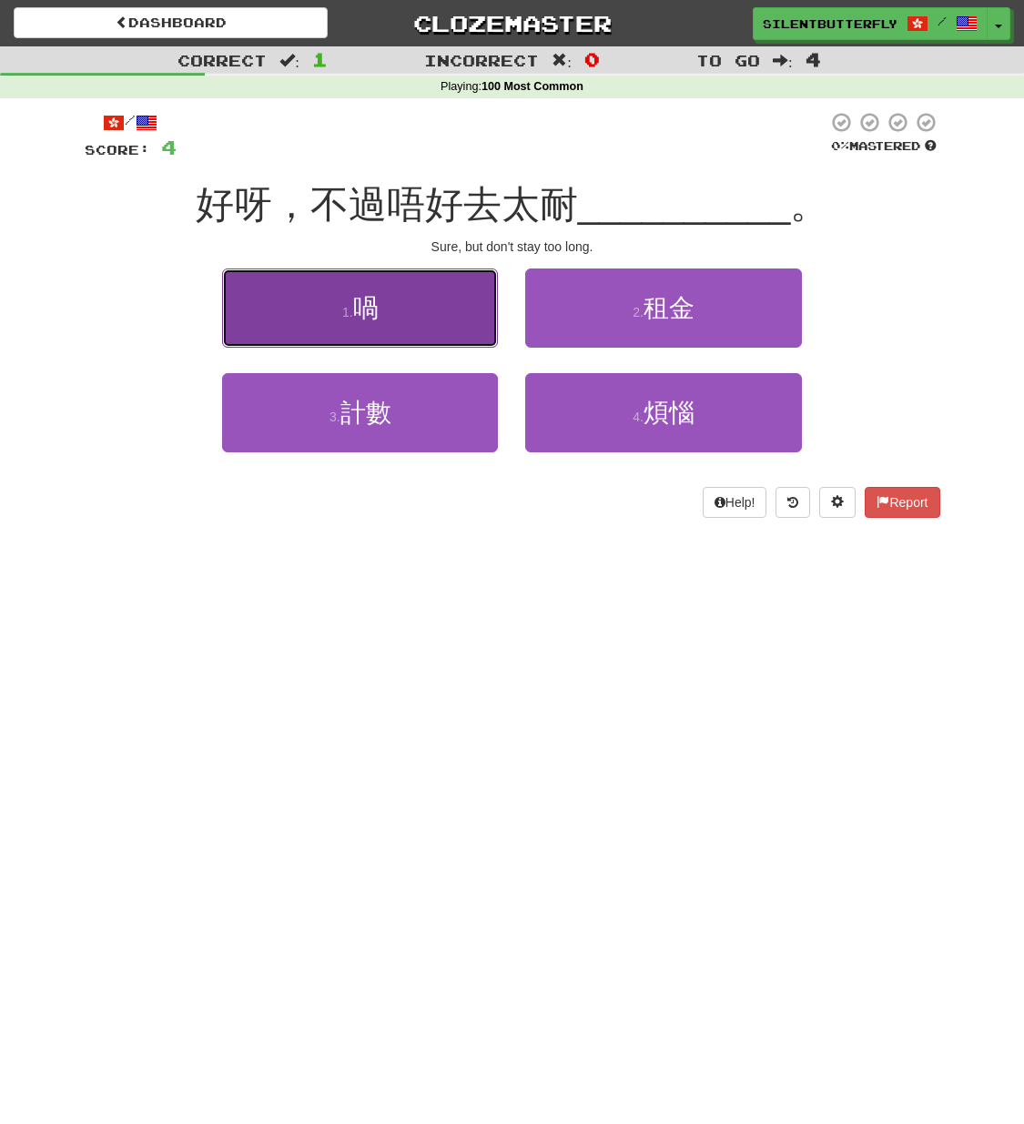
click at [427, 309] on button "1 . 喎" at bounding box center [360, 307] width 276 height 79
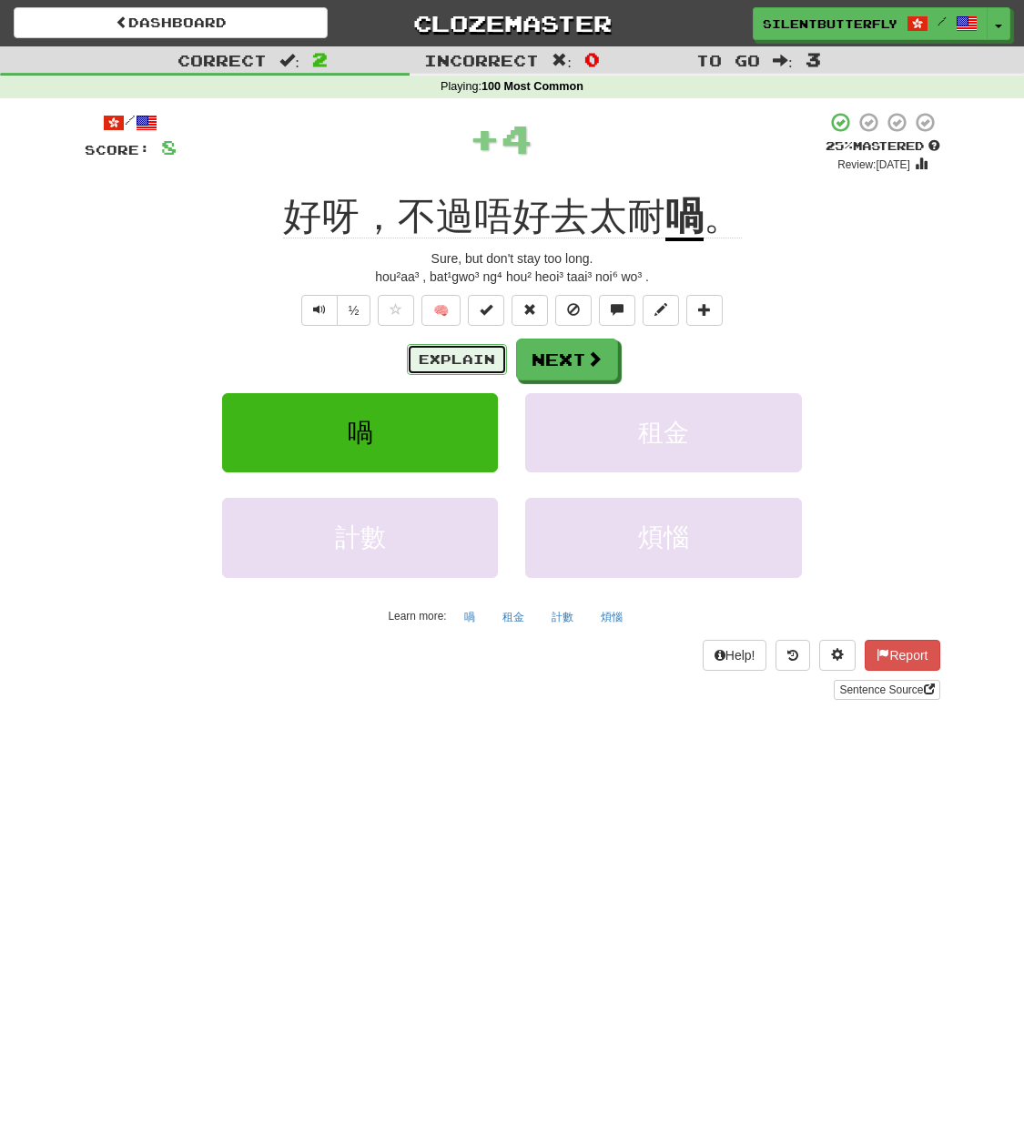
click at [472, 358] on button "Explain" at bounding box center [457, 359] width 100 height 31
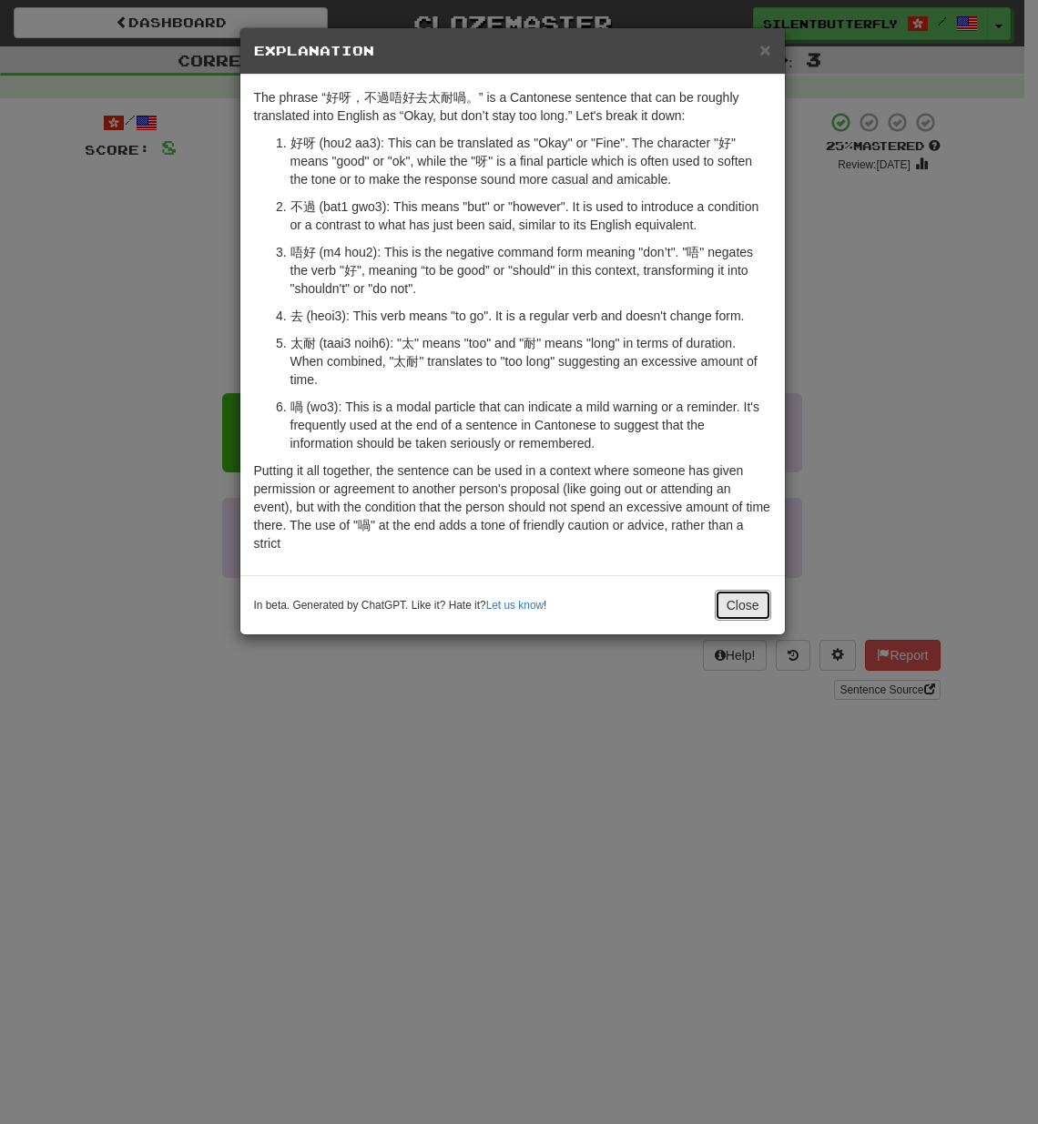
click at [751, 607] on button "Close" at bounding box center [742, 605] width 56 height 31
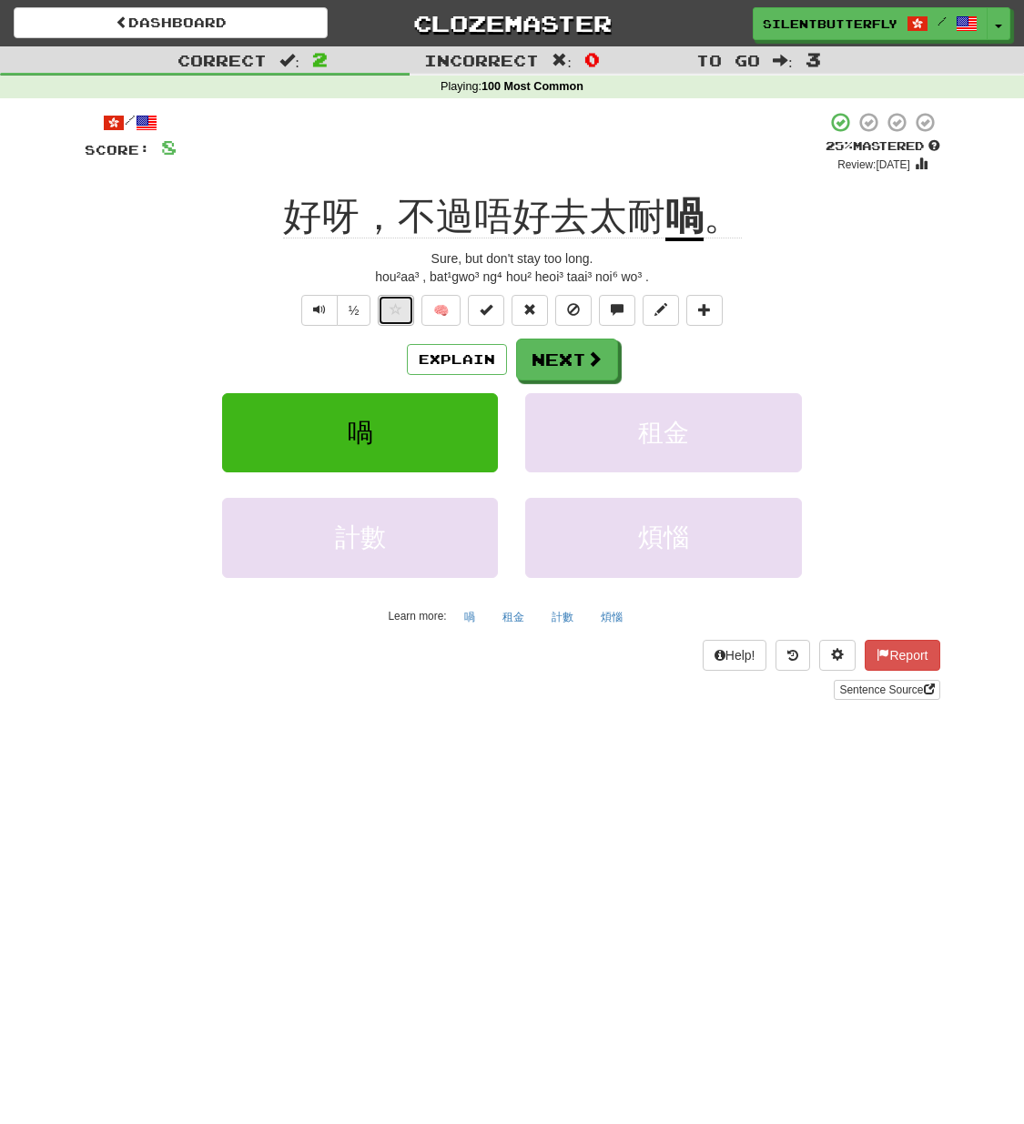
click at [396, 314] on span at bounding box center [396, 309] width 13 height 13
click at [542, 362] on button "Next" at bounding box center [568, 360] width 102 height 42
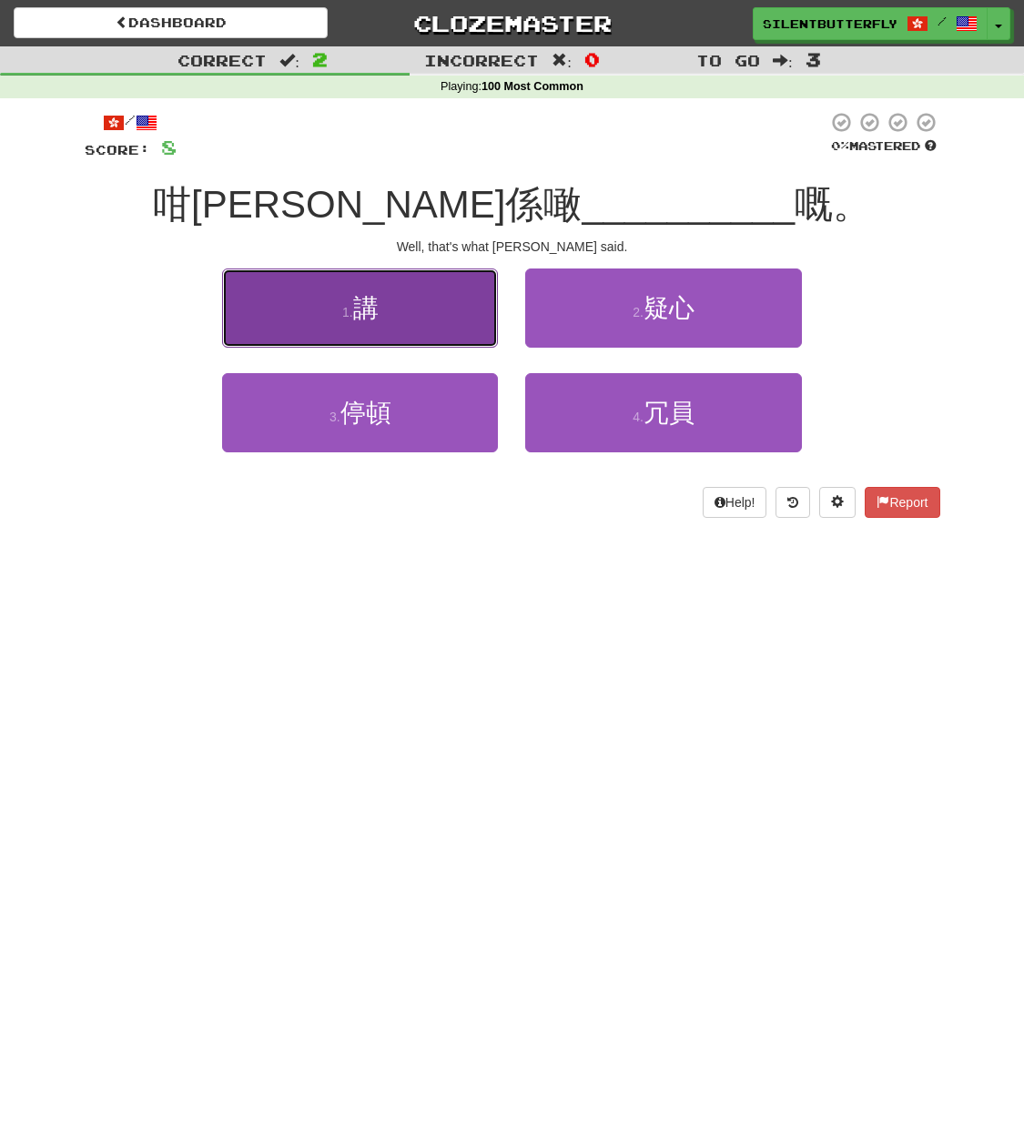
click at [419, 330] on button "1 . 講" at bounding box center [360, 307] width 276 height 79
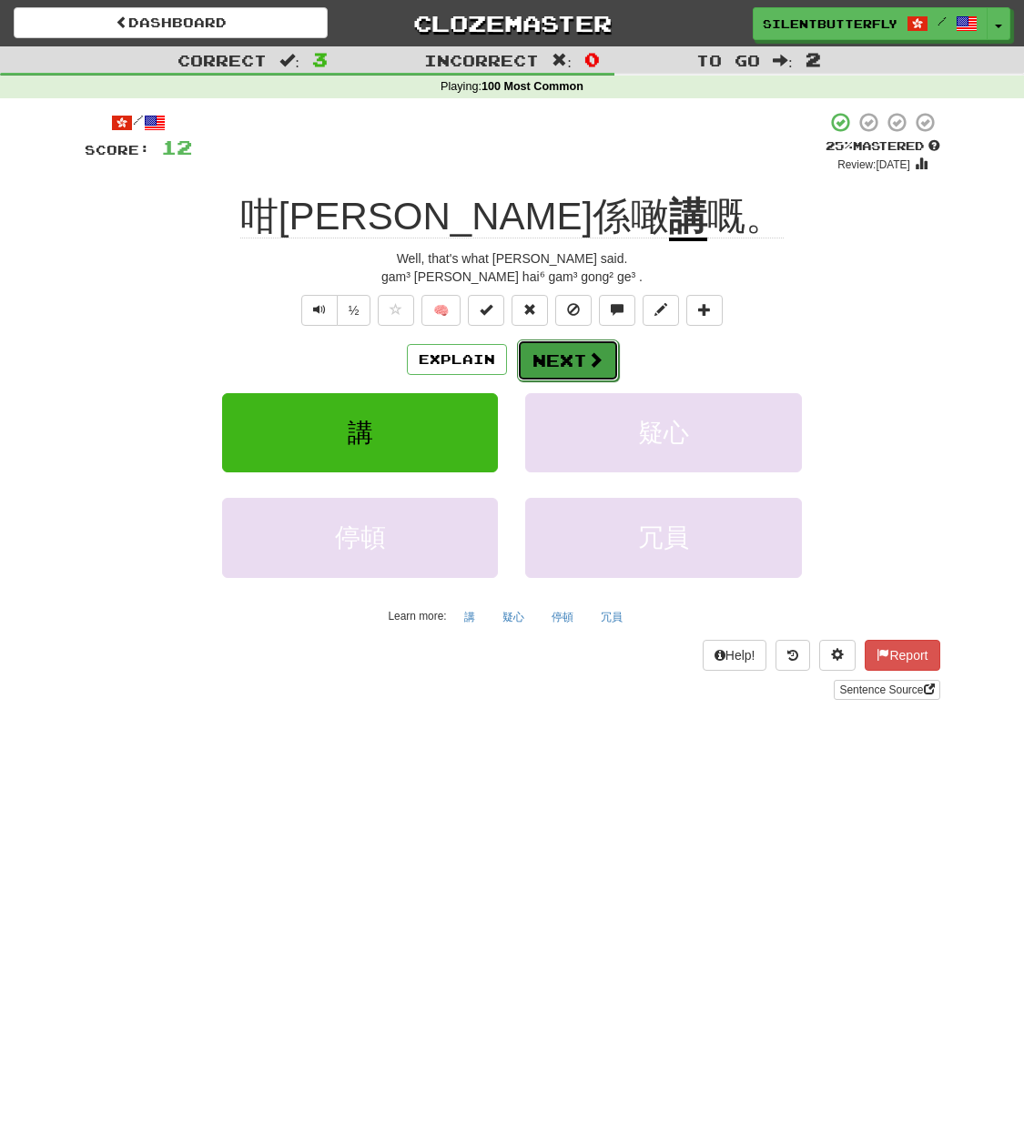
click at [542, 355] on button "Next" at bounding box center [568, 360] width 102 height 42
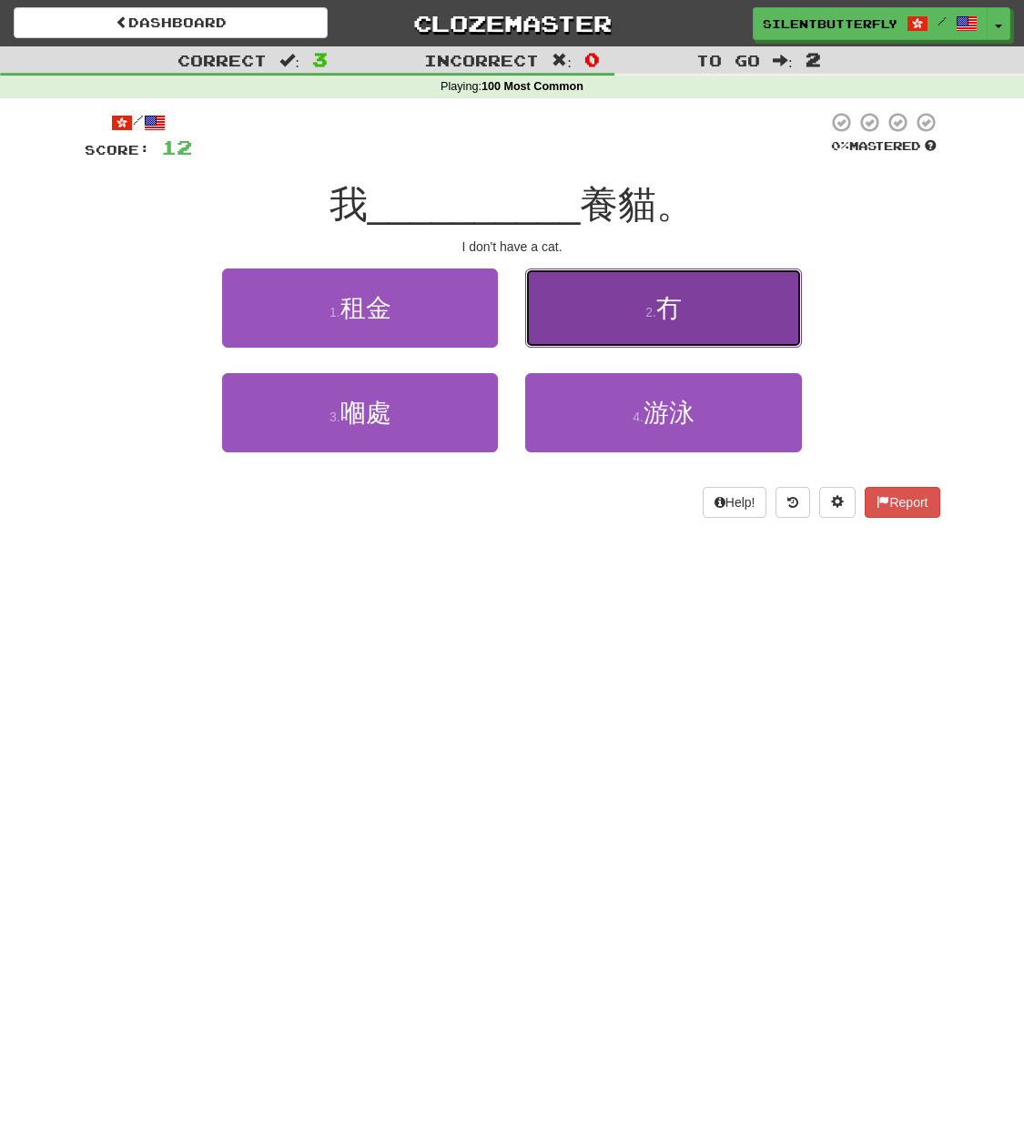
click at [652, 315] on small "2 ." at bounding box center [650, 312] width 11 height 15
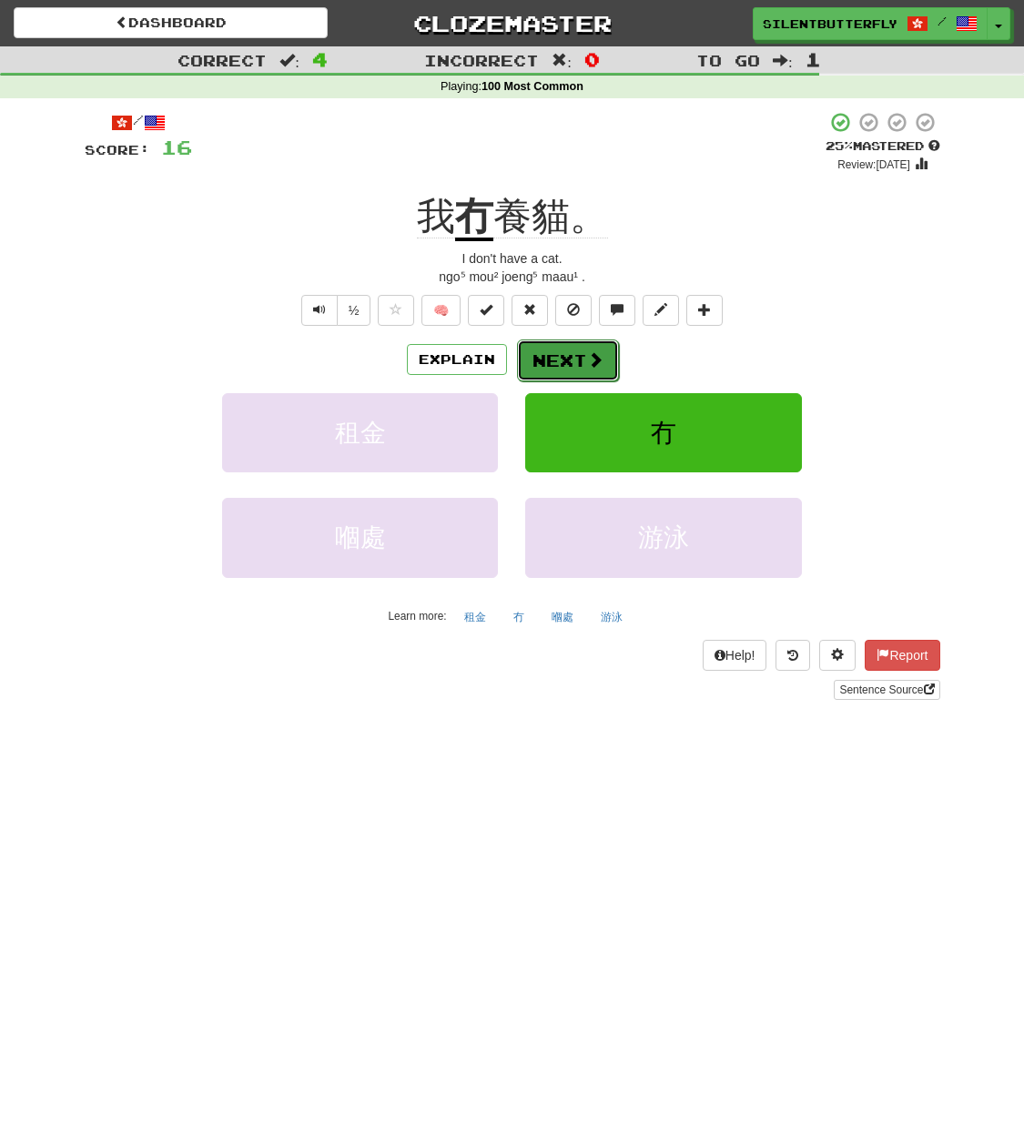
click at [571, 354] on button "Next" at bounding box center [568, 360] width 102 height 42
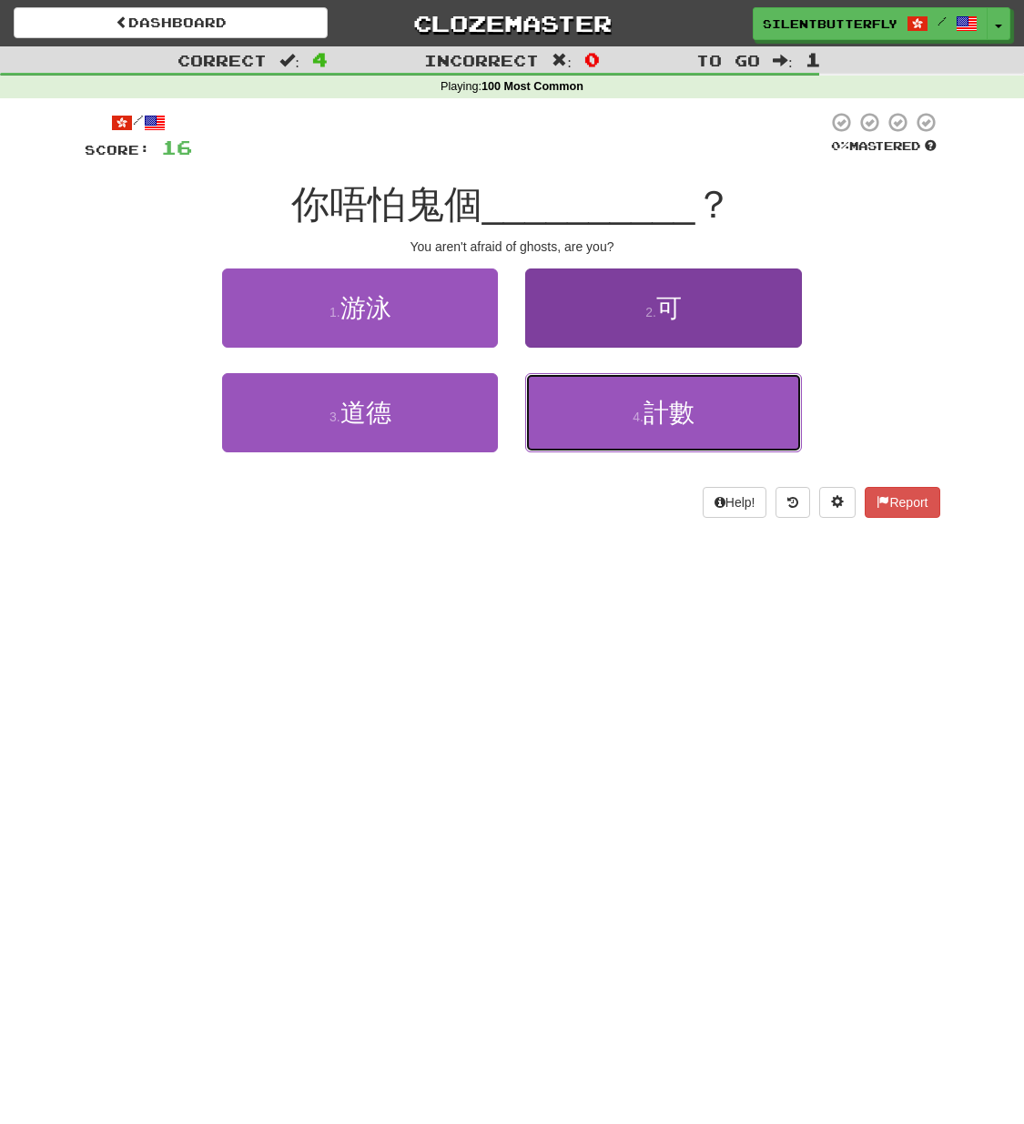
click at [639, 414] on small "4 ." at bounding box center [638, 417] width 11 height 15
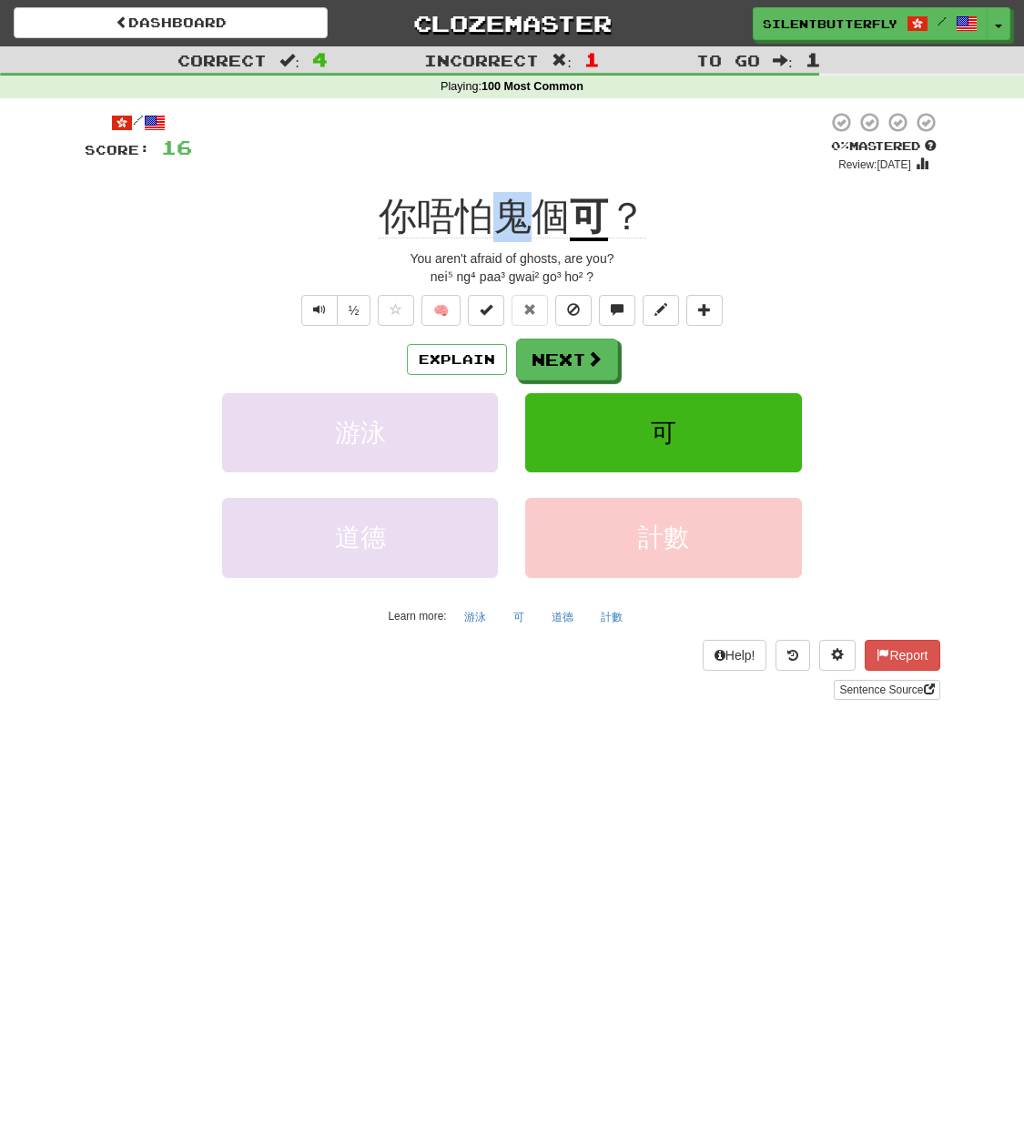
drag, startPoint x: 500, startPoint y: 216, endPoint x: 520, endPoint y: 215, distance: 20.0
click at [520, 215] on span "你唔怕鬼個" at bounding box center [474, 217] width 191 height 44
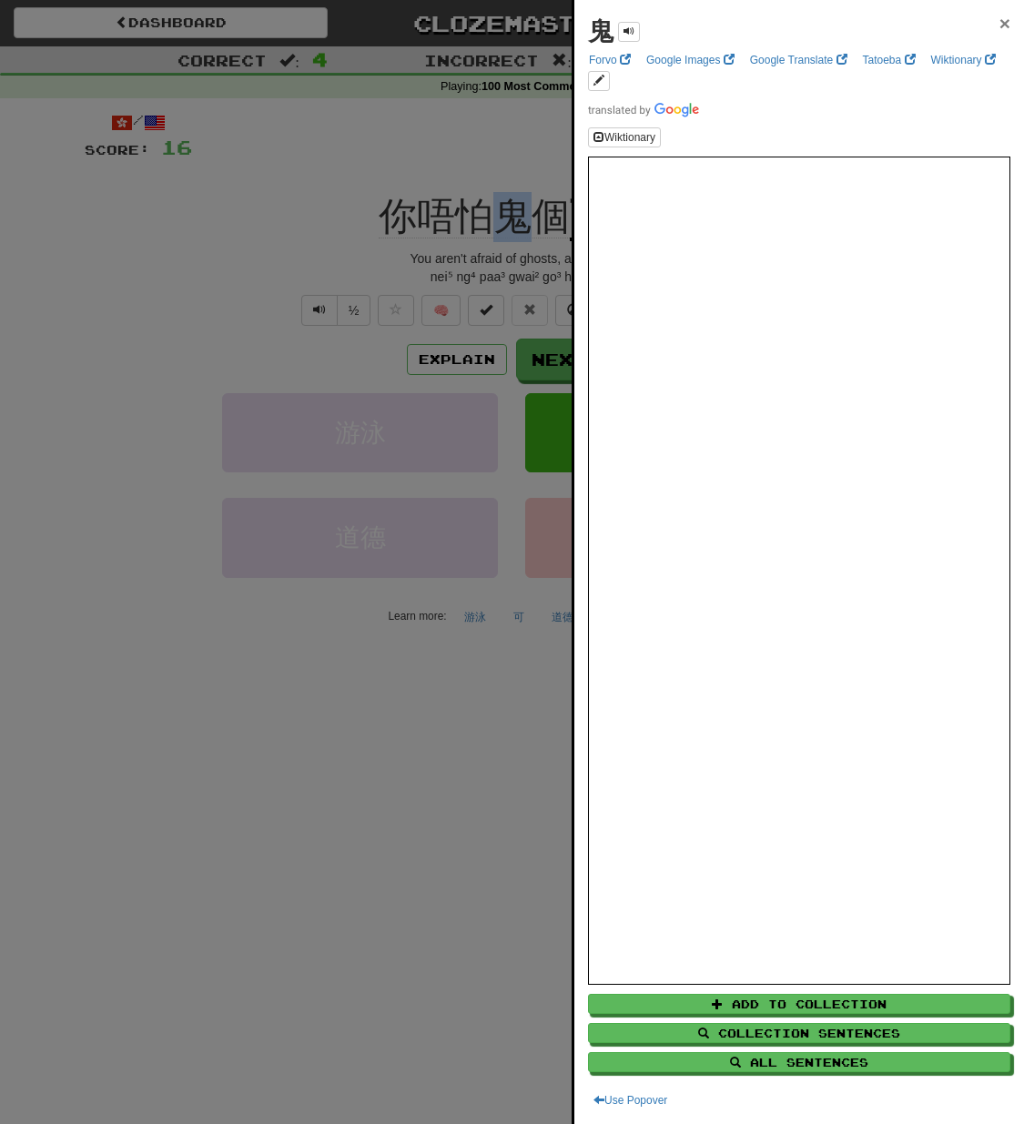
click at [999, 27] on span "×" at bounding box center [1004, 23] width 11 height 21
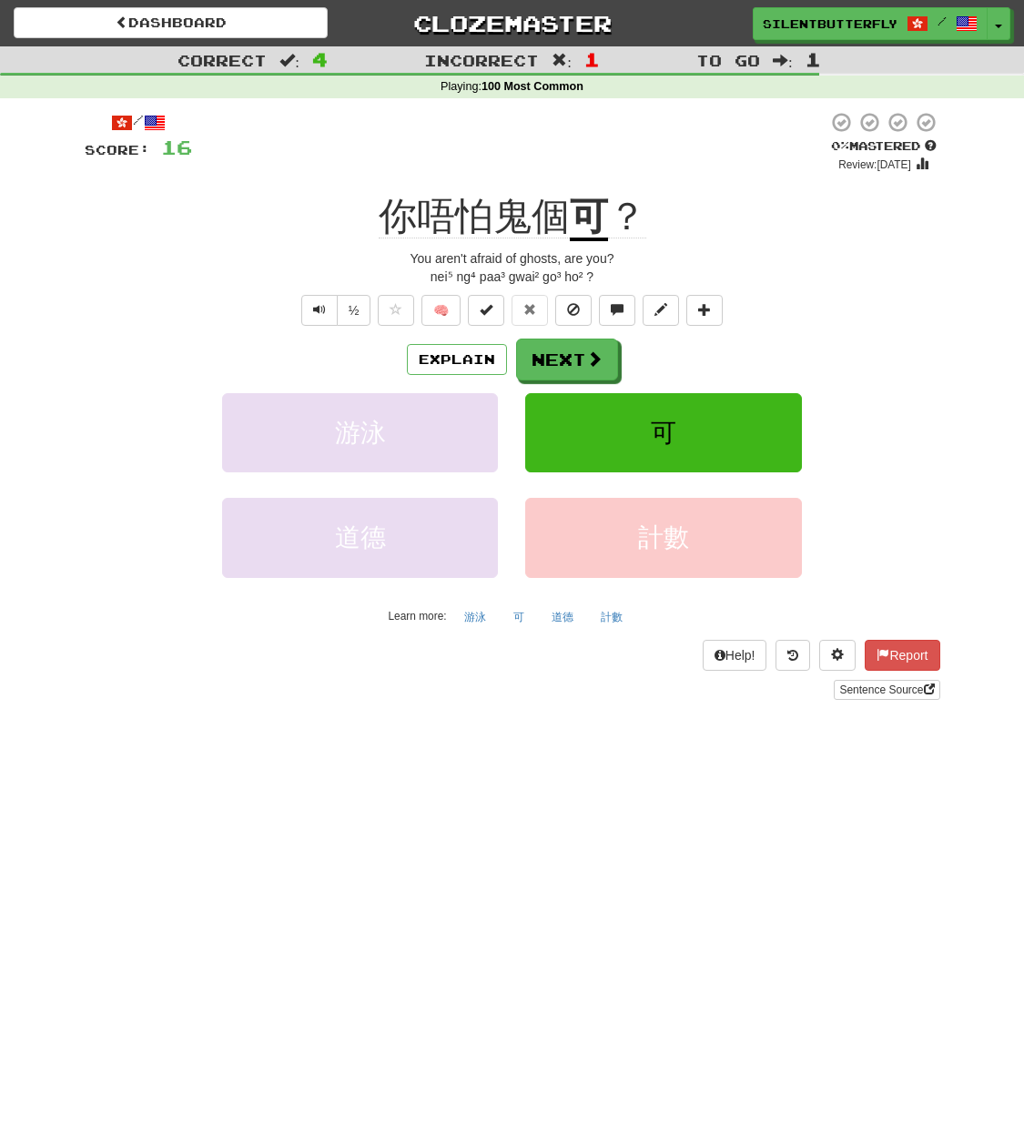
click at [507, 212] on span "你唔怕鬼個" at bounding box center [474, 217] width 191 height 44
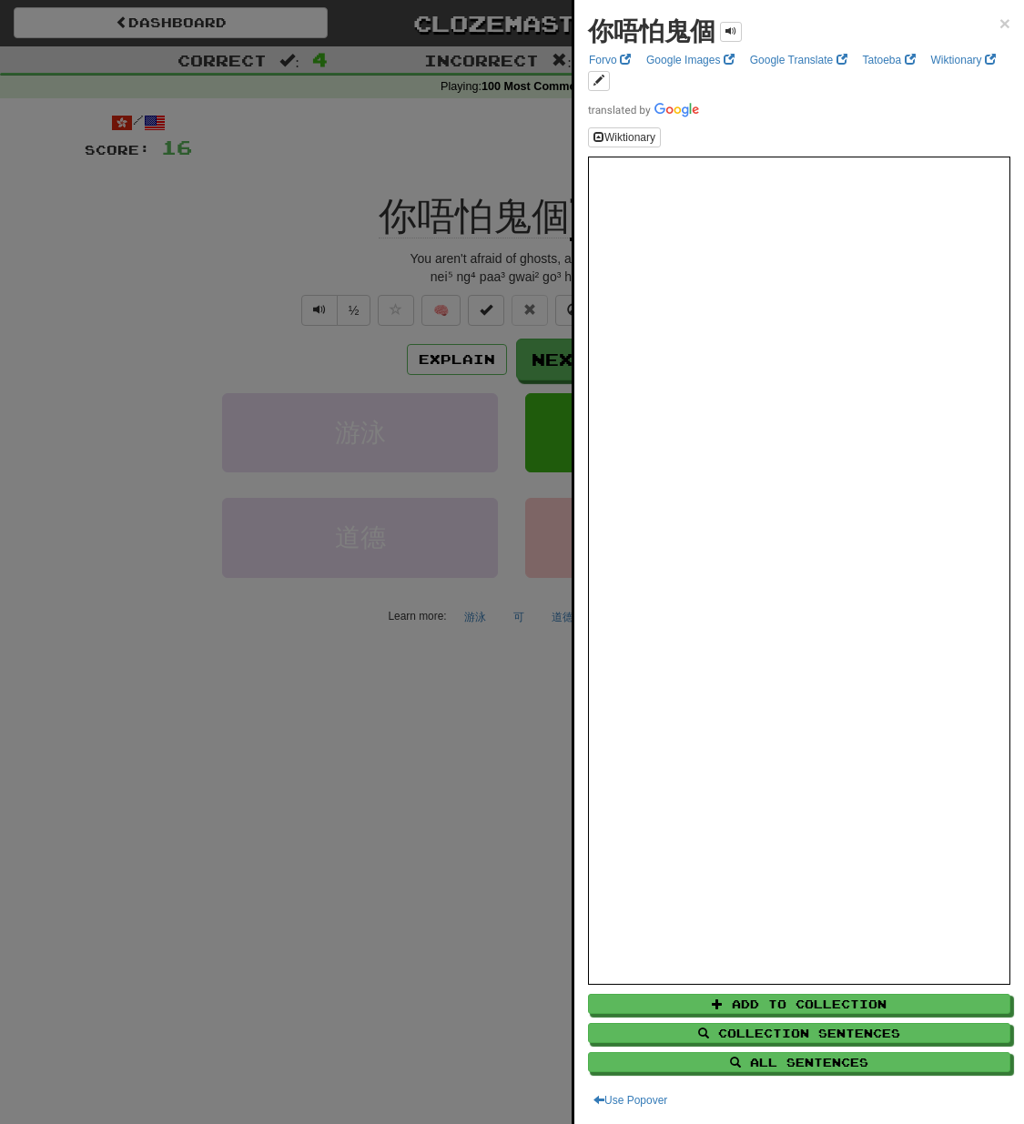
click at [507, 212] on div at bounding box center [512, 562] width 1024 height 1124
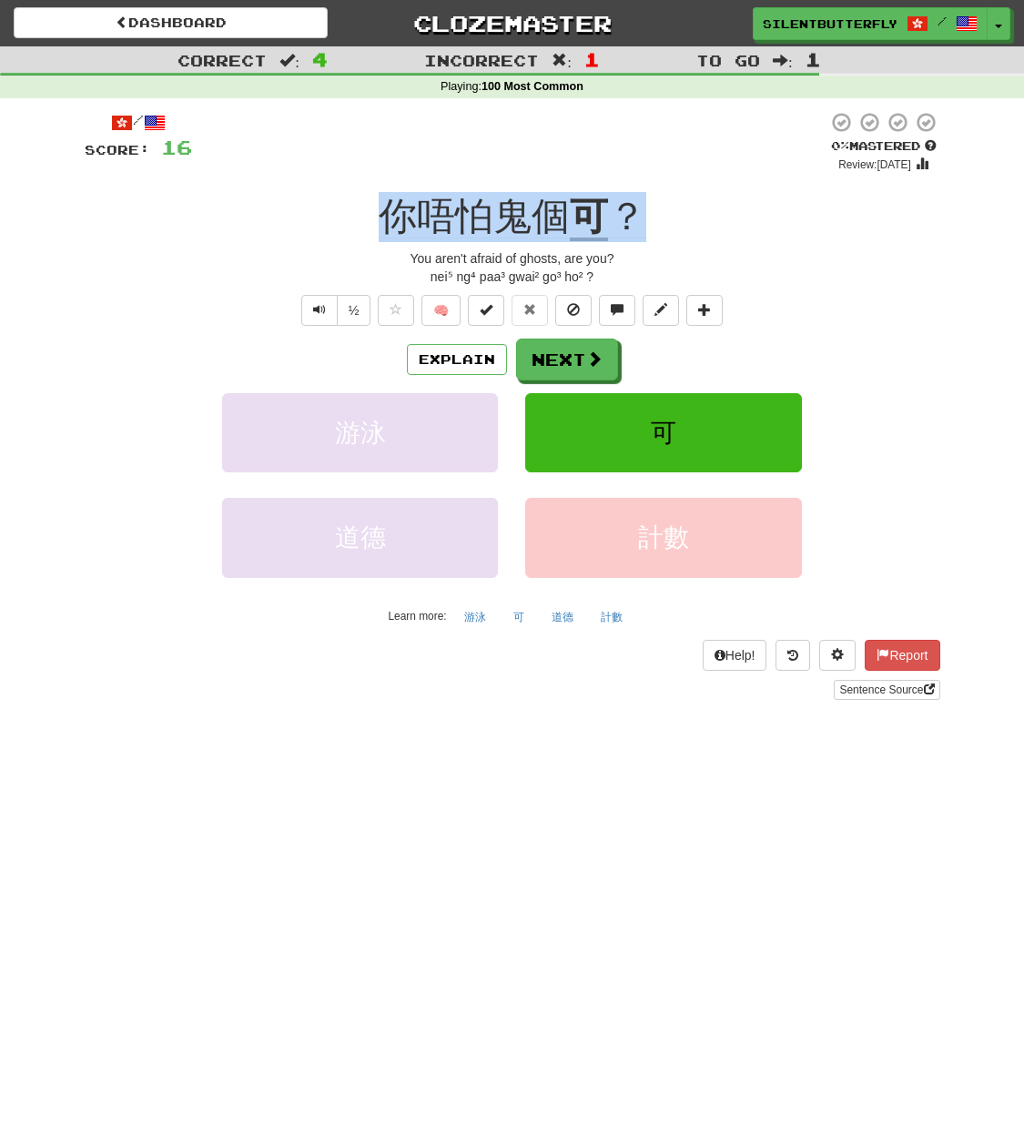
drag, startPoint x: 348, startPoint y: 214, endPoint x: 629, endPoint y: 210, distance: 281.3
click at [629, 210] on div "你唔怕鬼個 可 ？" at bounding box center [513, 217] width 856 height 50
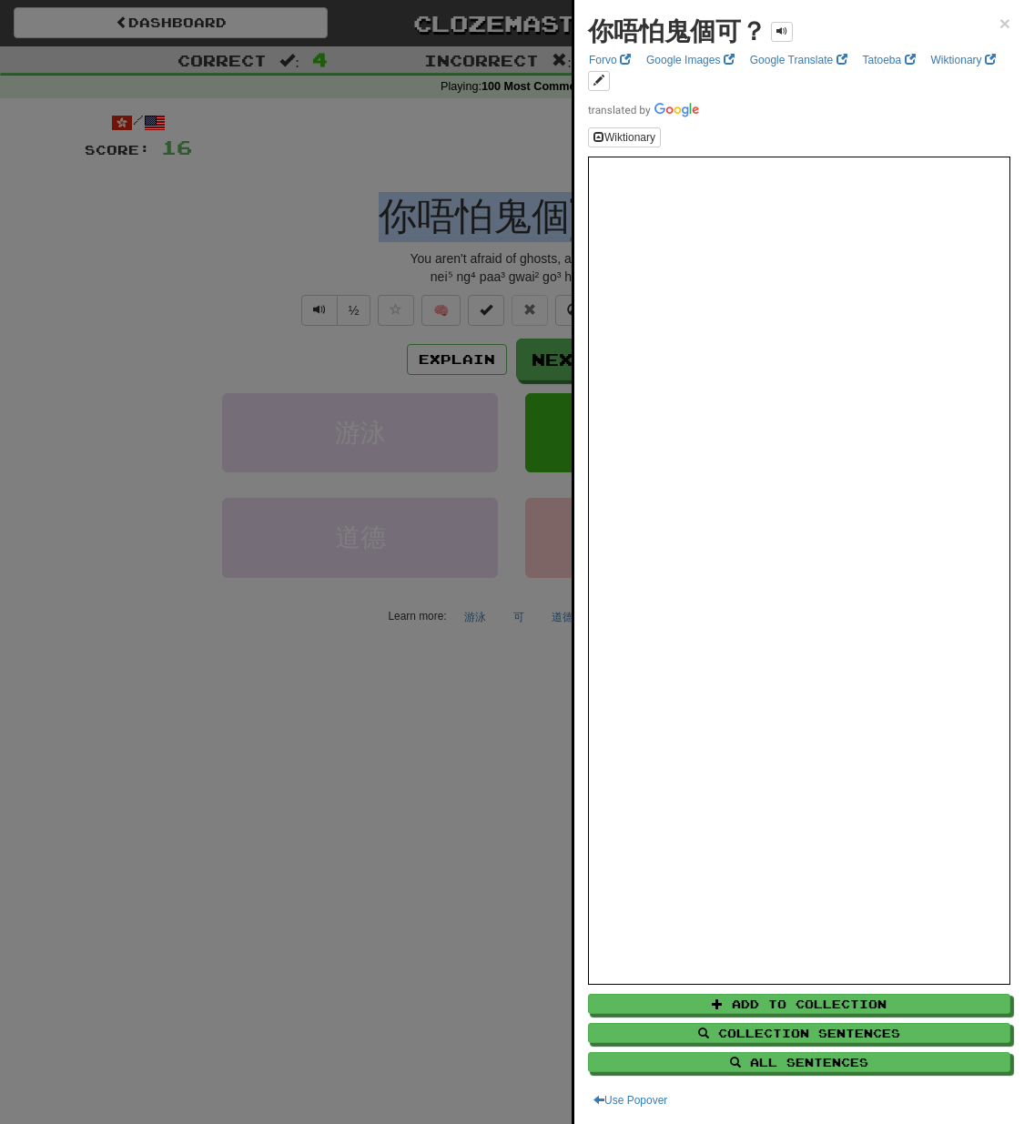
copy div "你唔怕鬼個 可 ？"
click at [999, 25] on span "×" at bounding box center [1004, 23] width 11 height 21
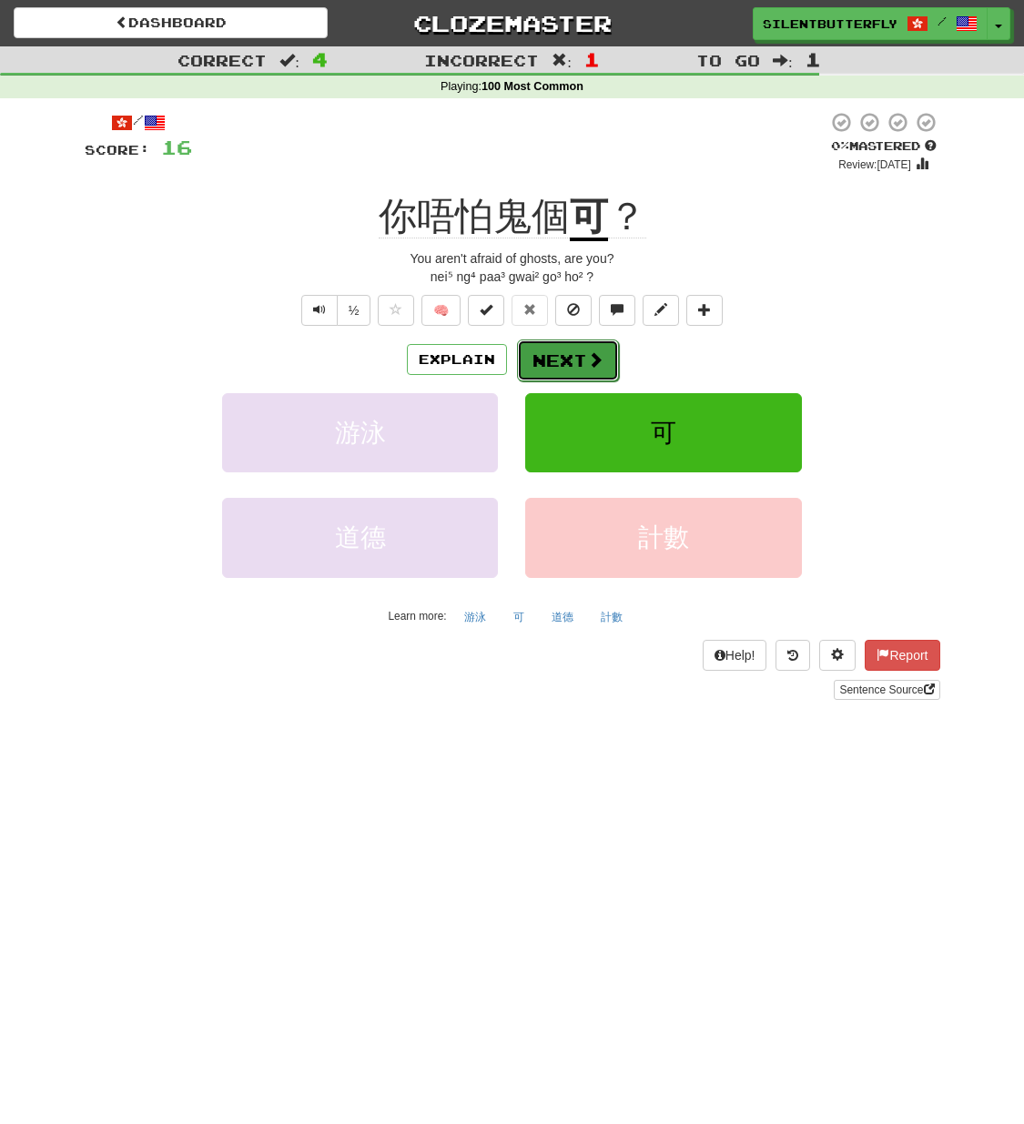
click at [579, 361] on button "Next" at bounding box center [568, 360] width 102 height 42
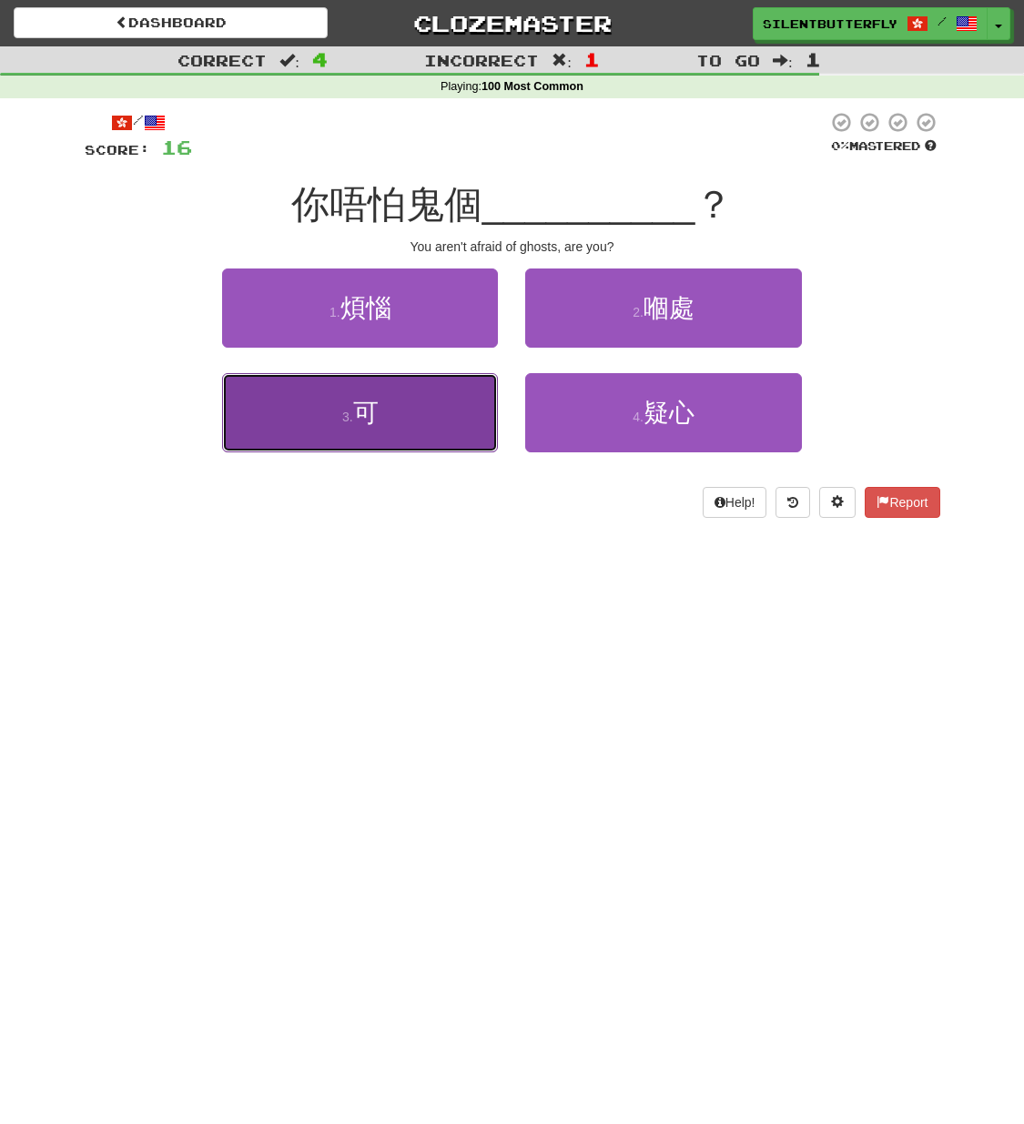
click at [437, 412] on button "3 . 可" at bounding box center [360, 412] width 276 height 79
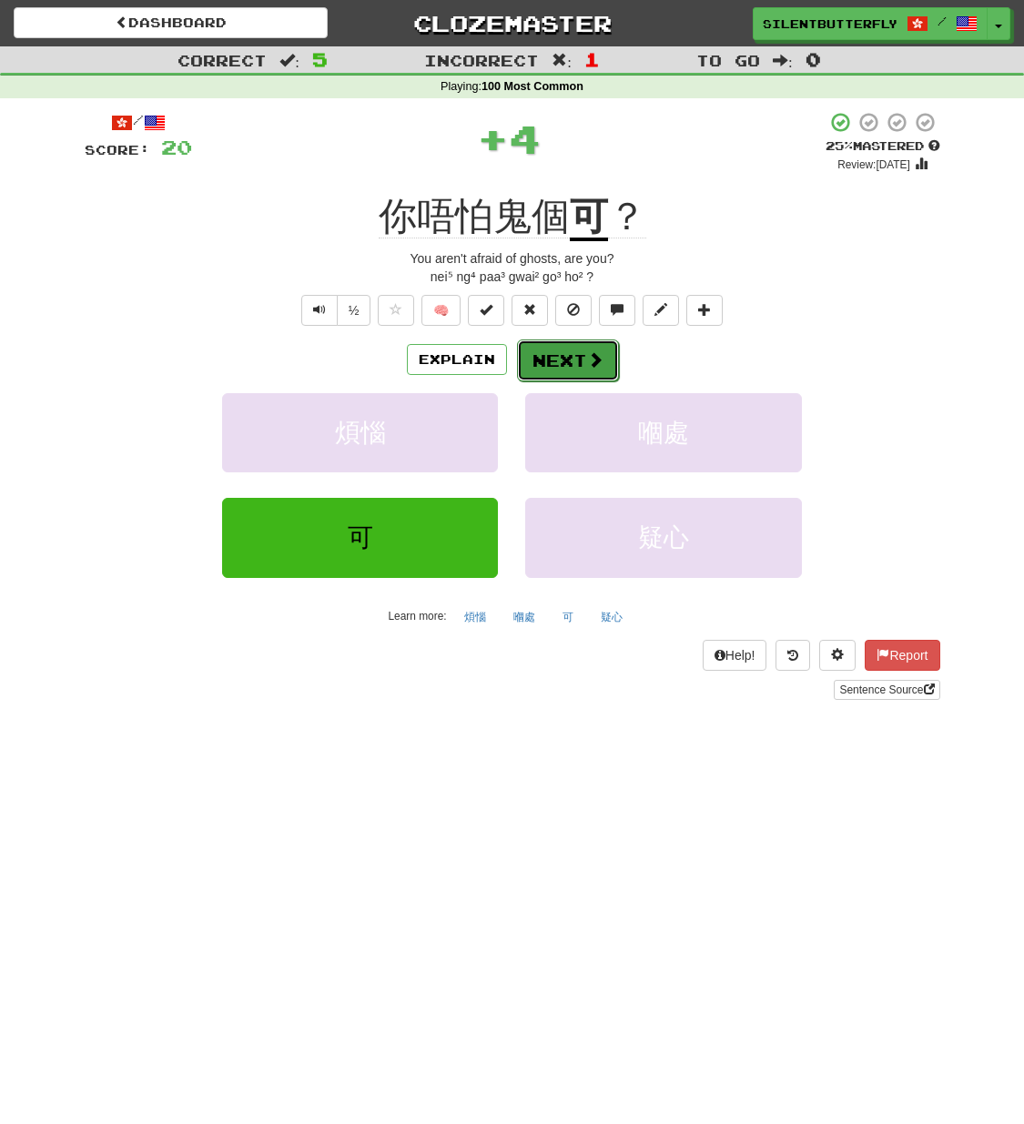
click at [580, 353] on button "Next" at bounding box center [568, 360] width 102 height 42
